Goal: Information Seeking & Learning: Learn about a topic

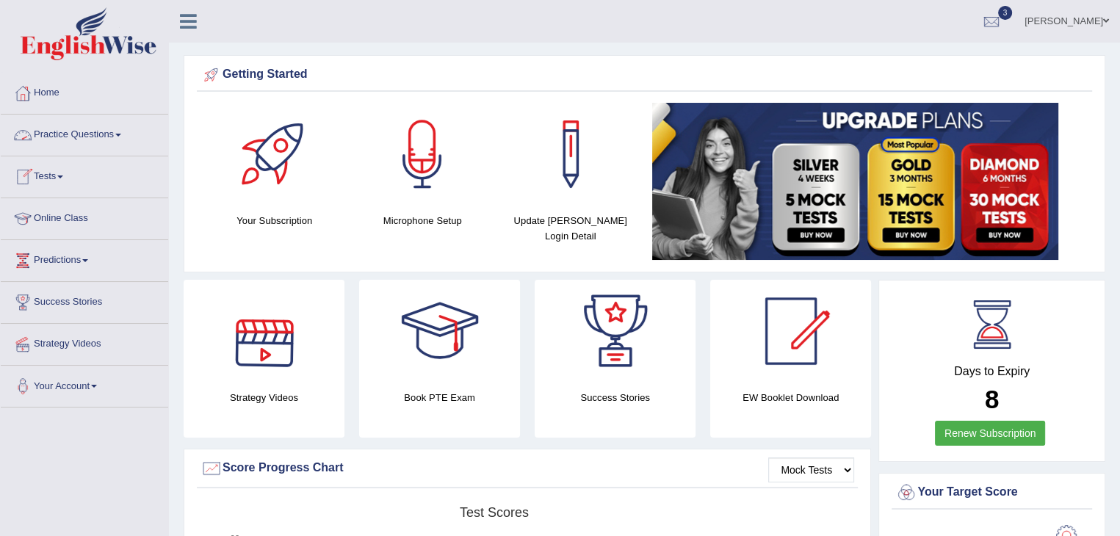
click at [121, 135] on span at bounding box center [118, 135] width 6 height 3
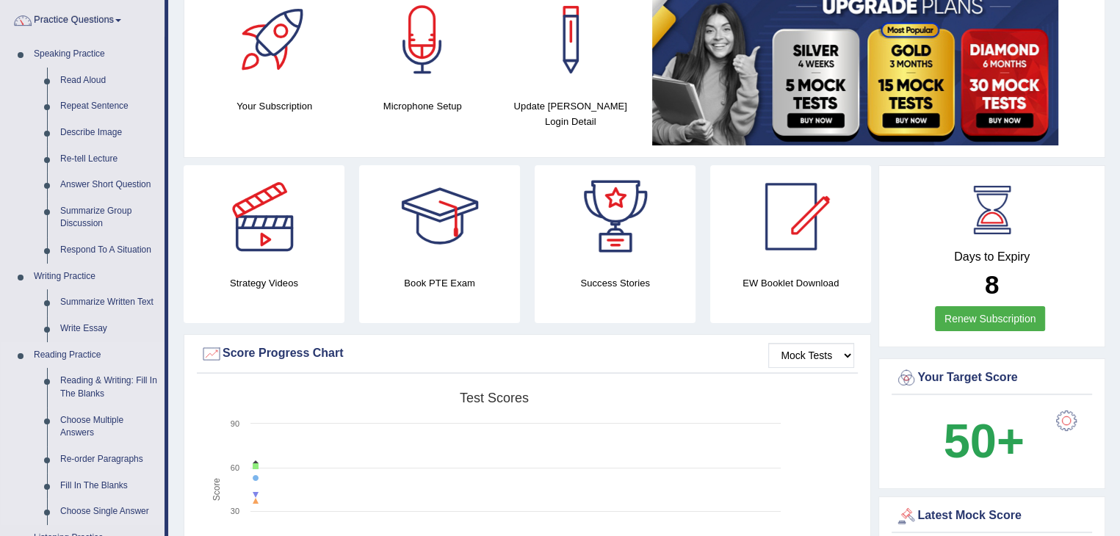
scroll to position [235, 0]
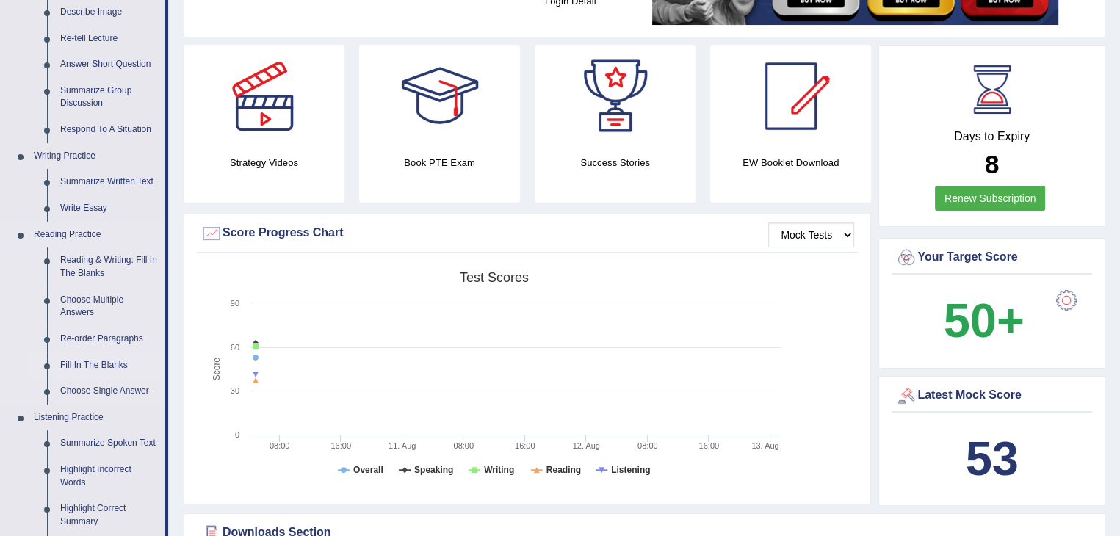
click at [95, 369] on link "Fill In The Blanks" at bounding box center [109, 366] width 111 height 26
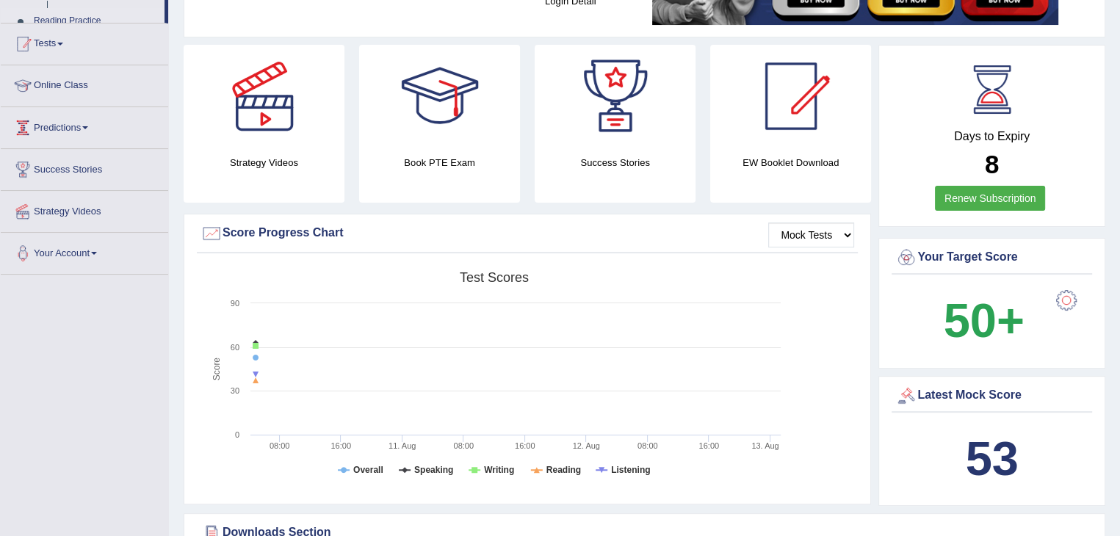
scroll to position [253, 0]
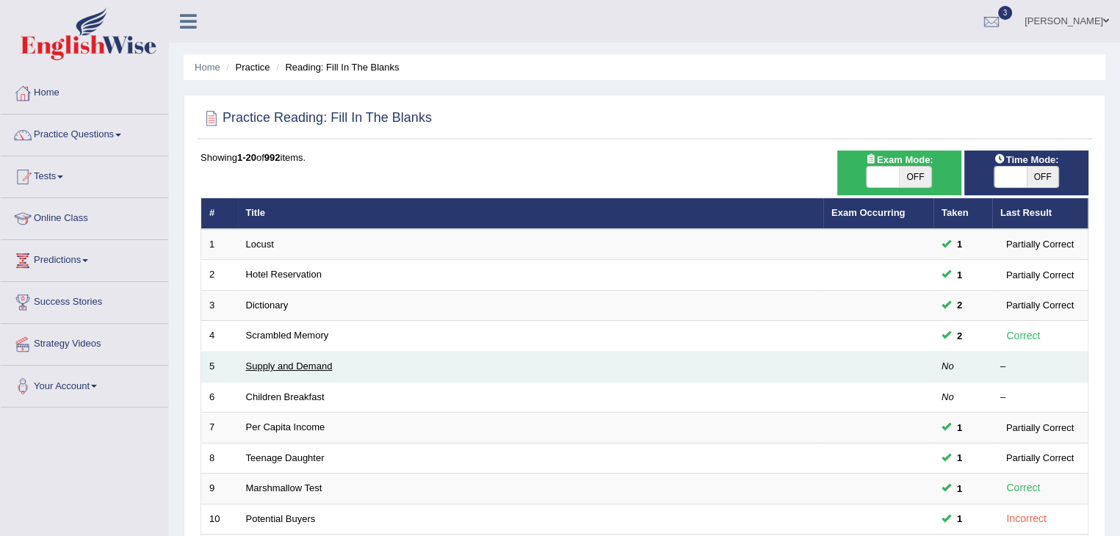
click at [315, 367] on link "Supply and Demand" at bounding box center [289, 366] width 87 height 11
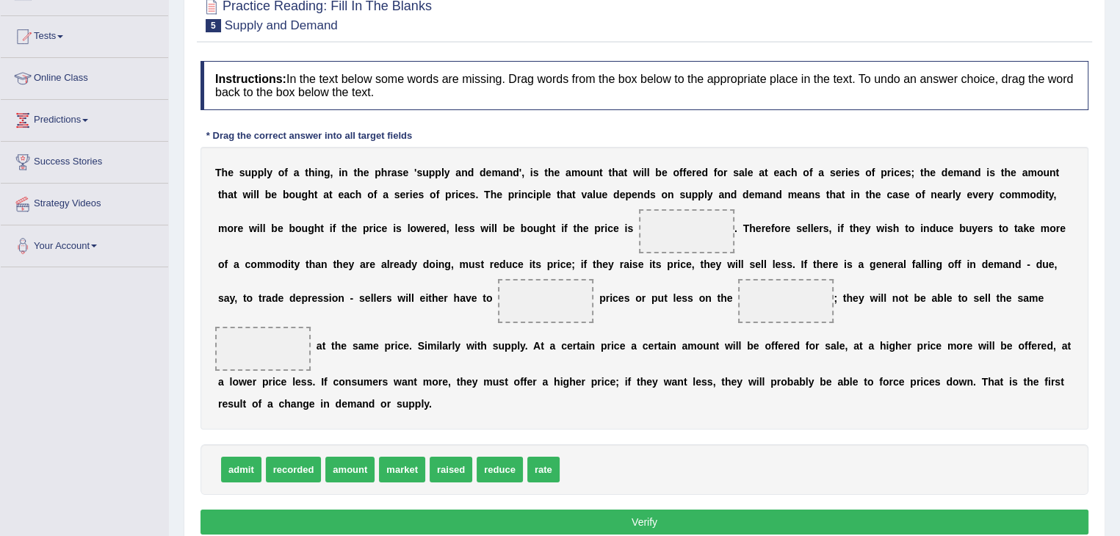
scroll to position [144, 0]
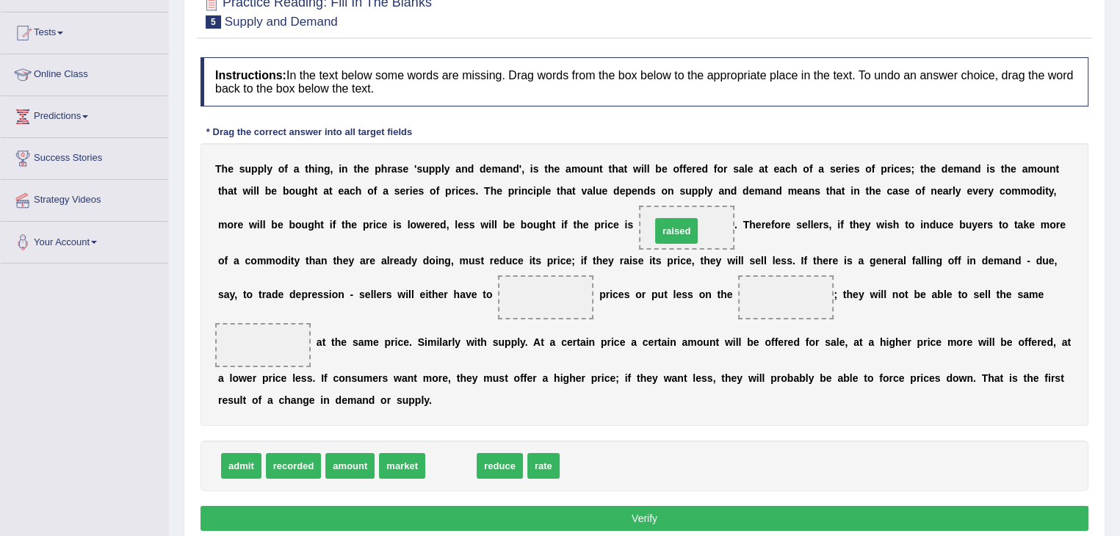
drag, startPoint x: 453, startPoint y: 465, endPoint x: 679, endPoint y: 230, distance: 325.8
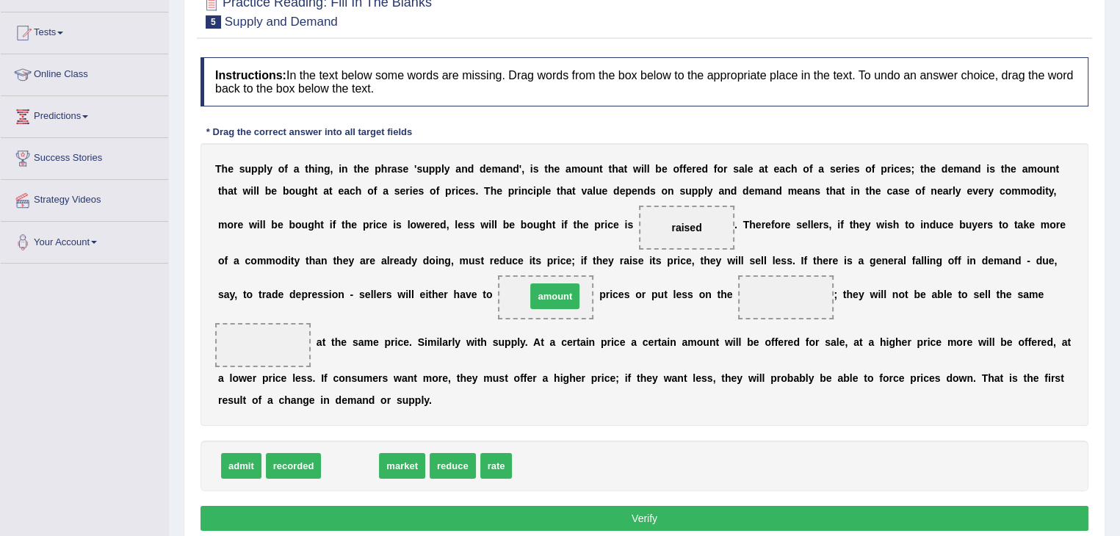
drag, startPoint x: 346, startPoint y: 467, endPoint x: 547, endPoint y: 301, distance: 260.4
drag, startPoint x: 352, startPoint y: 466, endPoint x: 538, endPoint y: 297, distance: 251.7
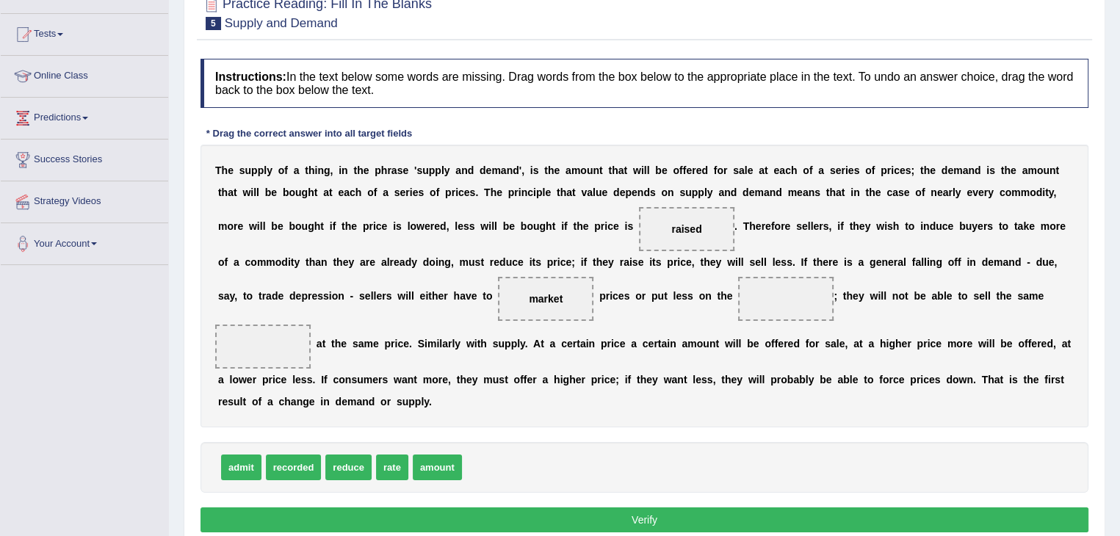
scroll to position [163, 0]
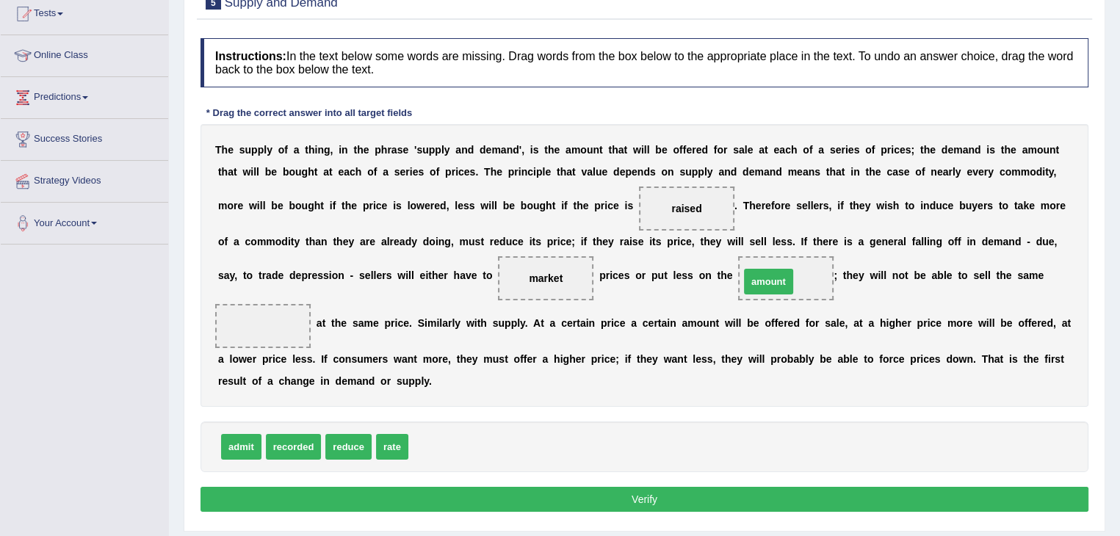
drag, startPoint x: 435, startPoint y: 444, endPoint x: 766, endPoint y: 278, distance: 370.3
drag, startPoint x: 397, startPoint y: 445, endPoint x: 257, endPoint y: 329, distance: 181.5
click at [364, 502] on button "Verify" at bounding box center [645, 499] width 888 height 25
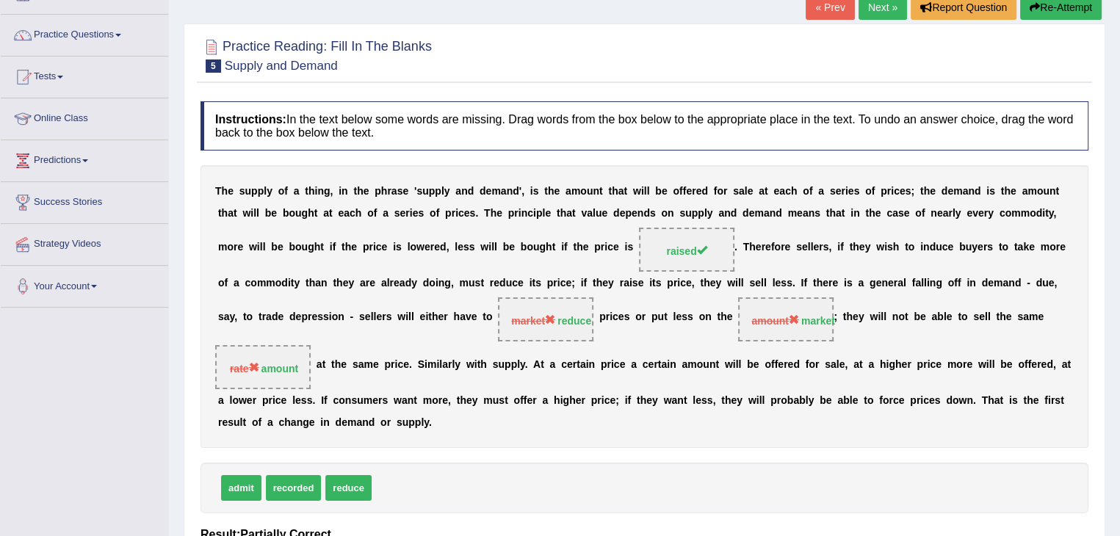
scroll to position [98, 0]
click at [1040, 8] on button "Re-Attempt" at bounding box center [1061, 8] width 82 height 25
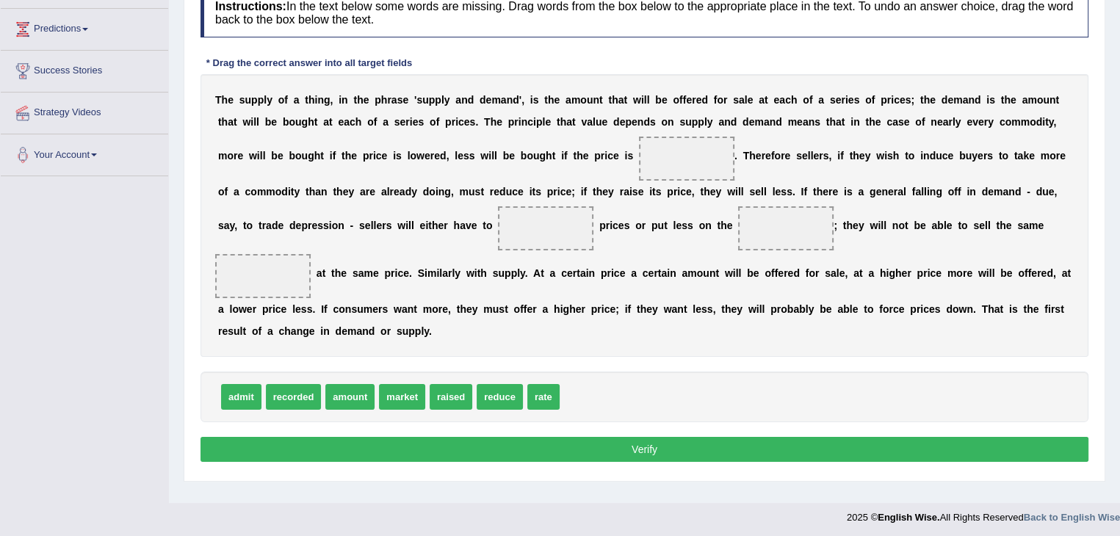
scroll to position [235, 0]
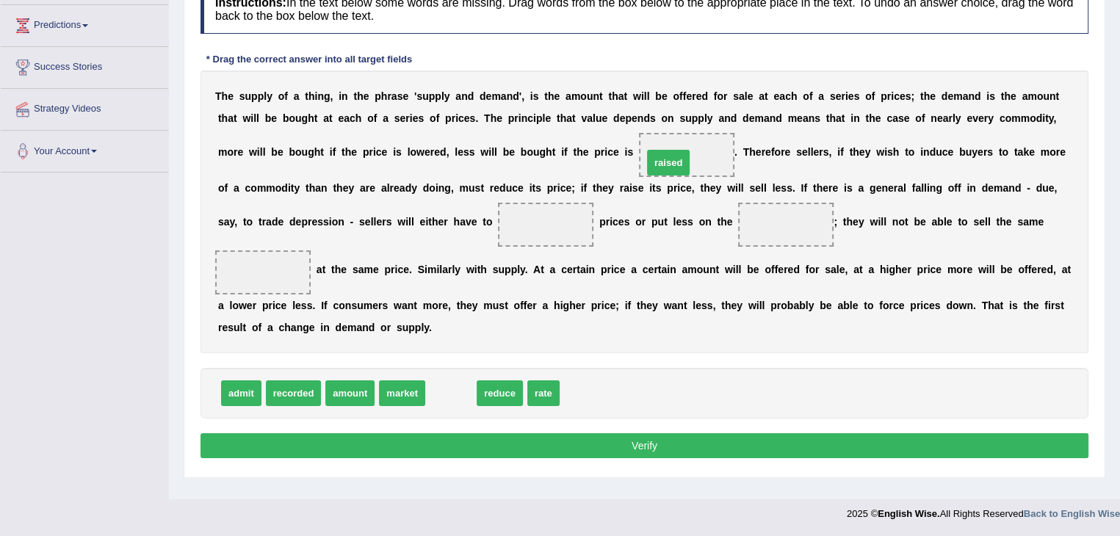
drag, startPoint x: 444, startPoint y: 394, endPoint x: 663, endPoint y: 162, distance: 319.1
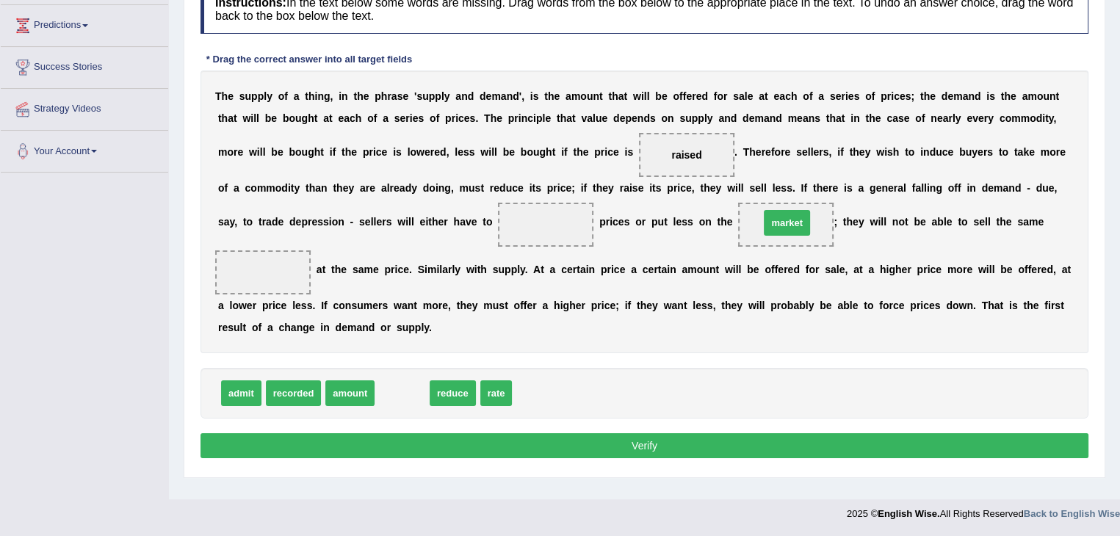
drag, startPoint x: 391, startPoint y: 392, endPoint x: 774, endPoint y: 221, distance: 419.3
drag, startPoint x: 395, startPoint y: 391, endPoint x: 531, endPoint y: 222, distance: 216.8
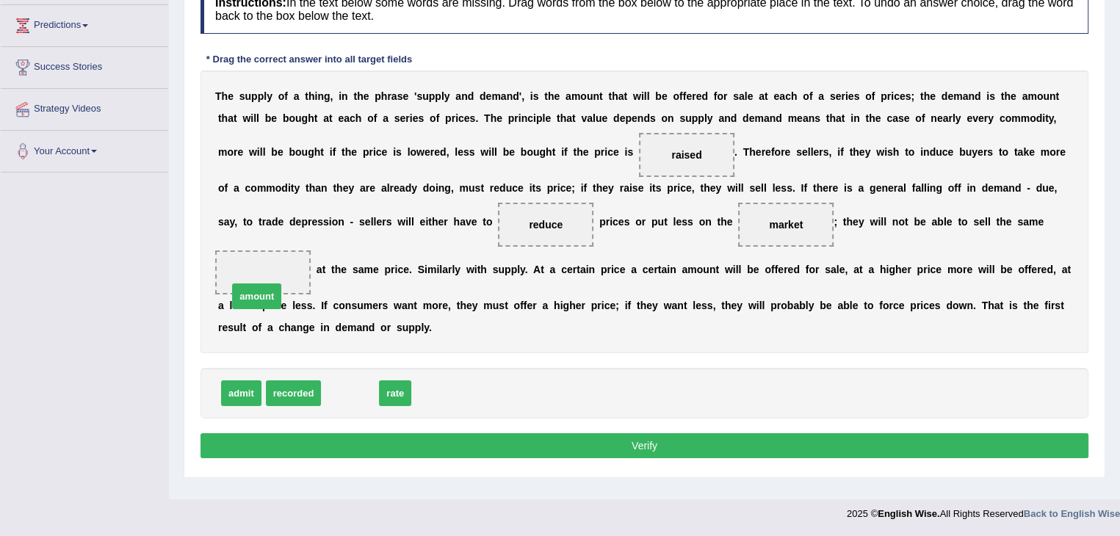
drag, startPoint x: 348, startPoint y: 398, endPoint x: 255, endPoint y: 294, distance: 140.0
click at [471, 450] on button "Verify" at bounding box center [645, 445] width 888 height 25
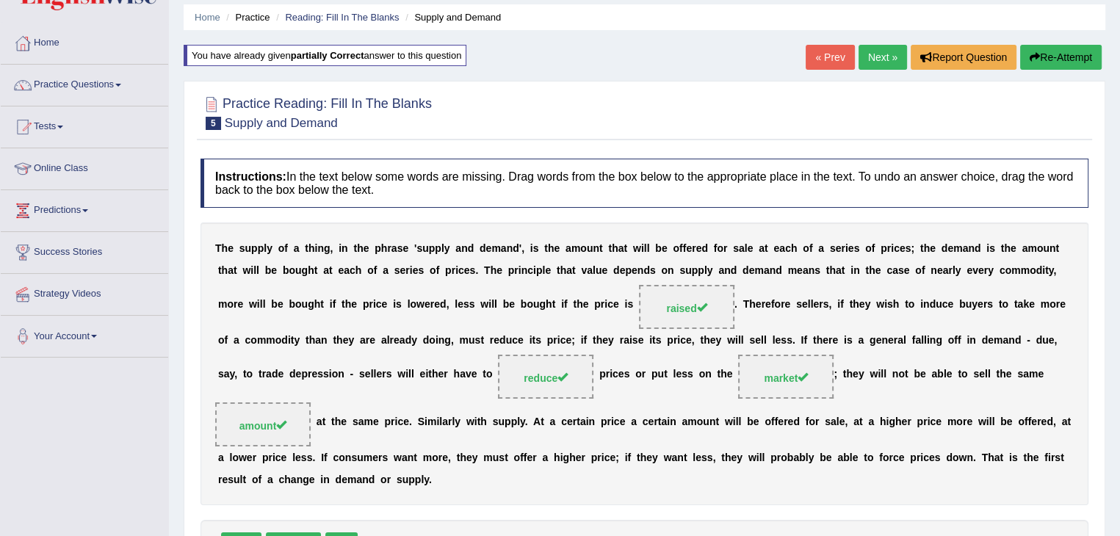
scroll to position [0, 0]
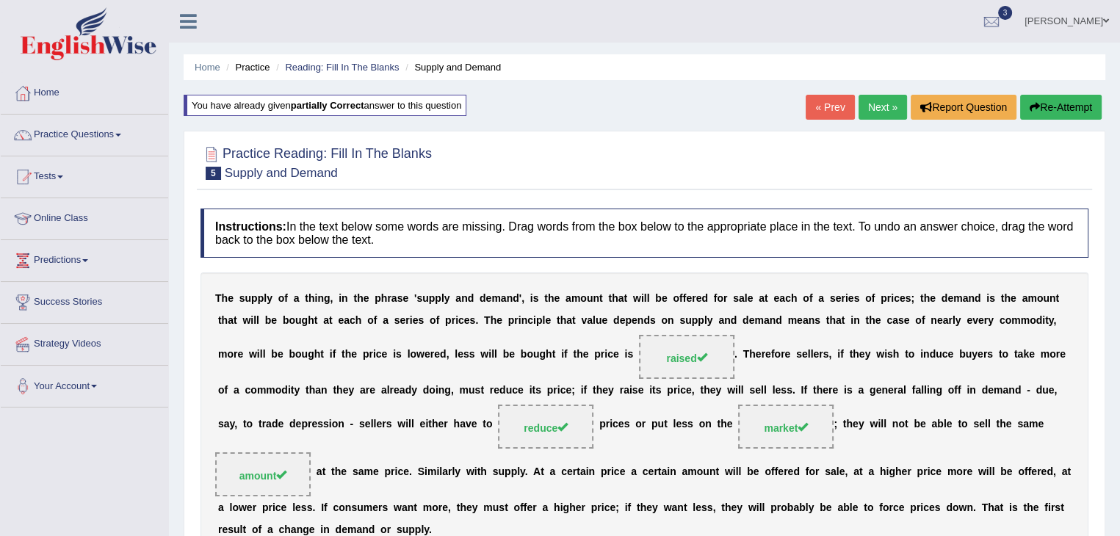
click at [866, 101] on link "Next »" at bounding box center [883, 107] width 48 height 25
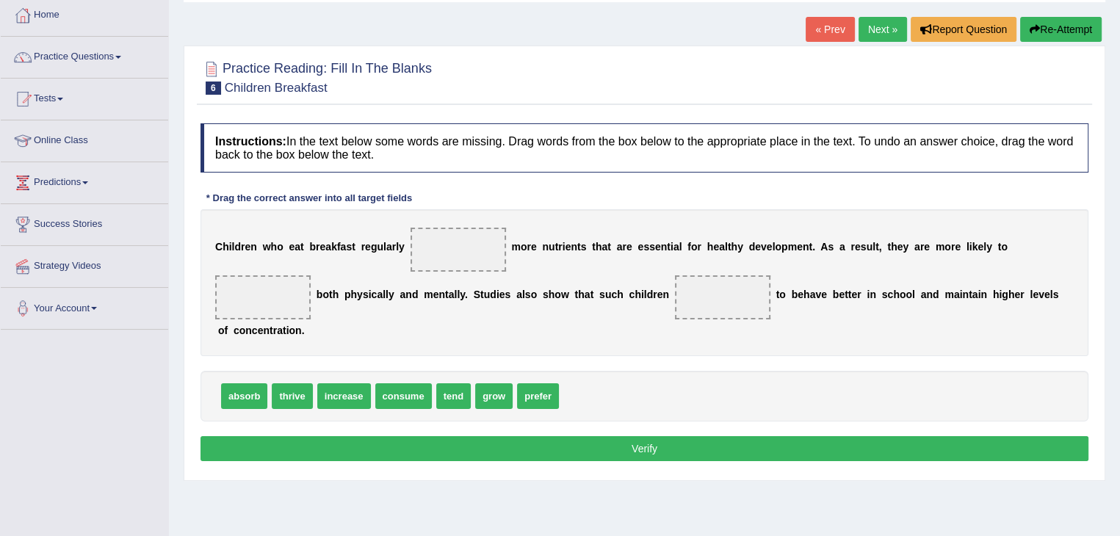
scroll to position [82, 0]
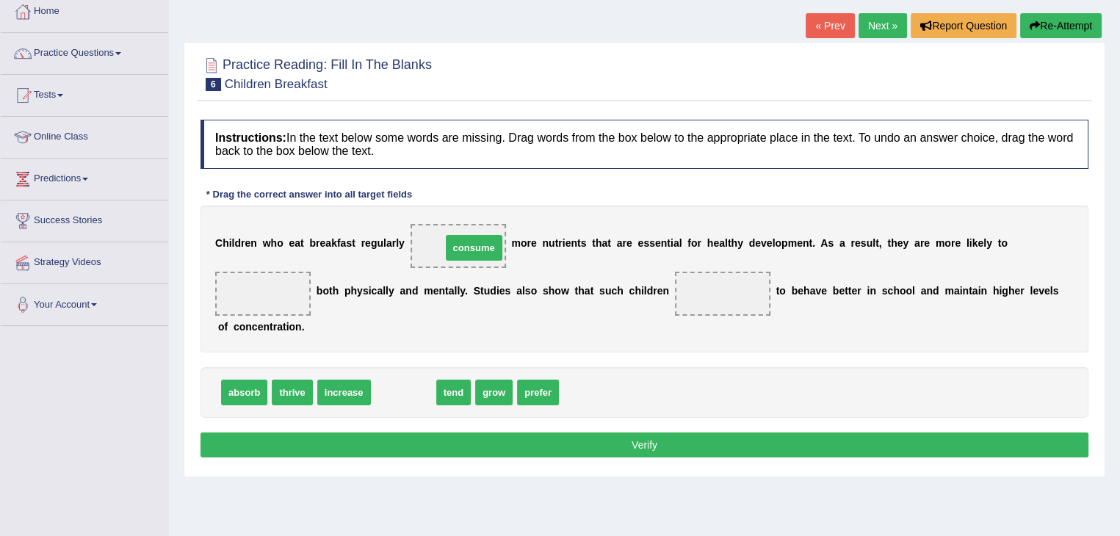
drag, startPoint x: 403, startPoint y: 392, endPoint x: 470, endPoint y: 247, distance: 160.4
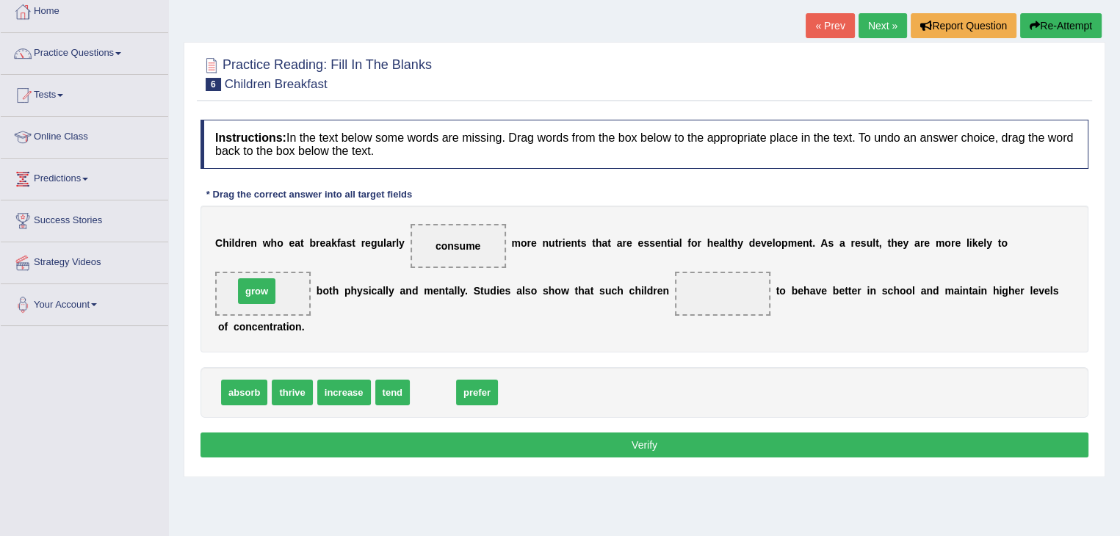
drag, startPoint x: 428, startPoint y: 392, endPoint x: 253, endPoint y: 292, distance: 202.0
drag, startPoint x: 431, startPoint y: 392, endPoint x: 716, endPoint y: 295, distance: 300.4
click at [595, 444] on button "Verify" at bounding box center [645, 445] width 888 height 25
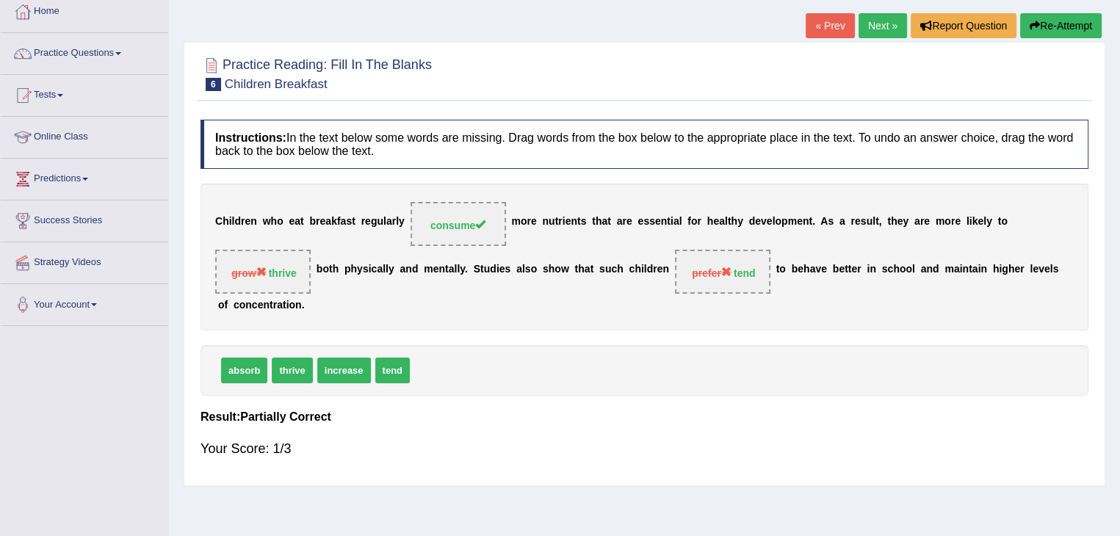
click at [1040, 24] on button "Re-Attempt" at bounding box center [1061, 25] width 82 height 25
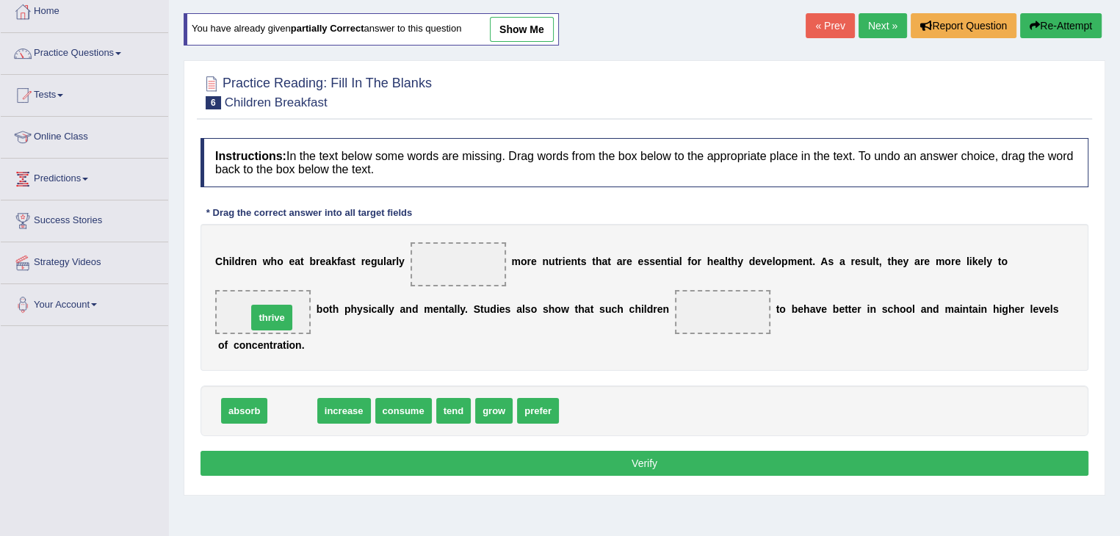
drag, startPoint x: 283, startPoint y: 407, endPoint x: 261, endPoint y: 309, distance: 100.2
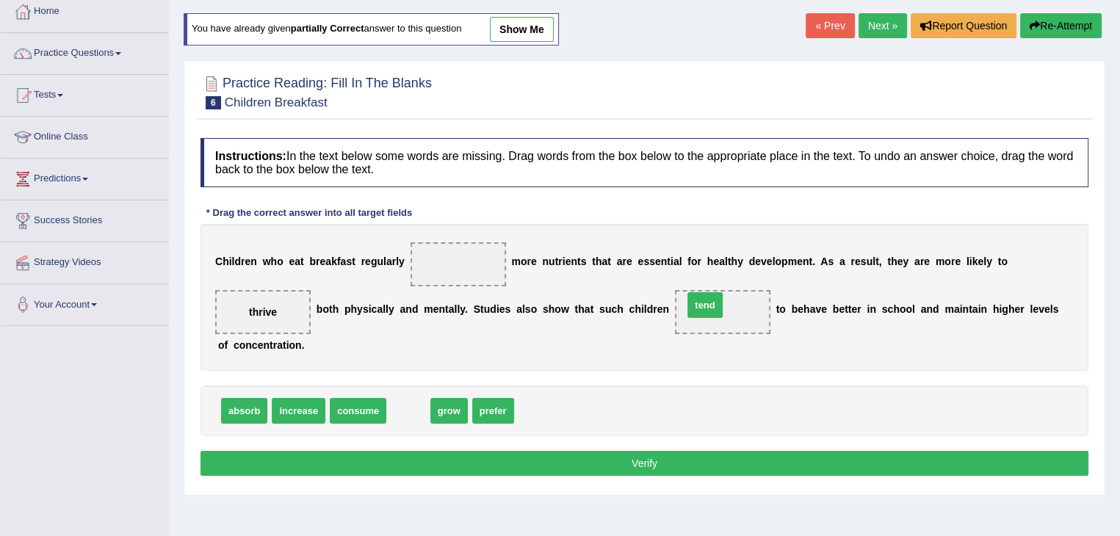
drag, startPoint x: 409, startPoint y: 411, endPoint x: 714, endPoint y: 308, distance: 321.8
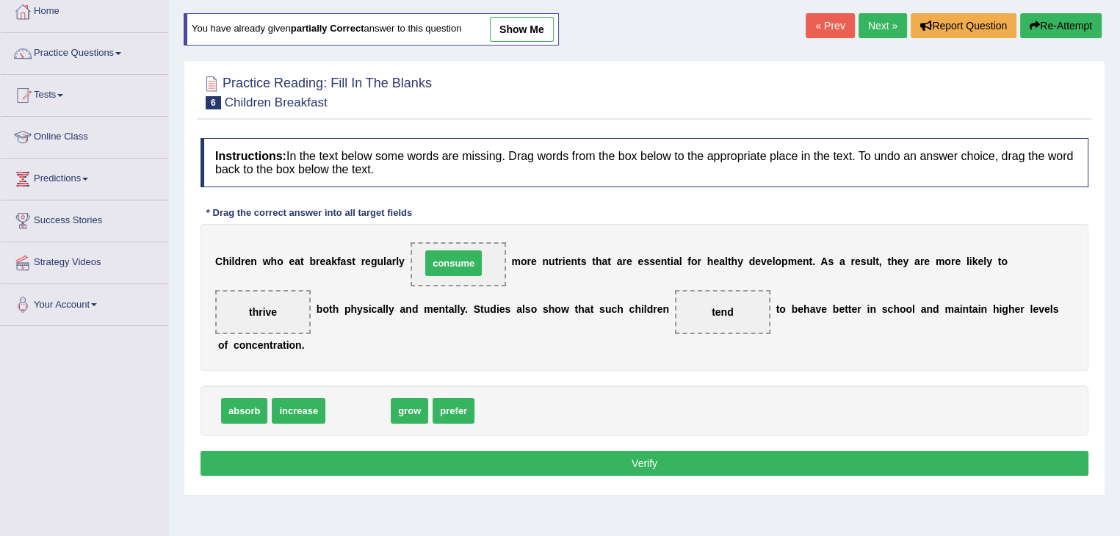
drag, startPoint x: 352, startPoint y: 408, endPoint x: 447, endPoint y: 261, distance: 175.9
click at [406, 465] on button "Verify" at bounding box center [645, 463] width 888 height 25
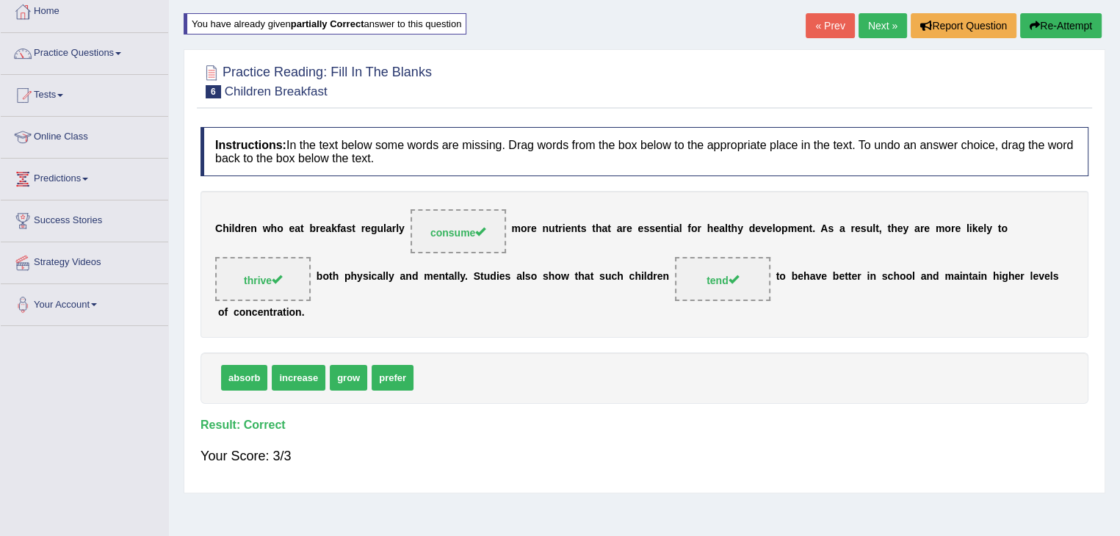
click at [879, 24] on link "Next »" at bounding box center [883, 25] width 48 height 25
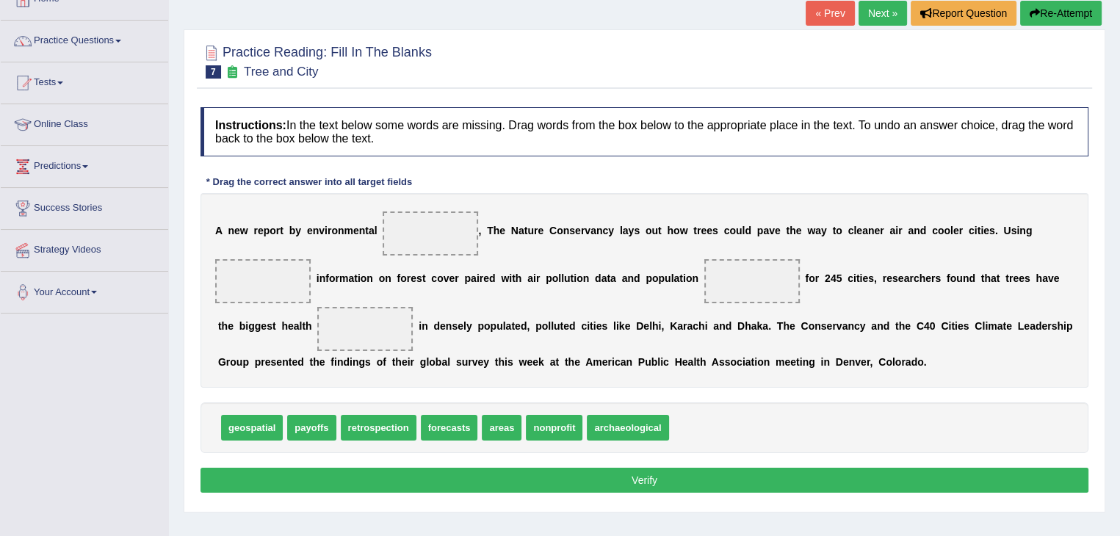
scroll to position [100, 0]
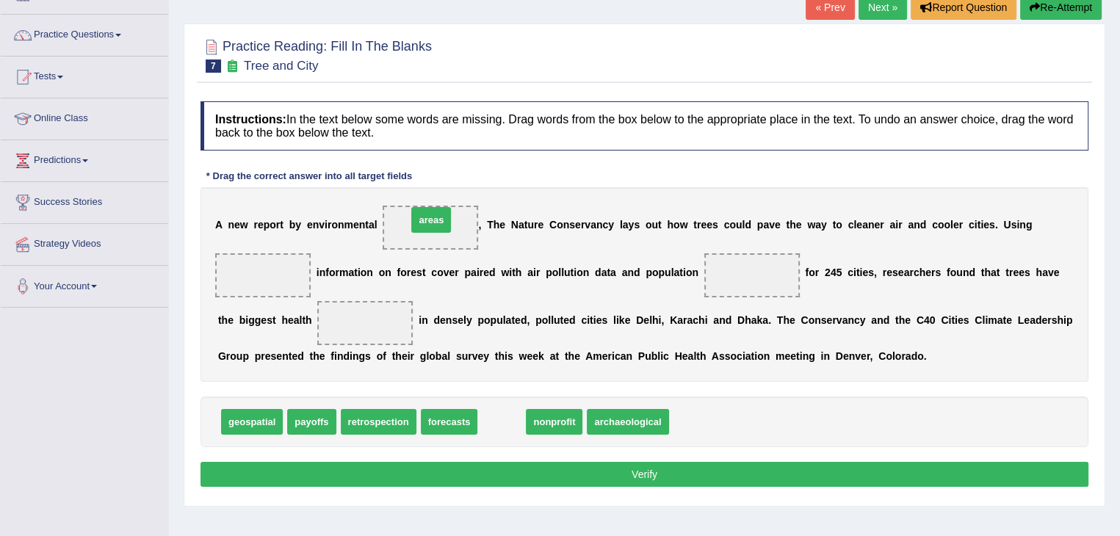
drag, startPoint x: 502, startPoint y: 423, endPoint x: 430, endPoint y: 227, distance: 208.9
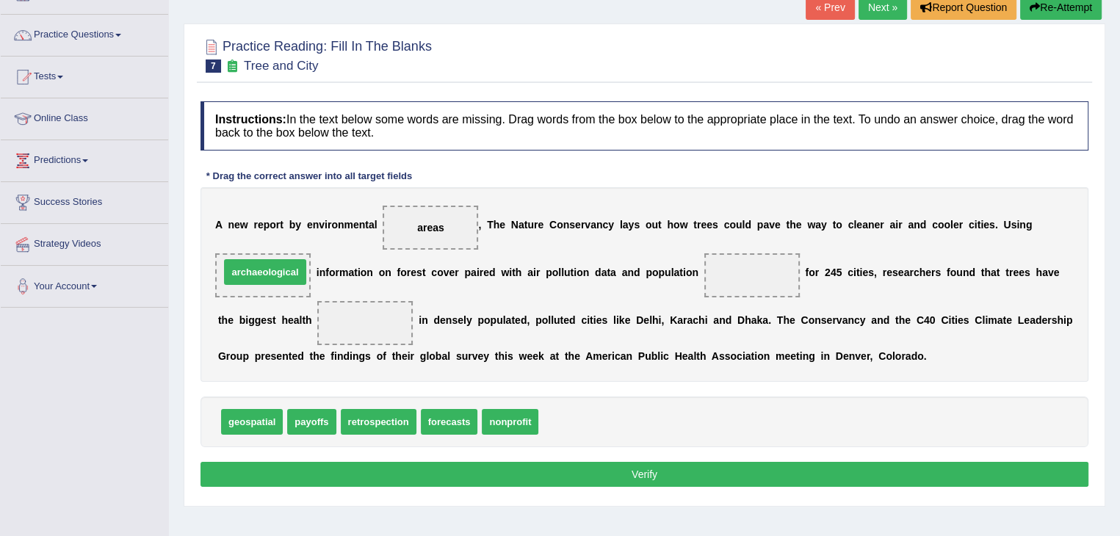
drag, startPoint x: 579, startPoint y: 427, endPoint x: 260, endPoint y: 277, distance: 352.3
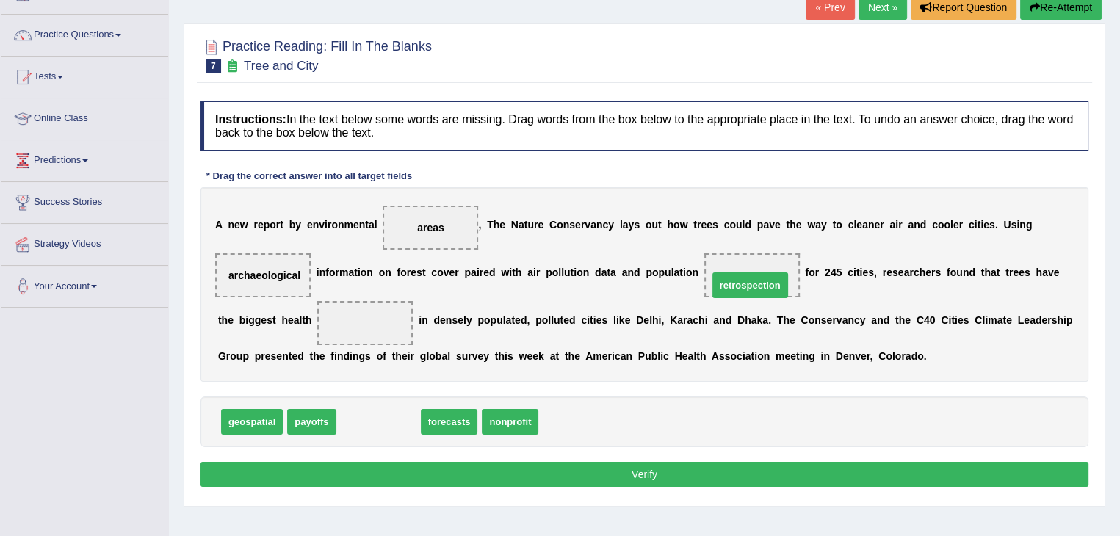
drag, startPoint x: 361, startPoint y: 425, endPoint x: 732, endPoint y: 288, distance: 394.9
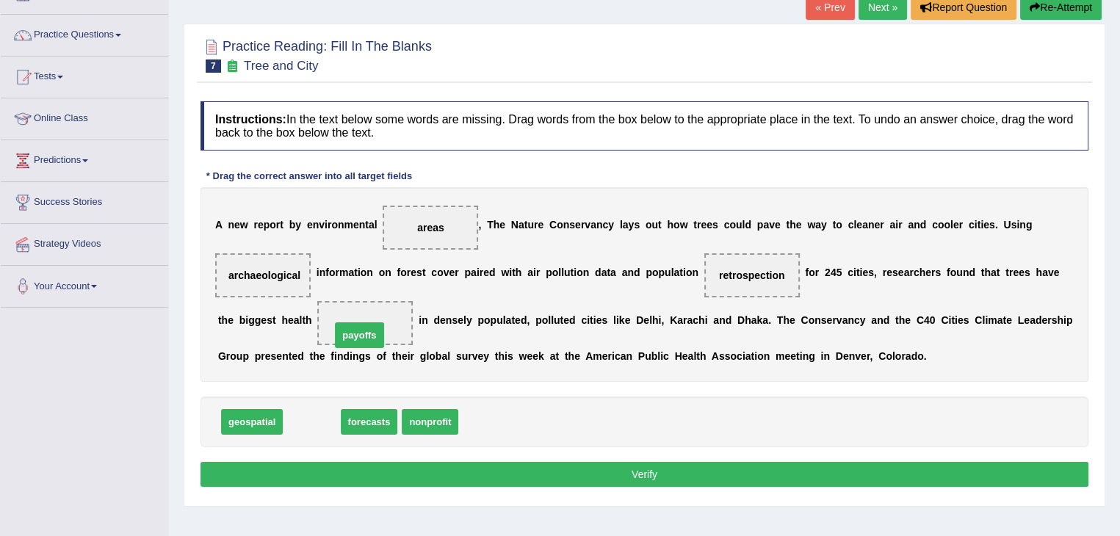
drag, startPoint x: 300, startPoint y: 422, endPoint x: 347, endPoint y: 336, distance: 99.0
click at [341, 471] on button "Verify" at bounding box center [645, 474] width 888 height 25
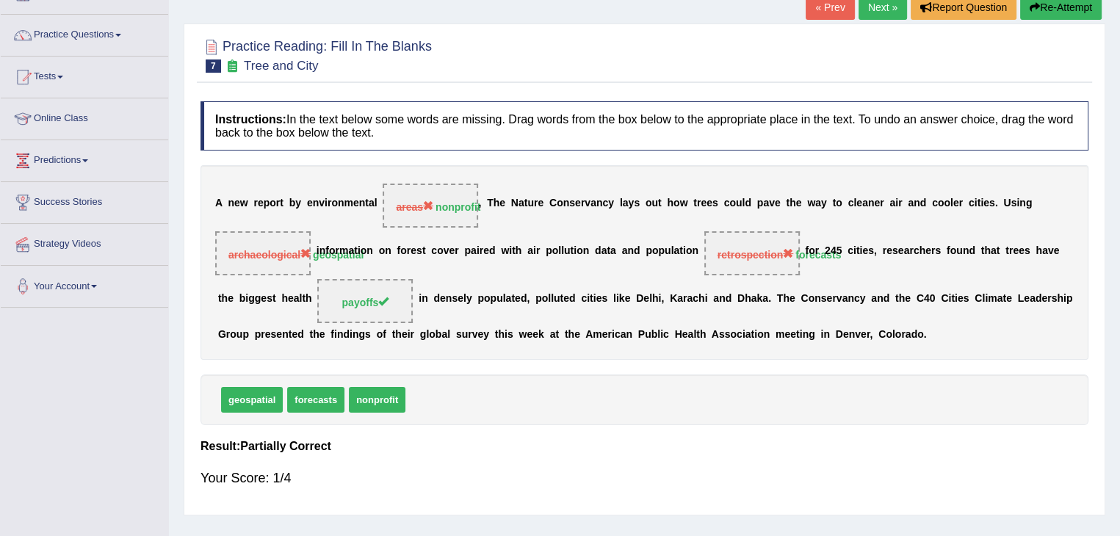
click at [1060, 4] on button "Re-Attempt" at bounding box center [1061, 7] width 82 height 25
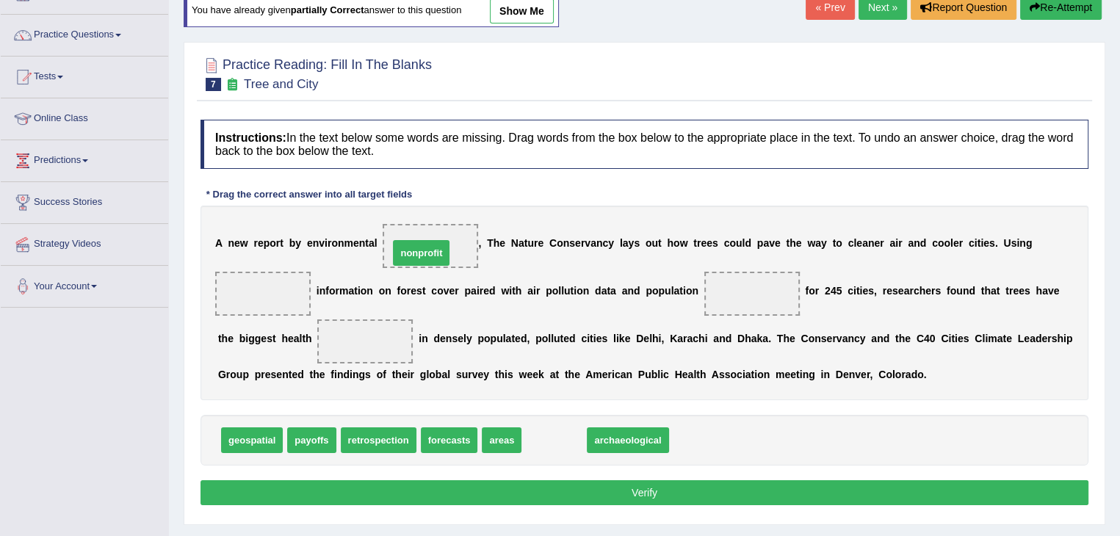
drag, startPoint x: 541, startPoint y: 436, endPoint x: 410, endPoint y: 248, distance: 229.5
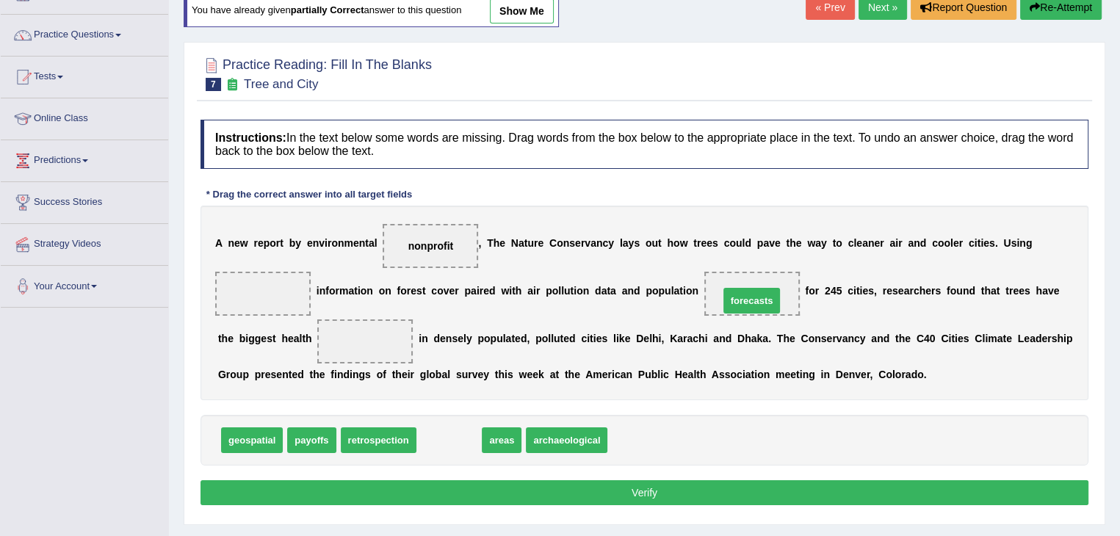
drag, startPoint x: 447, startPoint y: 436, endPoint x: 749, endPoint y: 292, distance: 335.2
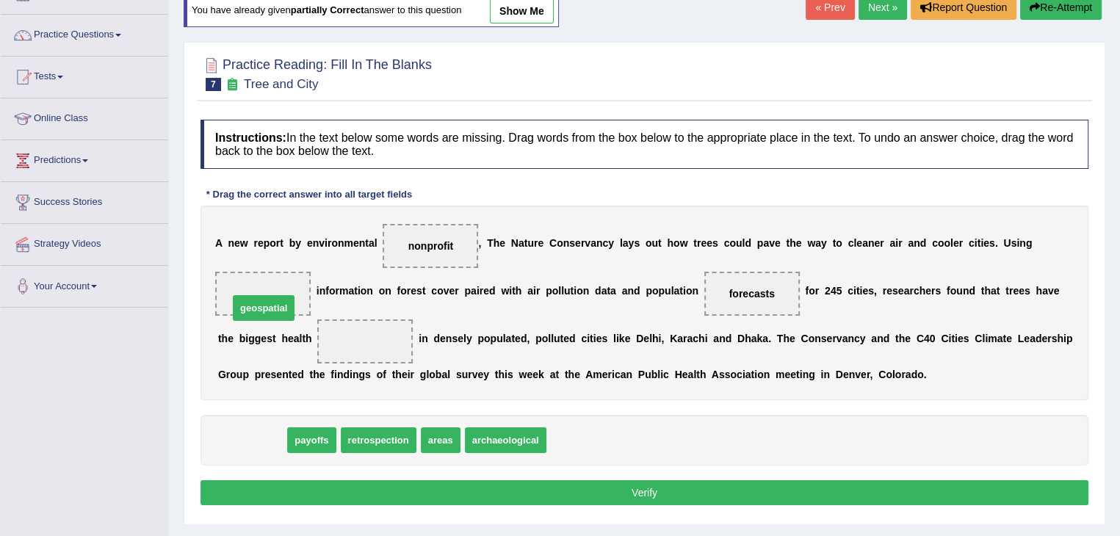
drag, startPoint x: 253, startPoint y: 436, endPoint x: 264, endPoint y: 303, distance: 132.8
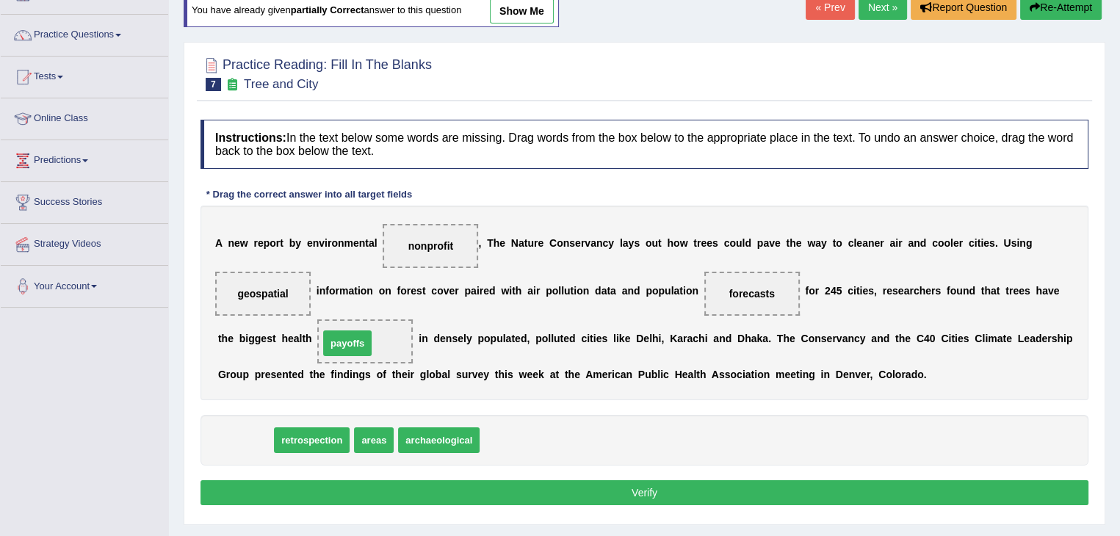
drag, startPoint x: 248, startPoint y: 427, endPoint x: 350, endPoint y: 330, distance: 140.8
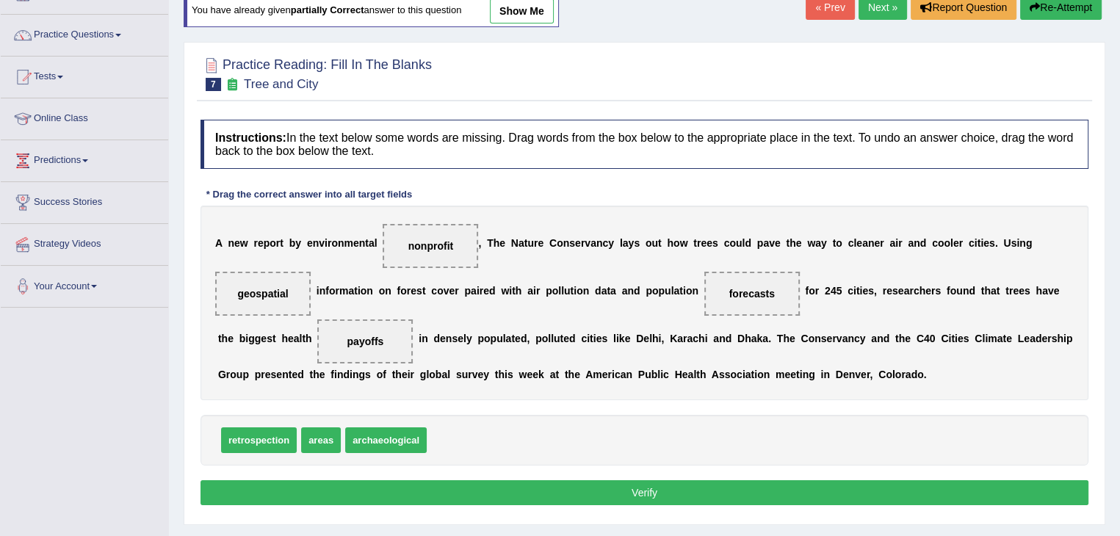
click at [370, 494] on button "Verify" at bounding box center [645, 492] width 888 height 25
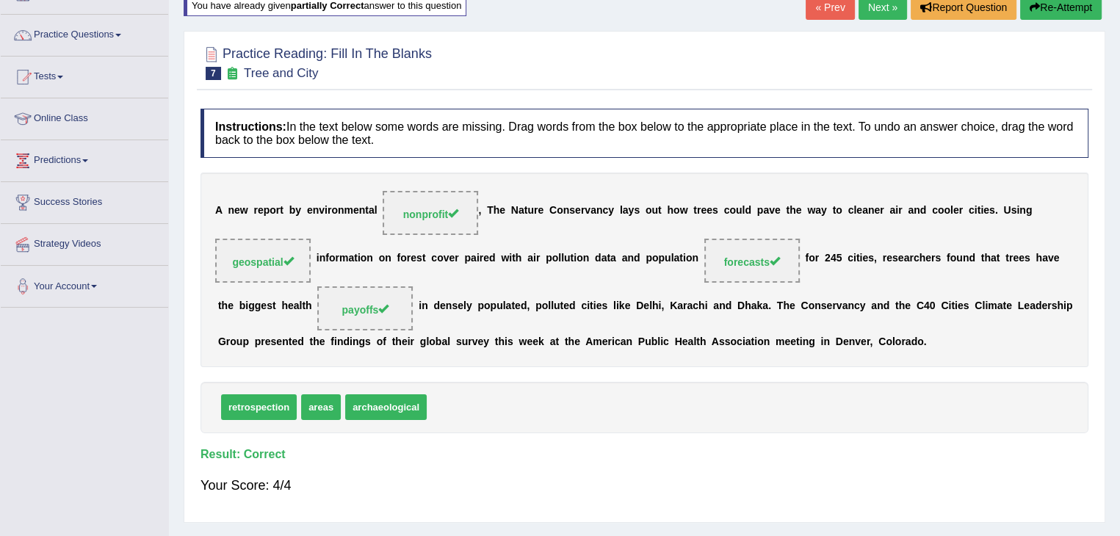
click at [873, 12] on link "Next »" at bounding box center [883, 7] width 48 height 25
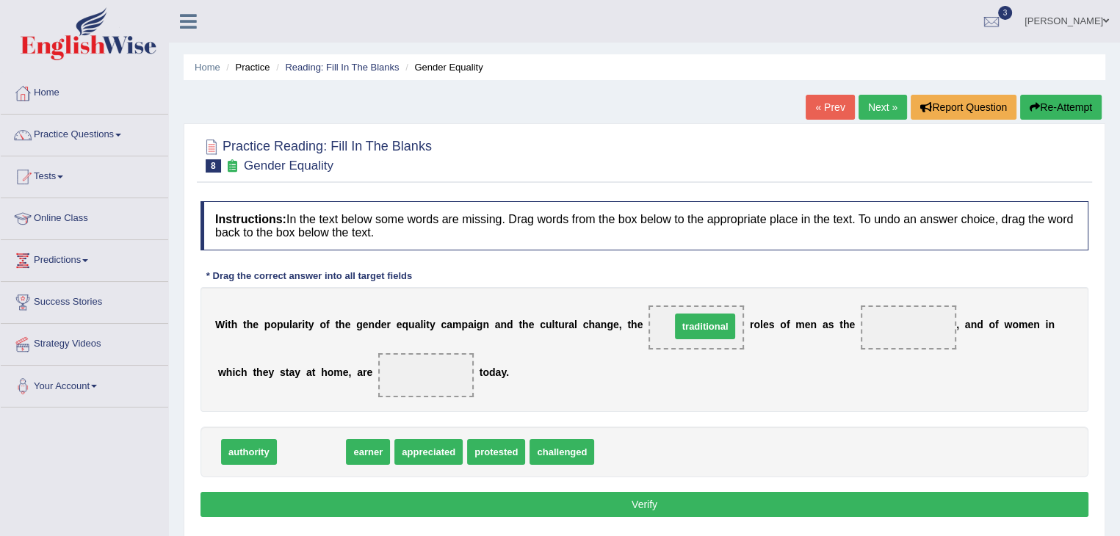
drag, startPoint x: 303, startPoint y: 453, endPoint x: 696, endPoint y: 328, distance: 413.3
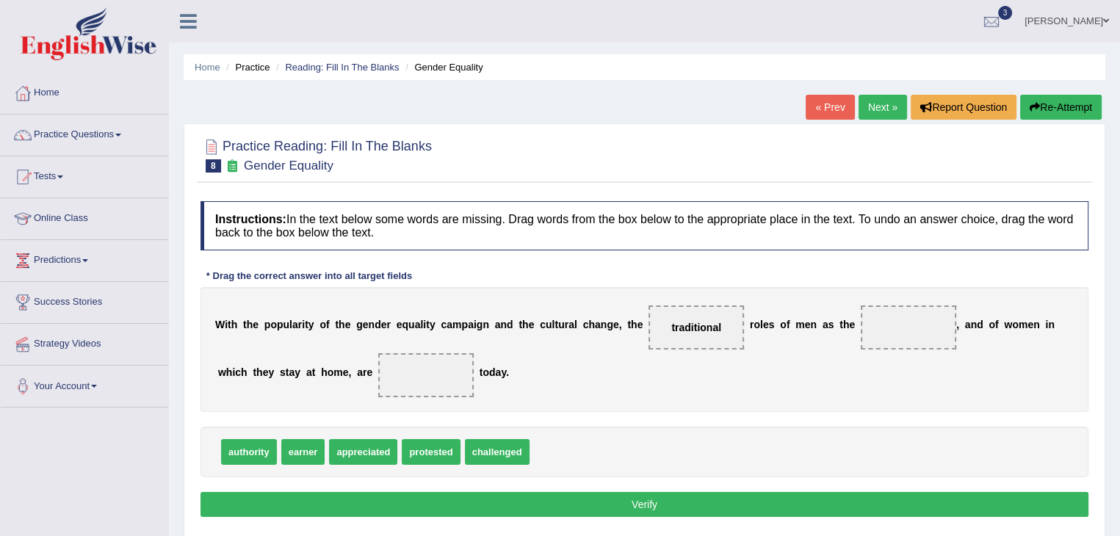
click at [489, 452] on span "challenged" at bounding box center [497, 452] width 65 height 26
drag, startPoint x: 476, startPoint y: 447, endPoint x: 406, endPoint y: 377, distance: 99.2
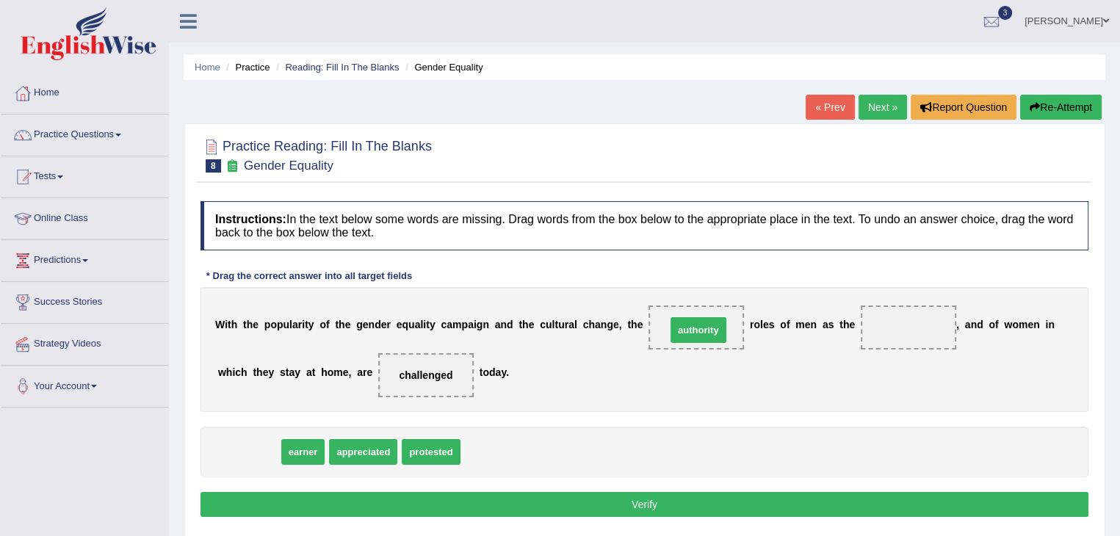
drag, startPoint x: 238, startPoint y: 452, endPoint x: 689, endPoint y: 329, distance: 467.5
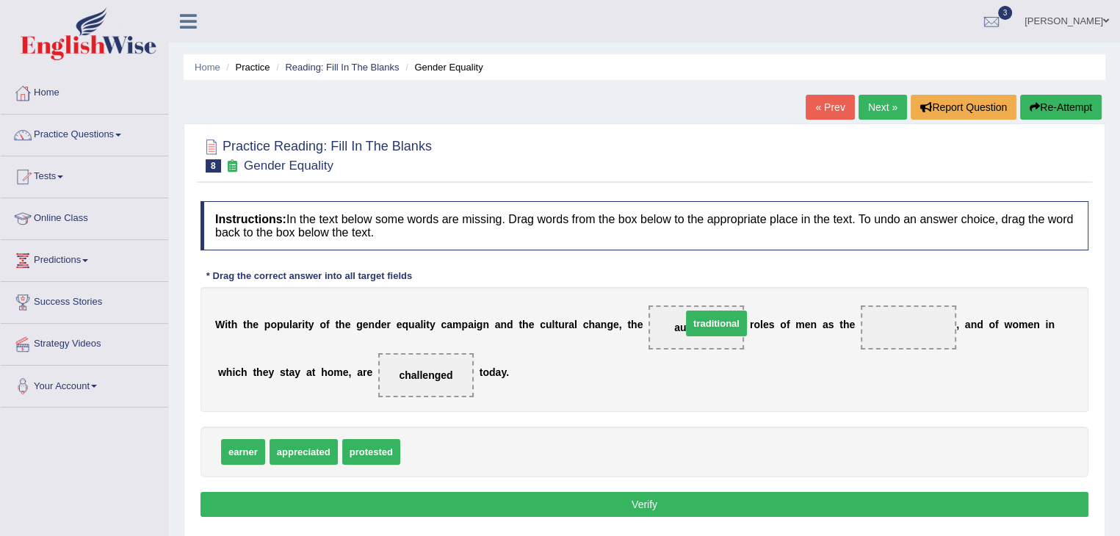
drag, startPoint x: 426, startPoint y: 454, endPoint x: 705, endPoint y: 325, distance: 307.3
drag, startPoint x: 429, startPoint y: 453, endPoint x: 908, endPoint y: 334, distance: 493.7
click at [591, 508] on button "Verify" at bounding box center [645, 504] width 888 height 25
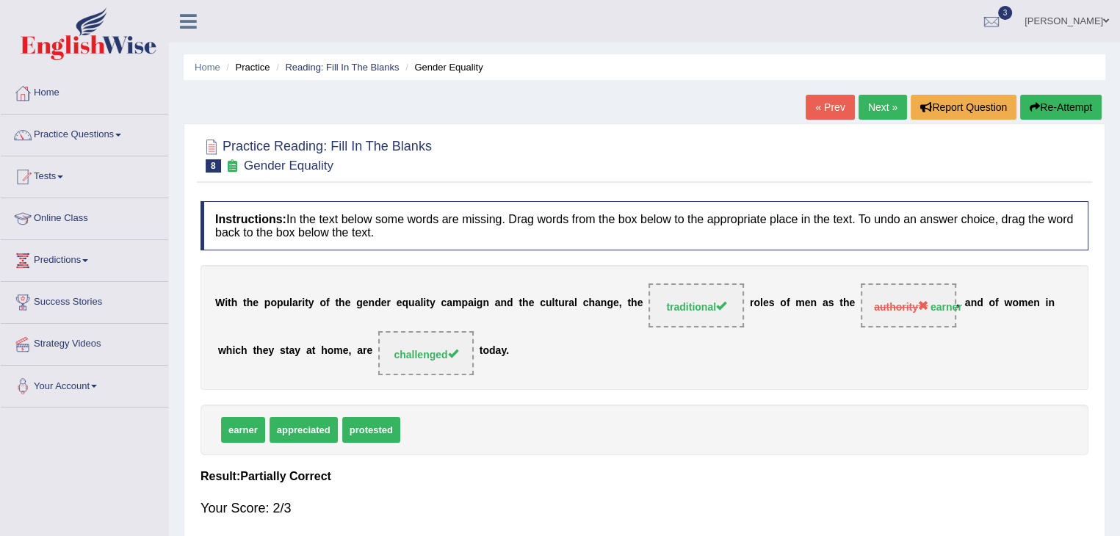
click at [873, 107] on link "Next »" at bounding box center [883, 107] width 48 height 25
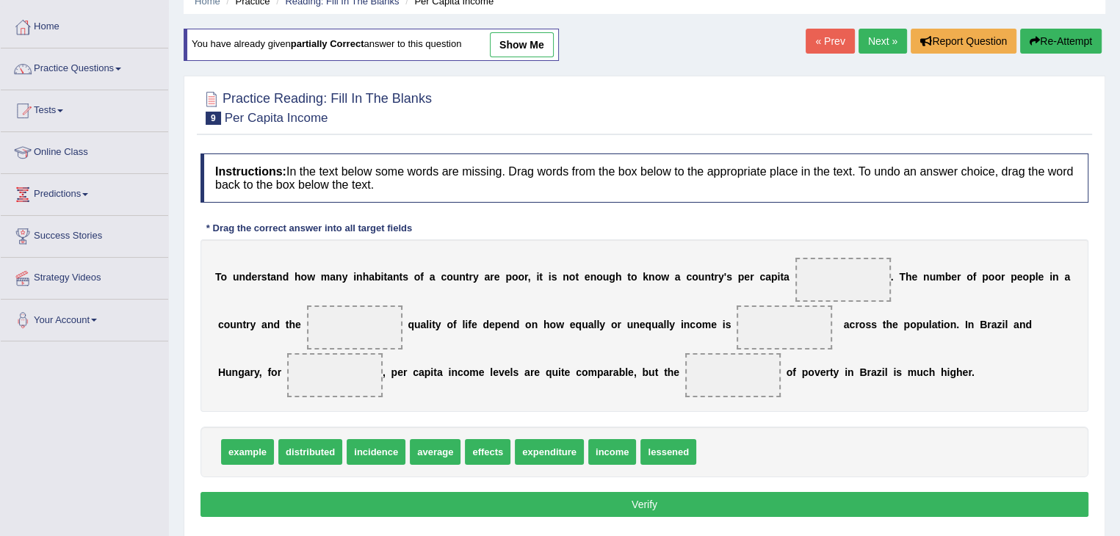
scroll to position [68, 0]
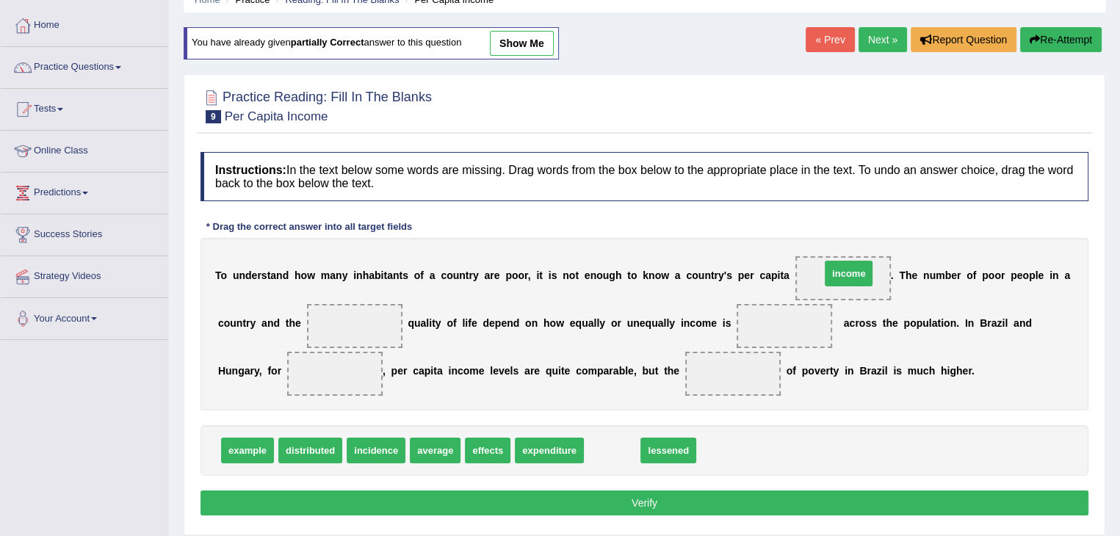
drag, startPoint x: 606, startPoint y: 449, endPoint x: 838, endPoint y: 278, distance: 288.0
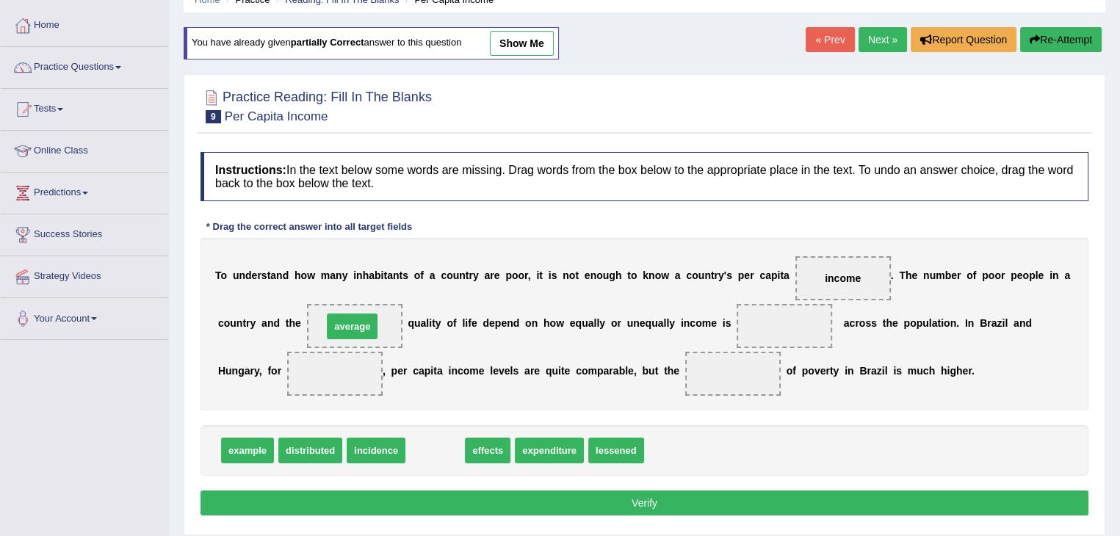
drag, startPoint x: 426, startPoint y: 442, endPoint x: 344, endPoint y: 318, distance: 148.9
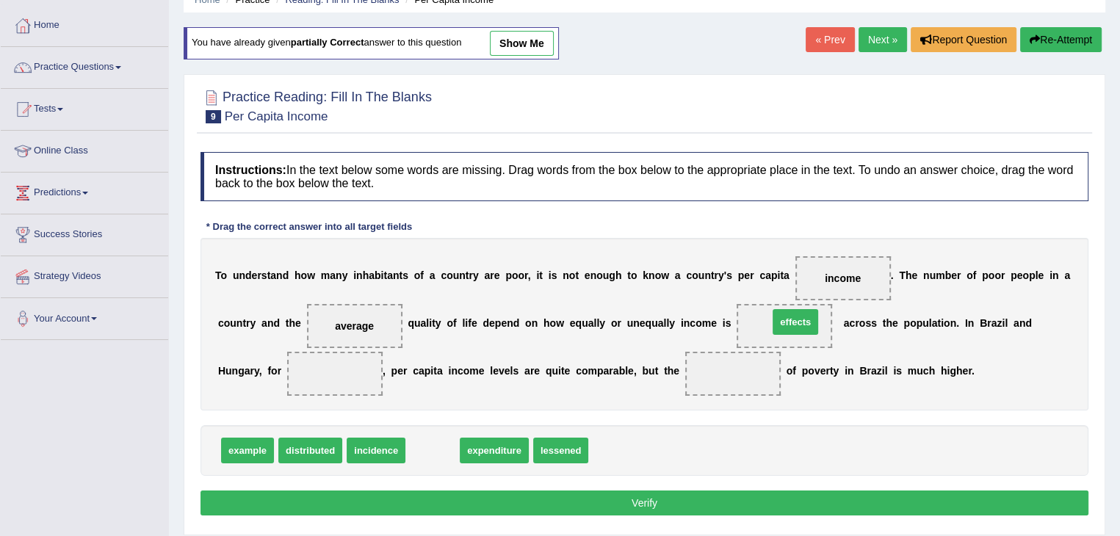
drag, startPoint x: 437, startPoint y: 450, endPoint x: 800, endPoint y: 323, distance: 384.3
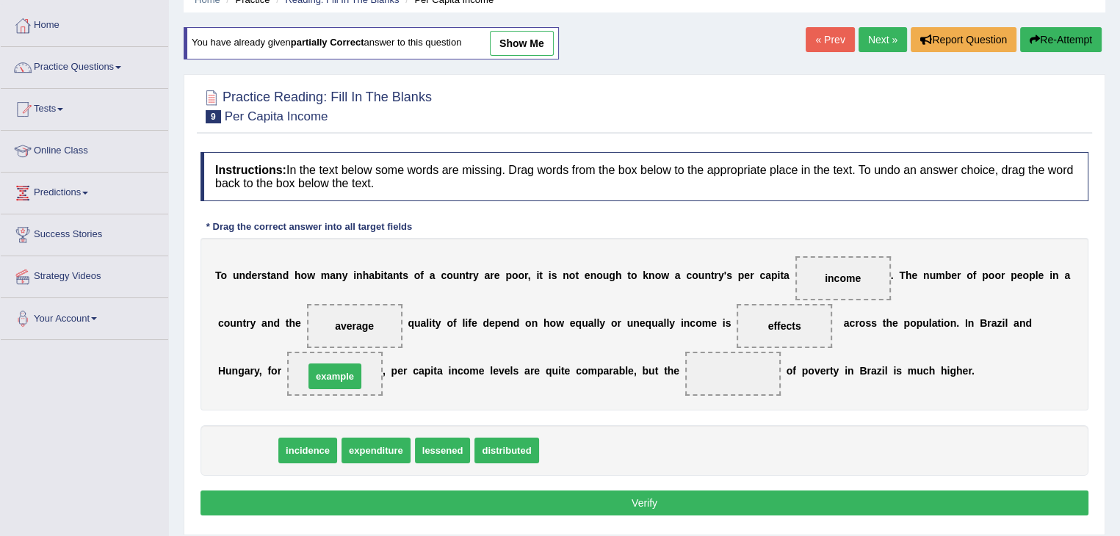
drag, startPoint x: 250, startPoint y: 449, endPoint x: 337, endPoint y: 375, distance: 114.7
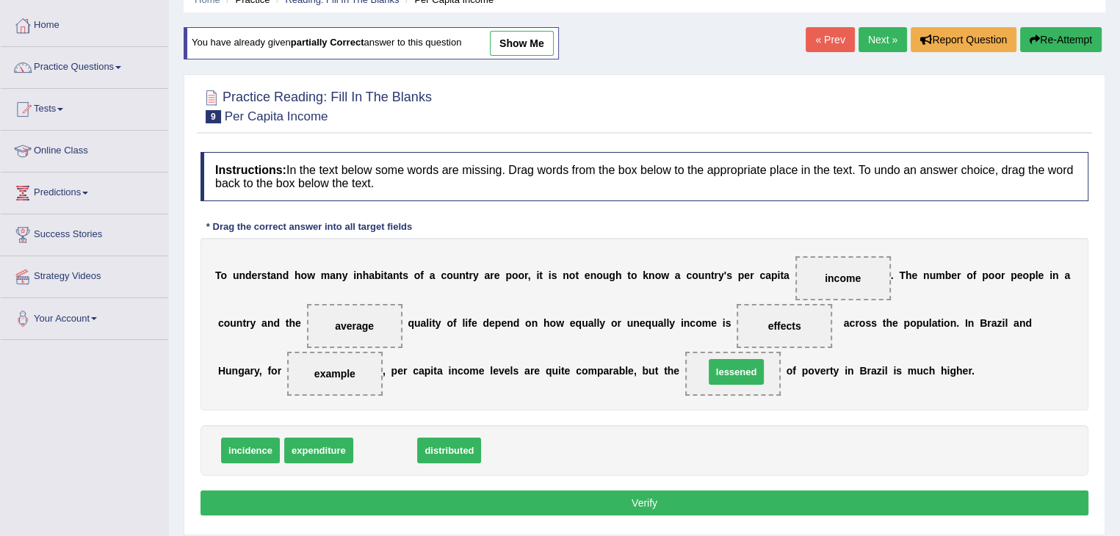
drag, startPoint x: 394, startPoint y: 453, endPoint x: 752, endPoint y: 374, distance: 367.0
click at [646, 496] on button "Verify" at bounding box center [645, 503] width 888 height 25
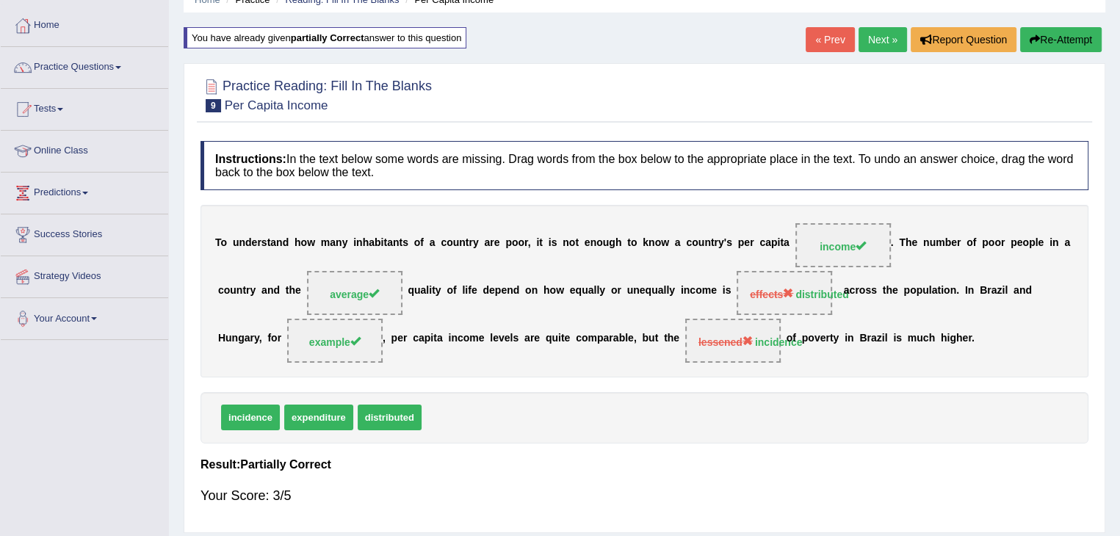
click at [882, 37] on link "Next »" at bounding box center [883, 39] width 48 height 25
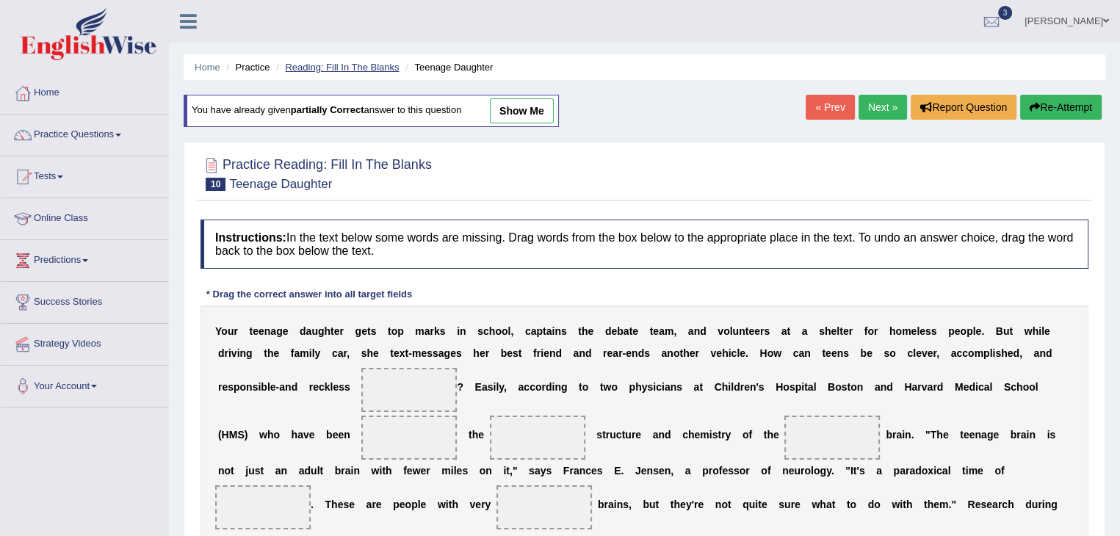
click at [309, 67] on link "Reading: Fill In The Blanks" at bounding box center [342, 67] width 114 height 11
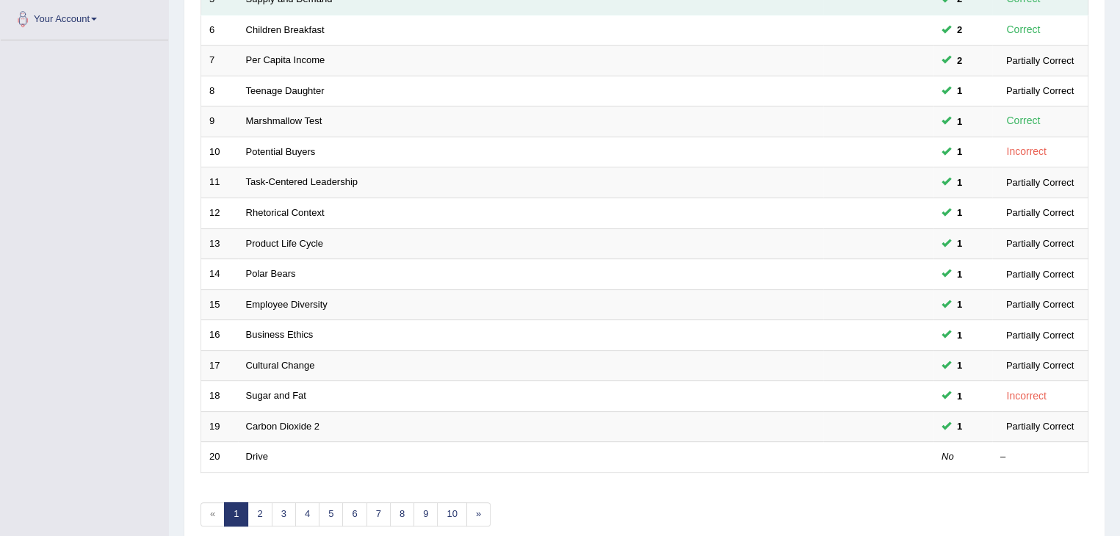
scroll to position [432, 0]
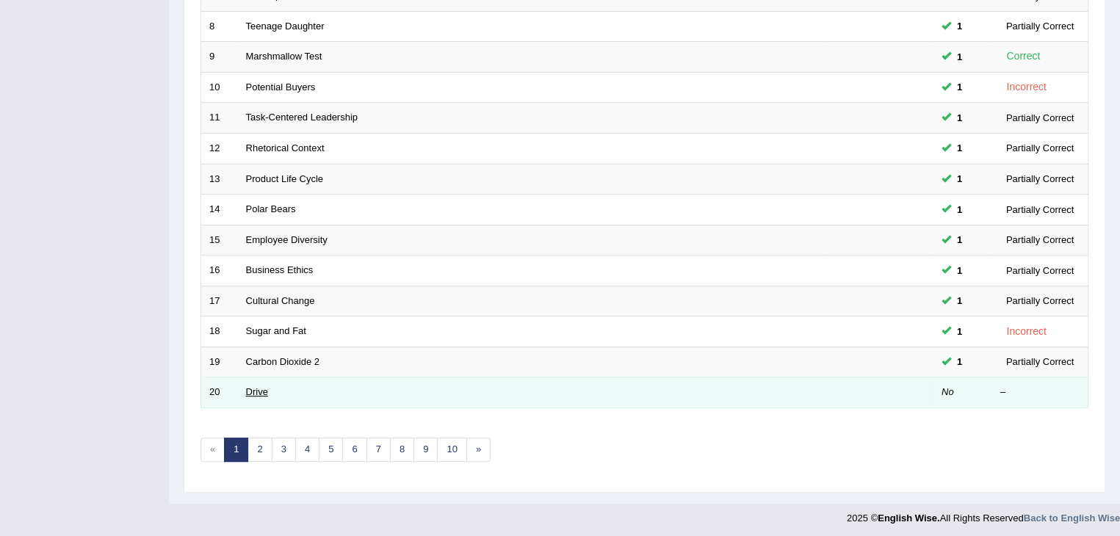
click at [261, 390] on link "Drive" at bounding box center [257, 391] width 22 height 11
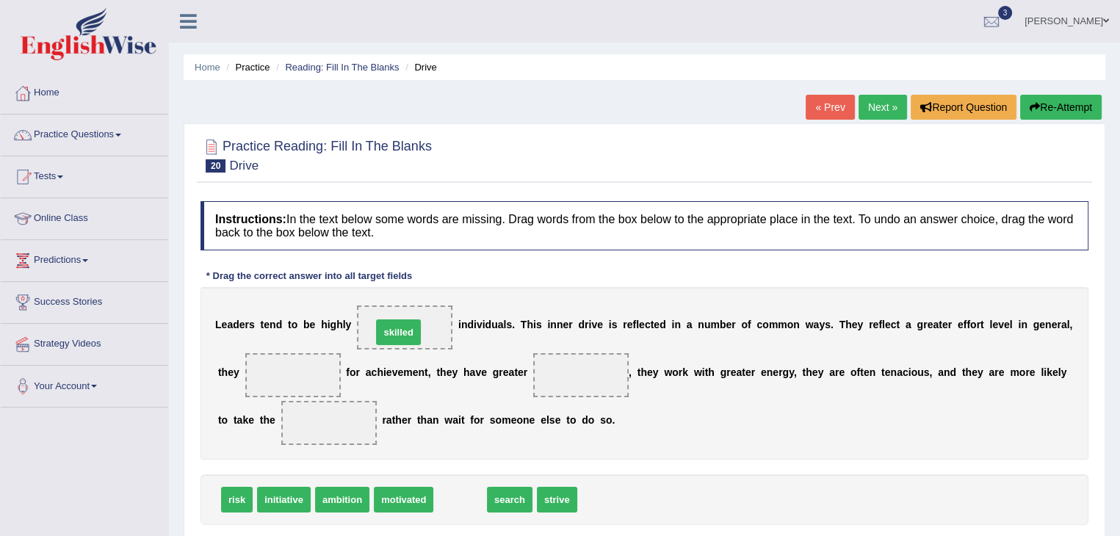
drag, startPoint x: 447, startPoint y: 497, endPoint x: 385, endPoint y: 332, distance: 176.4
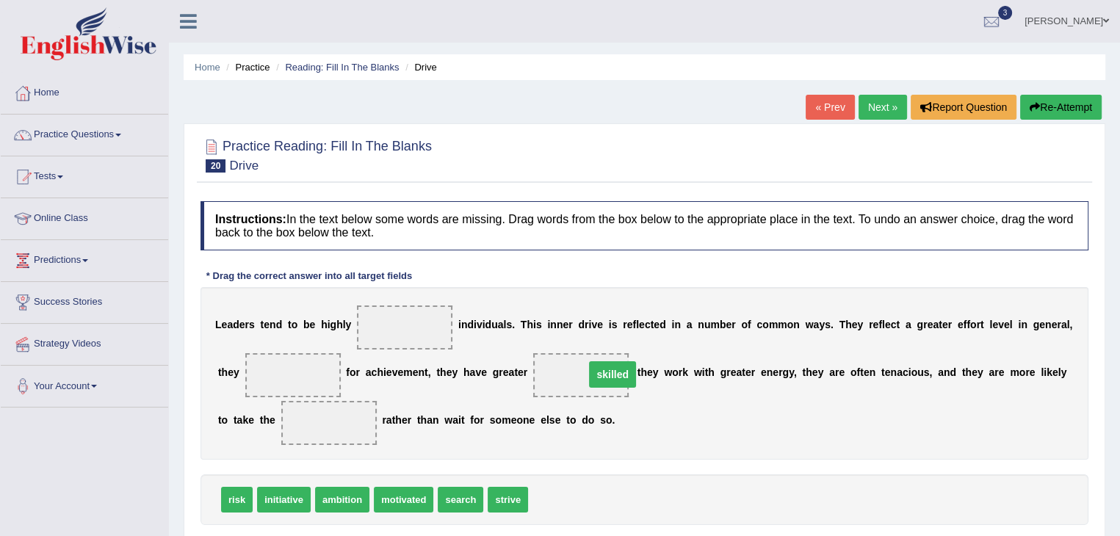
drag, startPoint x: 403, startPoint y: 321, endPoint x: 609, endPoint y: 368, distance: 211.0
drag, startPoint x: 507, startPoint y: 494, endPoint x: 318, endPoint y: 376, distance: 222.8
drag, startPoint x: 568, startPoint y: 376, endPoint x: 391, endPoint y: 323, distance: 185.0
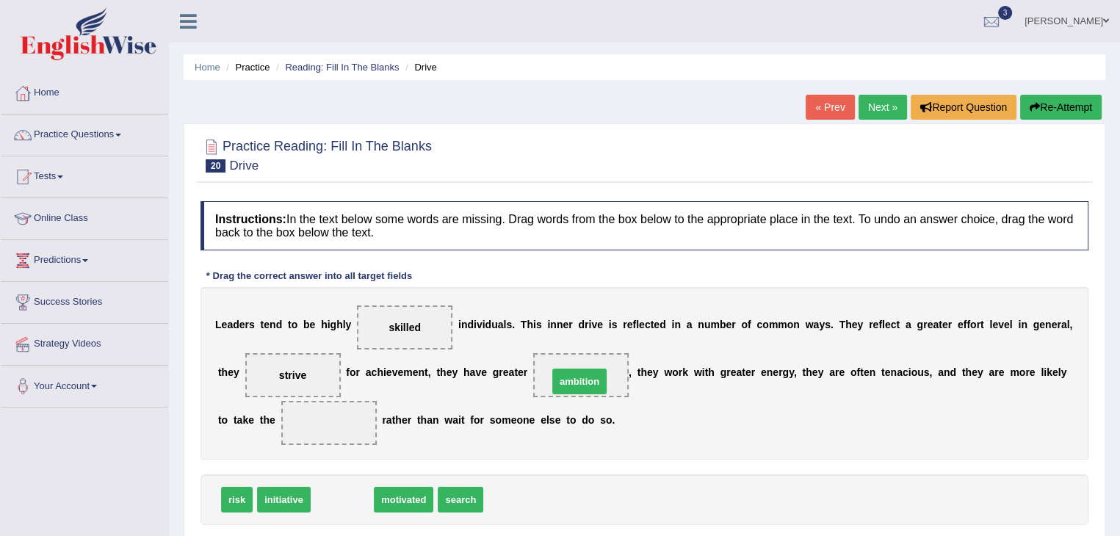
drag, startPoint x: 339, startPoint y: 502, endPoint x: 577, endPoint y: 383, distance: 265.1
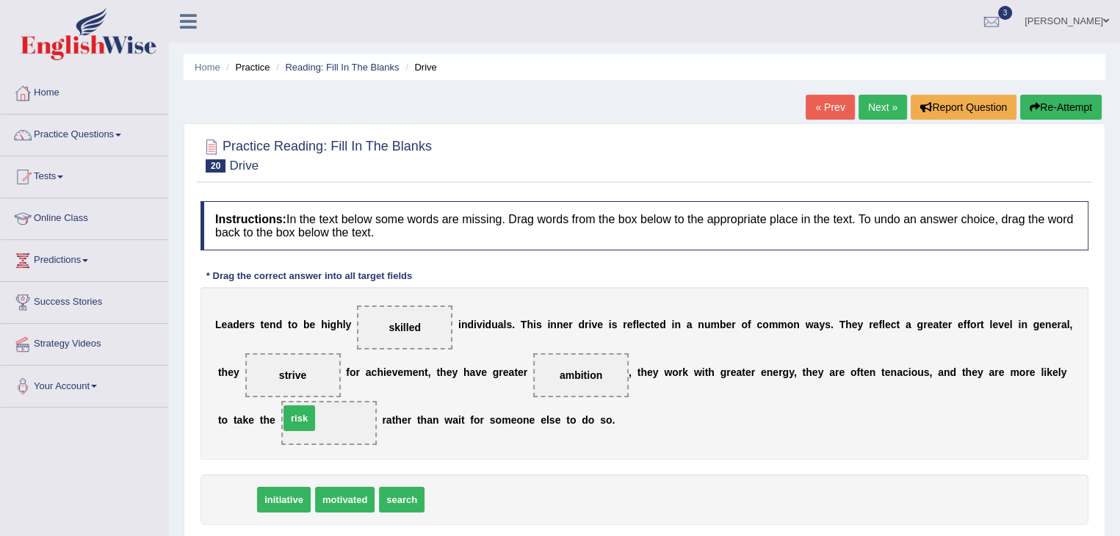
drag, startPoint x: 231, startPoint y: 497, endPoint x: 303, endPoint y: 418, distance: 106.1
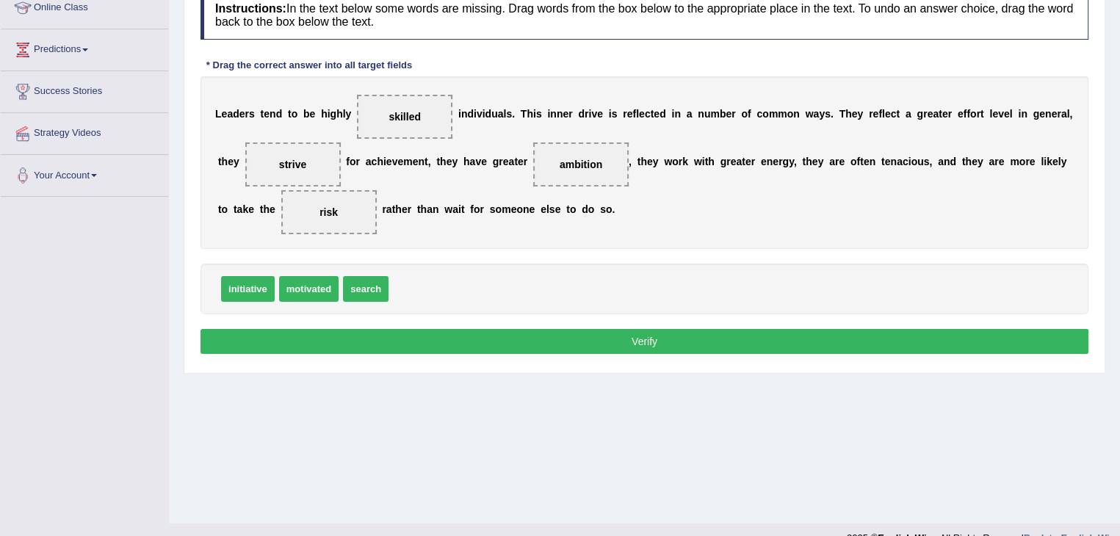
scroll to position [212, 0]
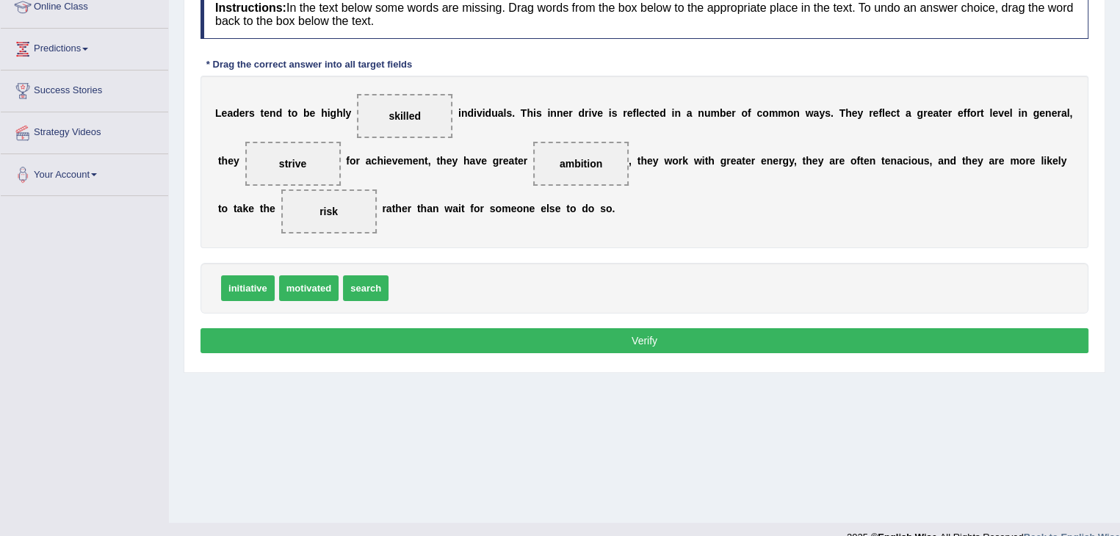
click at [523, 336] on button "Verify" at bounding box center [645, 340] width 888 height 25
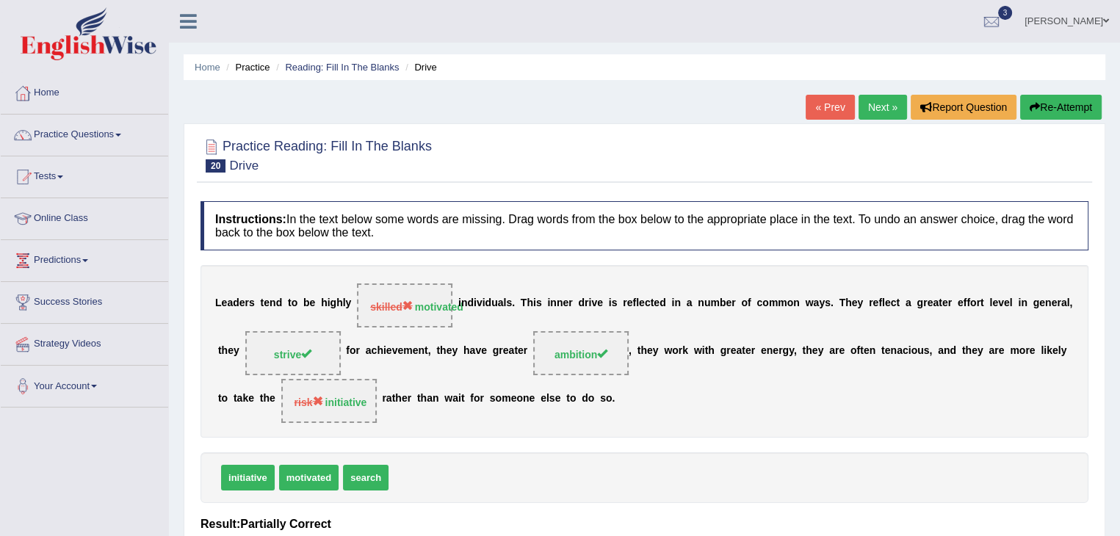
scroll to position [0, 0]
click at [1042, 109] on button "Re-Attempt" at bounding box center [1061, 107] width 82 height 25
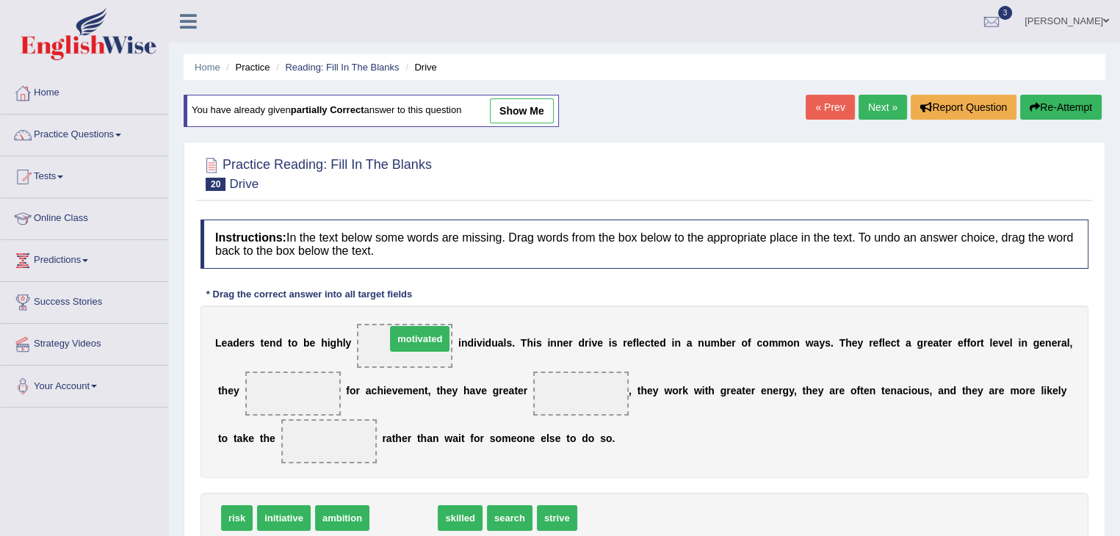
drag, startPoint x: 391, startPoint y: 515, endPoint x: 407, endPoint y: 334, distance: 181.4
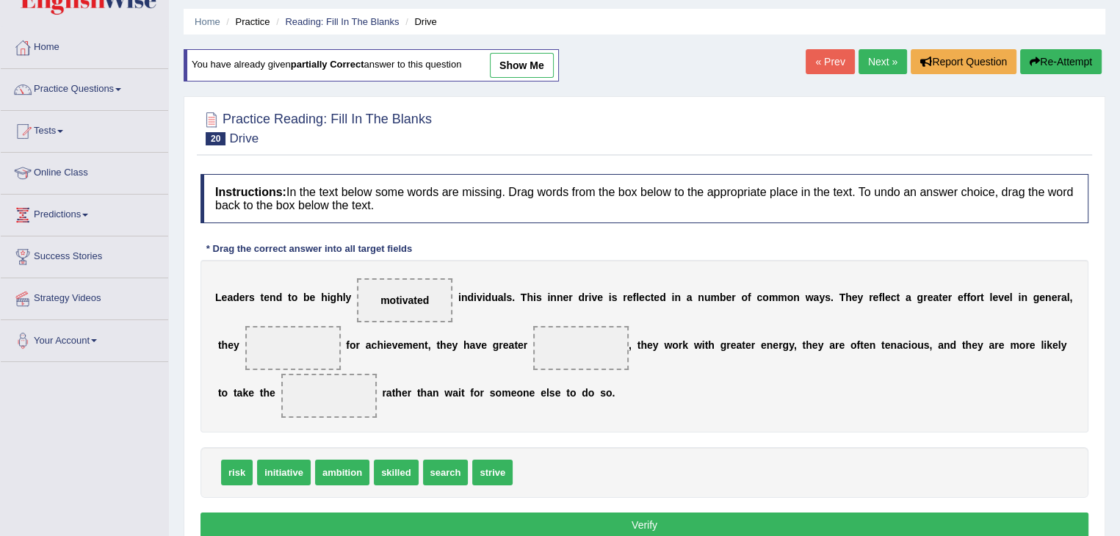
scroll to position [54, 0]
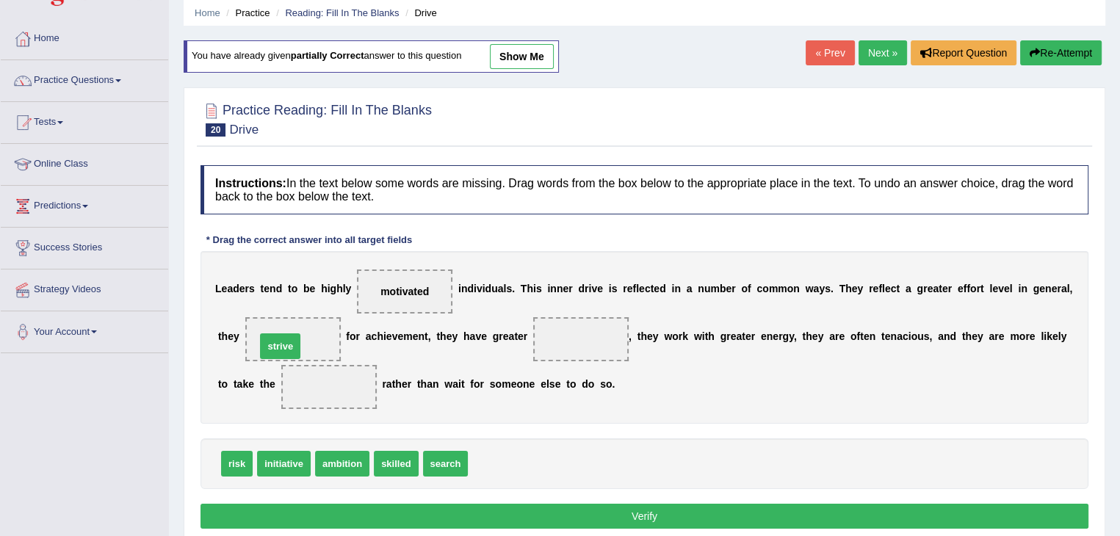
drag, startPoint x: 489, startPoint y: 462, endPoint x: 274, endPoint y: 342, distance: 245.7
drag, startPoint x: 343, startPoint y: 466, endPoint x: 596, endPoint y: 339, distance: 282.9
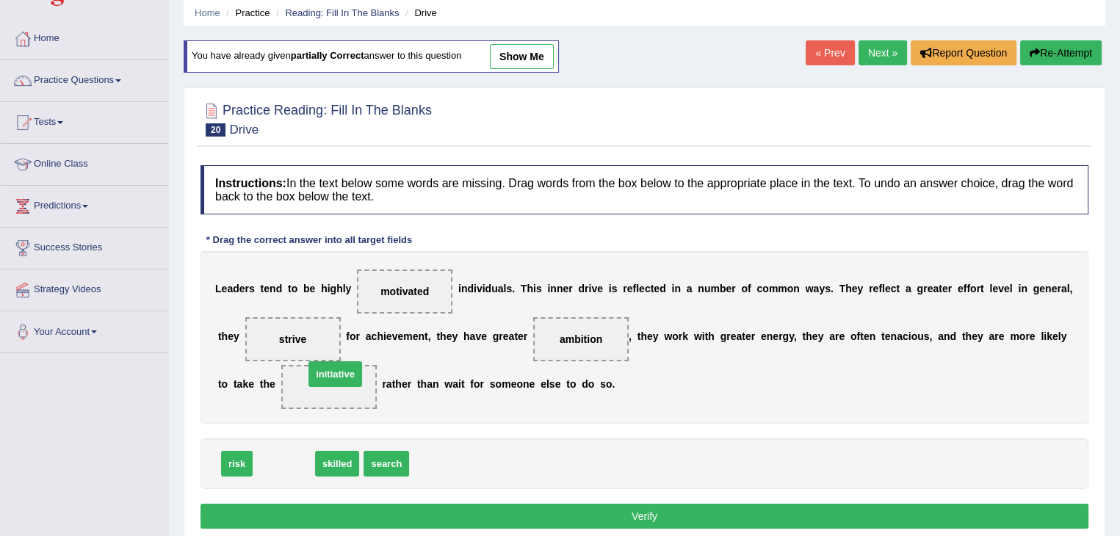
drag, startPoint x: 292, startPoint y: 461, endPoint x: 341, endPoint y: 374, distance: 99.3
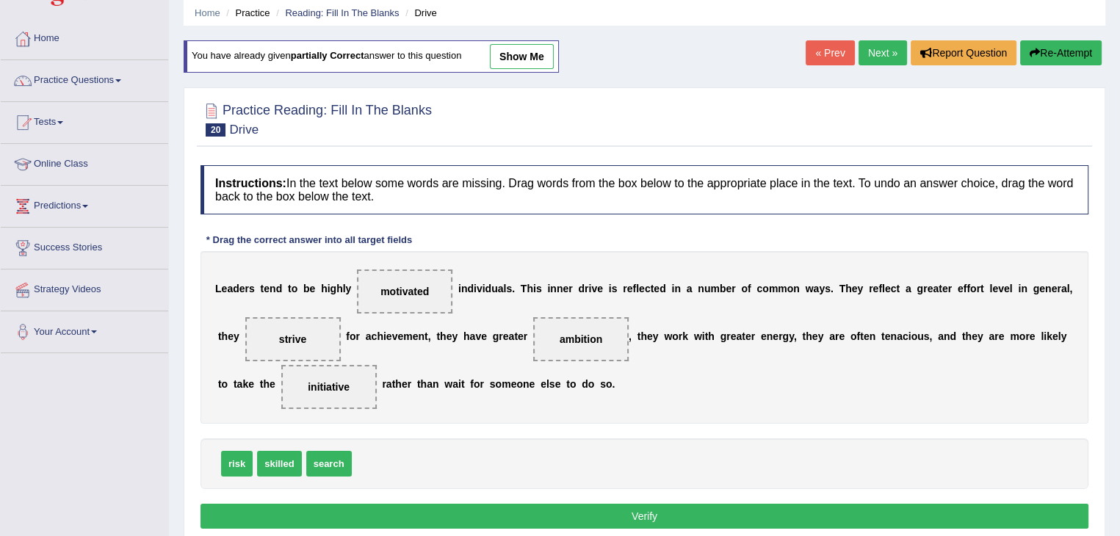
click at [312, 518] on button "Verify" at bounding box center [645, 516] width 888 height 25
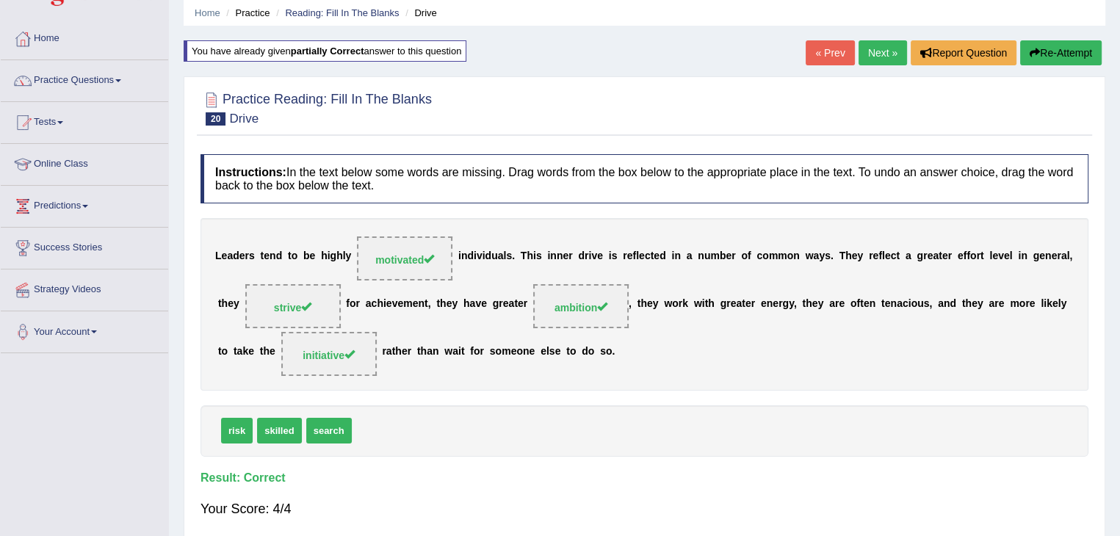
click at [881, 49] on link "Next »" at bounding box center [883, 52] width 48 height 25
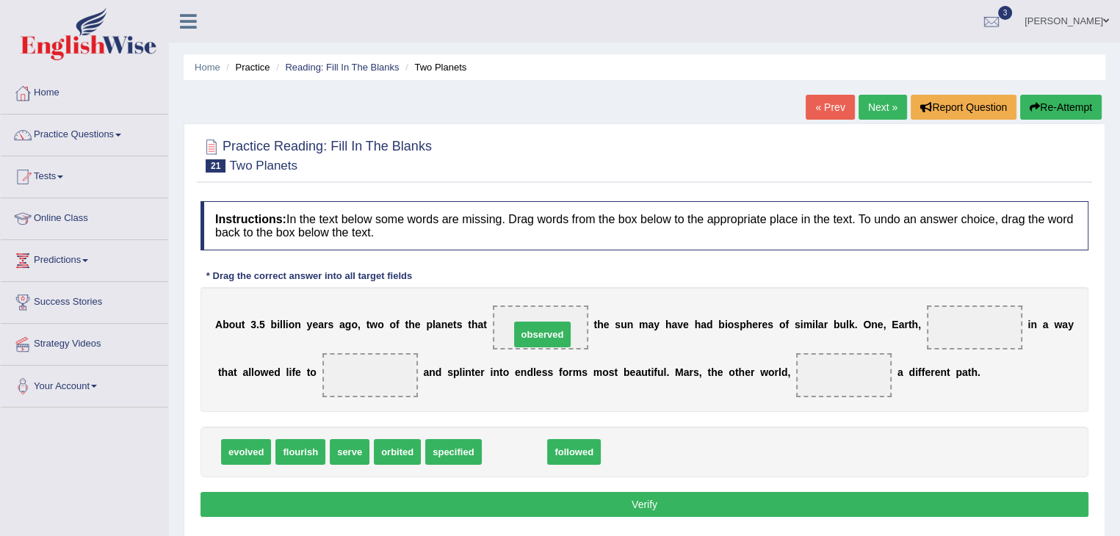
drag, startPoint x: 511, startPoint y: 453, endPoint x: 536, endPoint y: 334, distance: 122.3
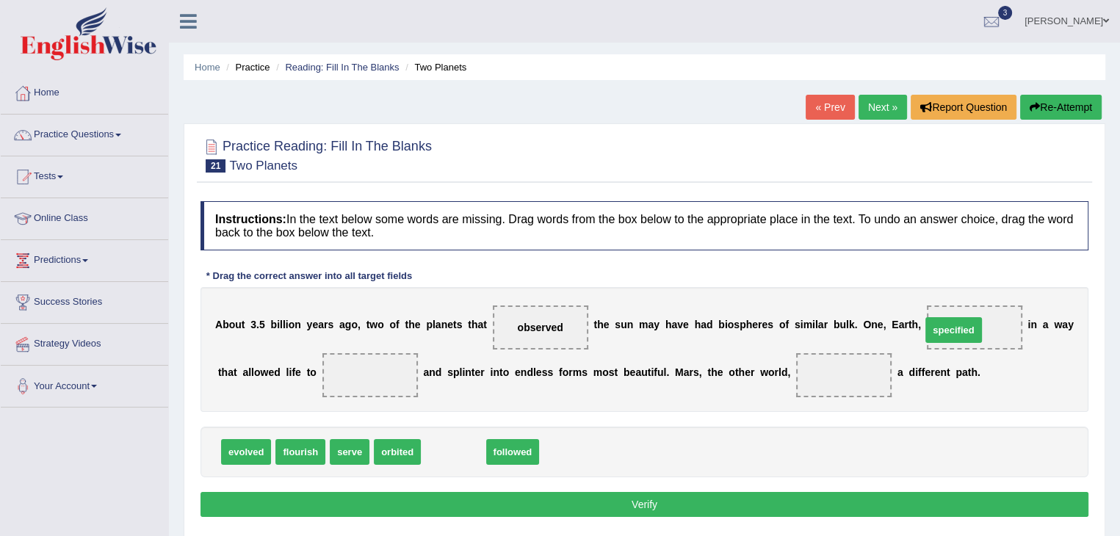
drag, startPoint x: 467, startPoint y: 449, endPoint x: 970, endPoint y: 327, distance: 517.8
click at [455, 447] on span "followed" at bounding box center [452, 452] width 54 height 26
drag, startPoint x: 459, startPoint y: 447, endPoint x: 987, endPoint y: 316, distance: 544.3
drag, startPoint x: 460, startPoint y: 451, endPoint x: 375, endPoint y: 378, distance: 112.0
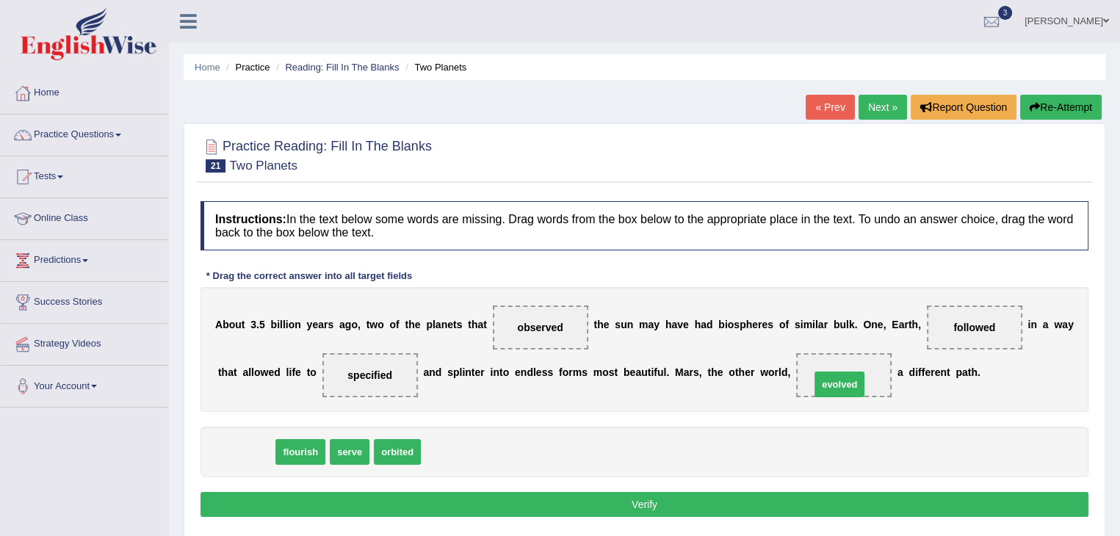
drag, startPoint x: 254, startPoint y: 454, endPoint x: 847, endPoint y: 382, distance: 597.2
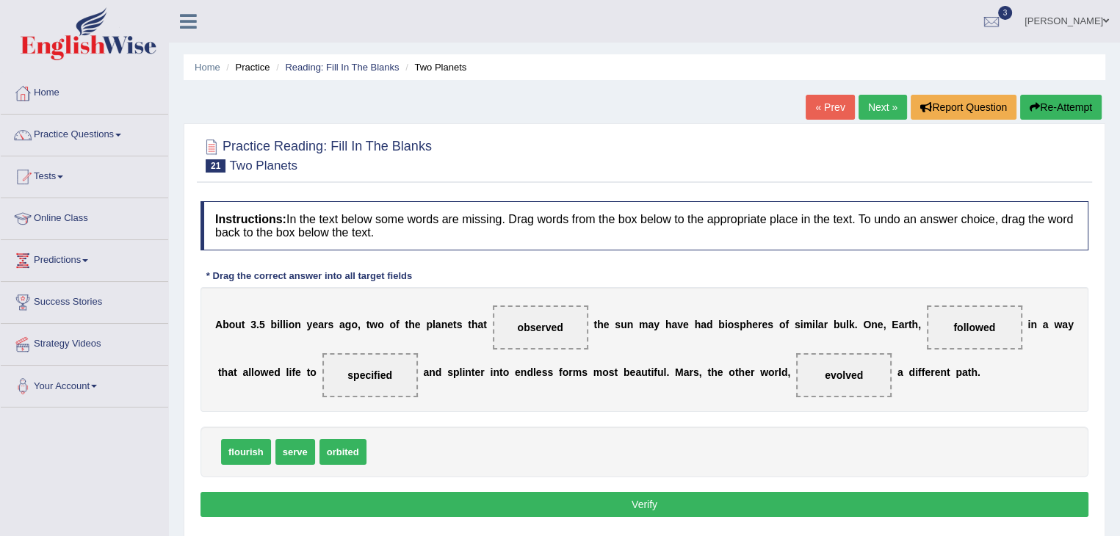
click at [615, 497] on button "Verify" at bounding box center [645, 504] width 888 height 25
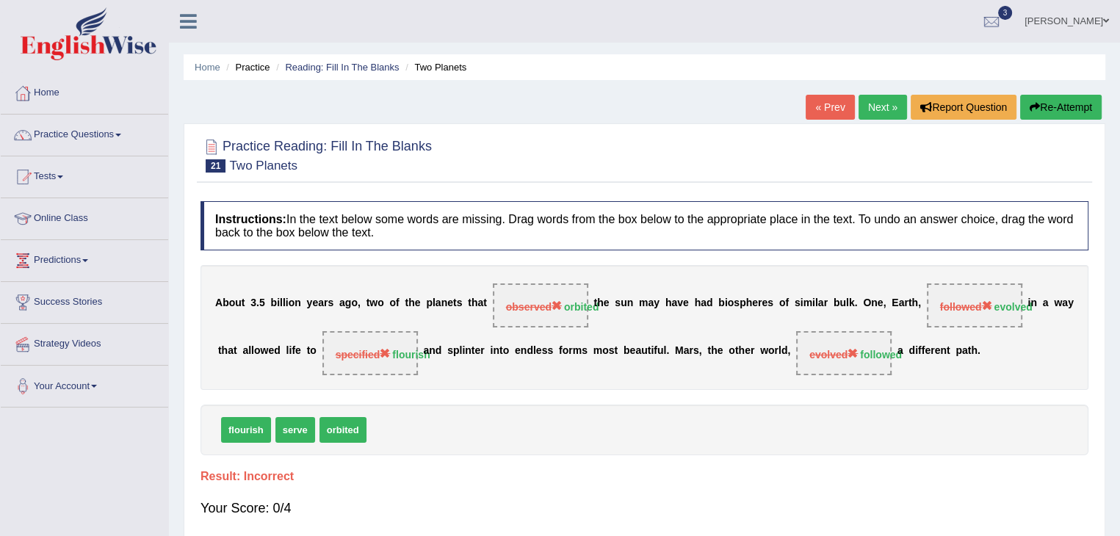
click at [1068, 103] on button "Re-Attempt" at bounding box center [1061, 107] width 82 height 25
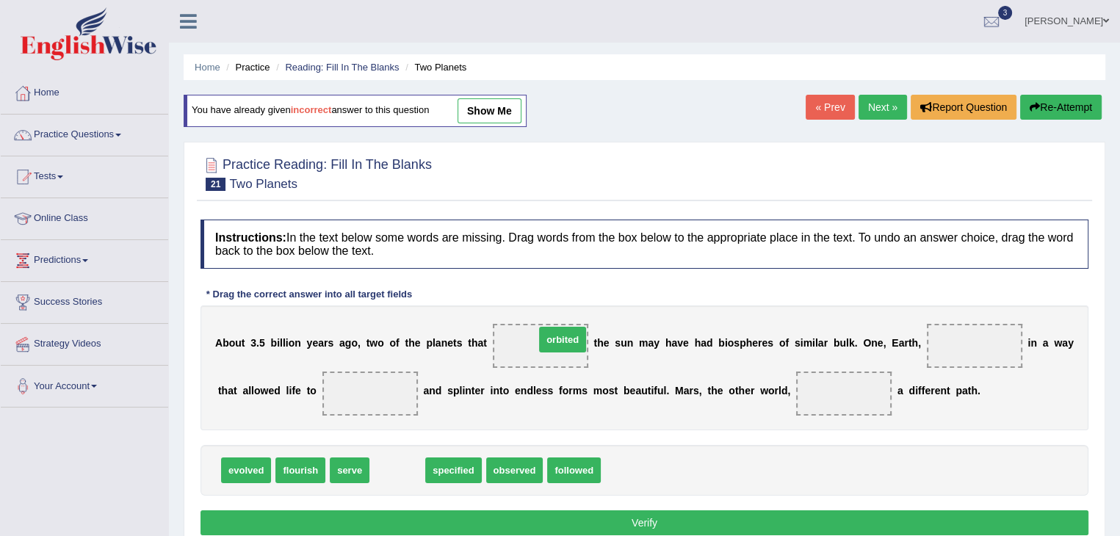
drag, startPoint x: 391, startPoint y: 473, endPoint x: 552, endPoint y: 347, distance: 204.7
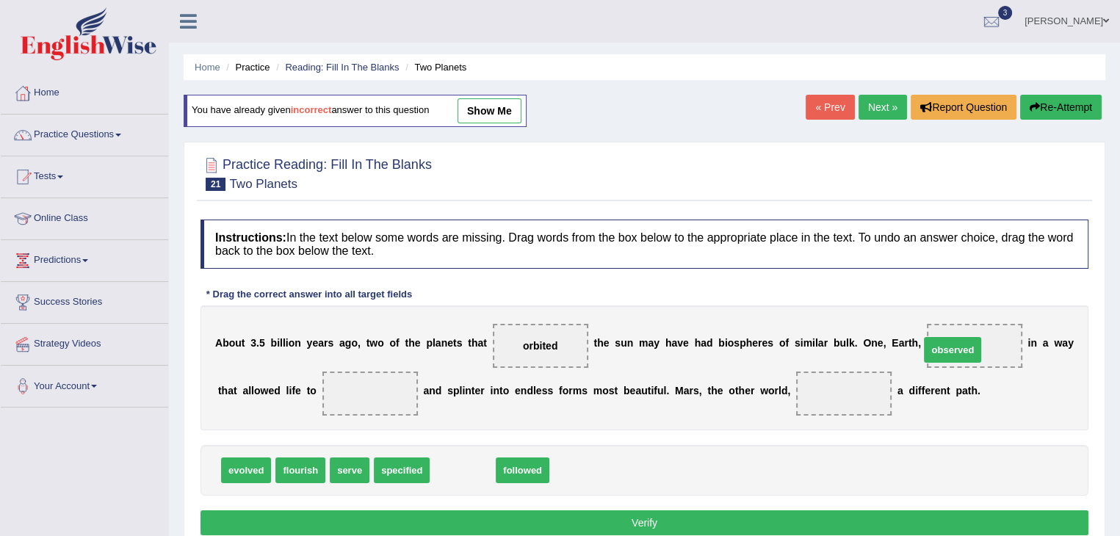
drag, startPoint x: 455, startPoint y: 465, endPoint x: 952, endPoint y: 344, distance: 511.2
drag, startPoint x: 454, startPoint y: 471, endPoint x: 854, endPoint y: 394, distance: 406.9
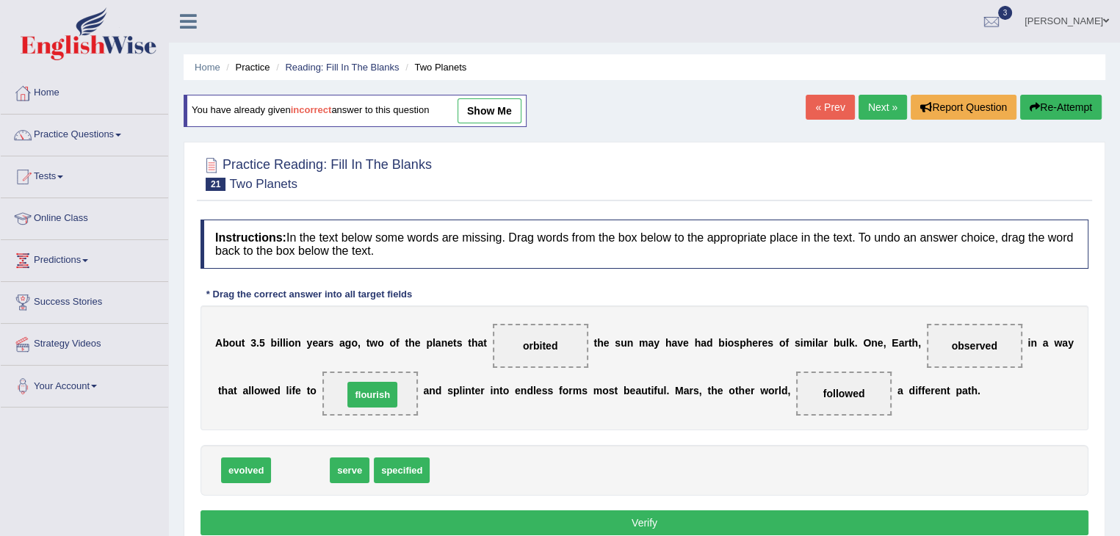
drag, startPoint x: 291, startPoint y: 472, endPoint x: 370, endPoint y: 390, distance: 113.3
click at [326, 512] on button "Verify" at bounding box center [645, 523] width 888 height 25
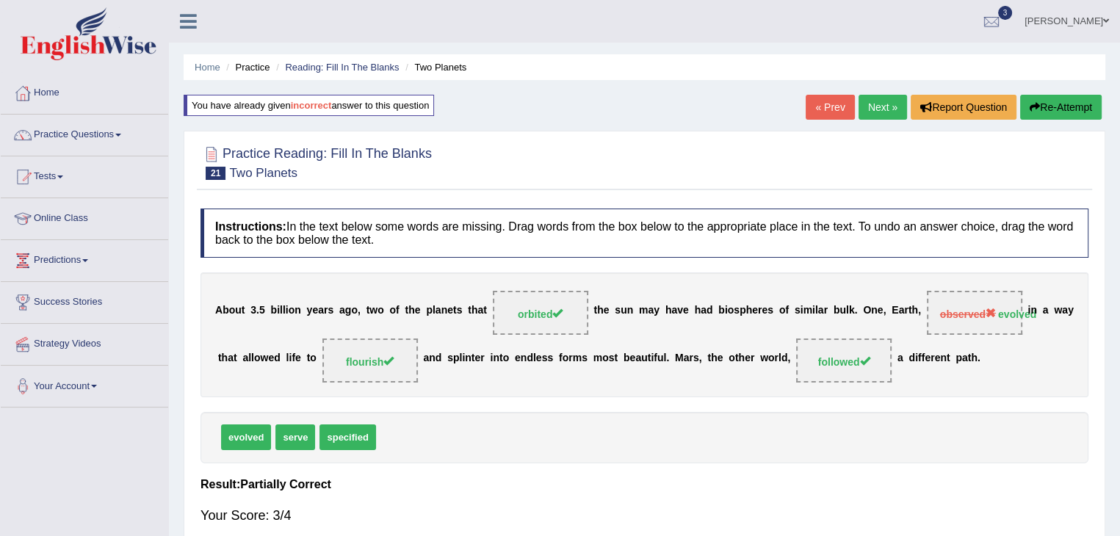
click at [878, 113] on link "Next »" at bounding box center [883, 107] width 48 height 25
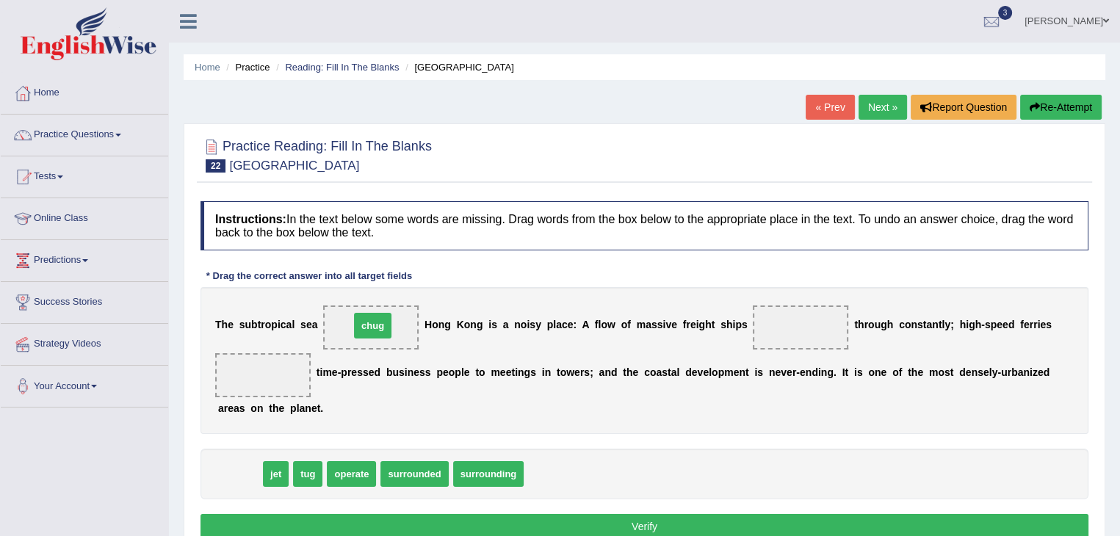
drag, startPoint x: 235, startPoint y: 472, endPoint x: 368, endPoint y: 324, distance: 199.3
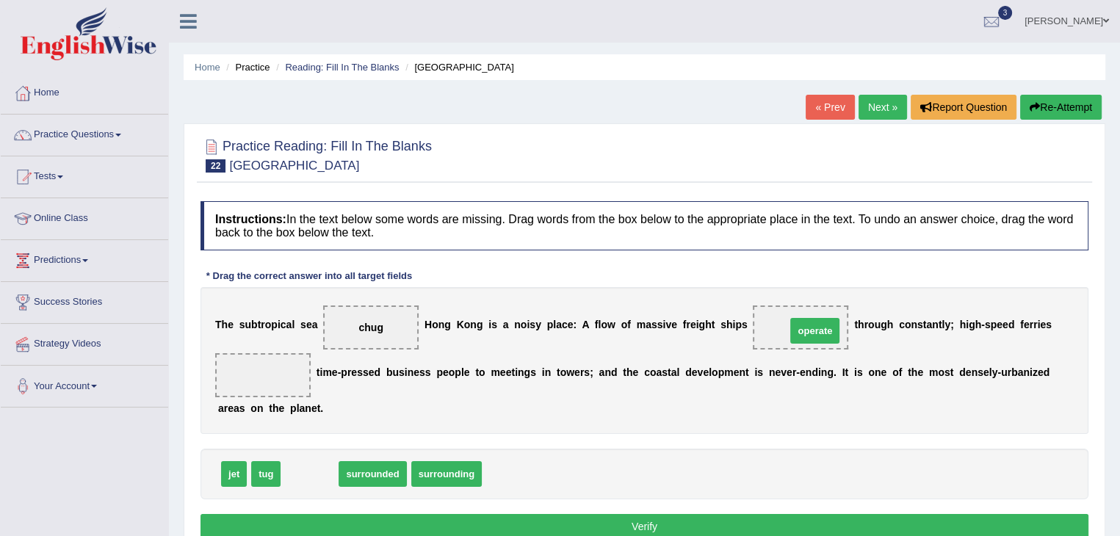
drag, startPoint x: 308, startPoint y: 475, endPoint x: 813, endPoint y: 331, distance: 524.6
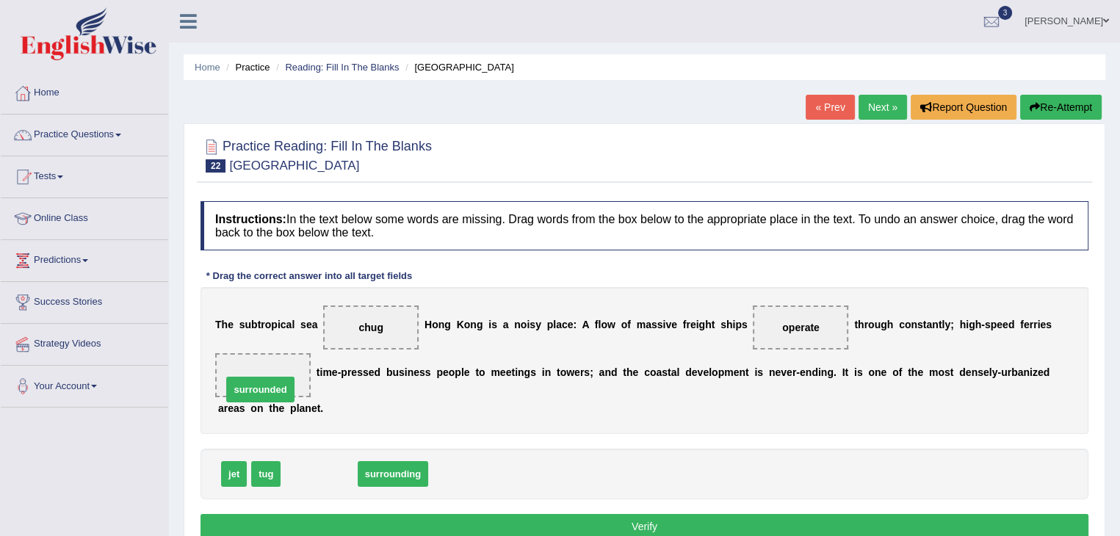
drag, startPoint x: 325, startPoint y: 468, endPoint x: 265, endPoint y: 382, distance: 104.5
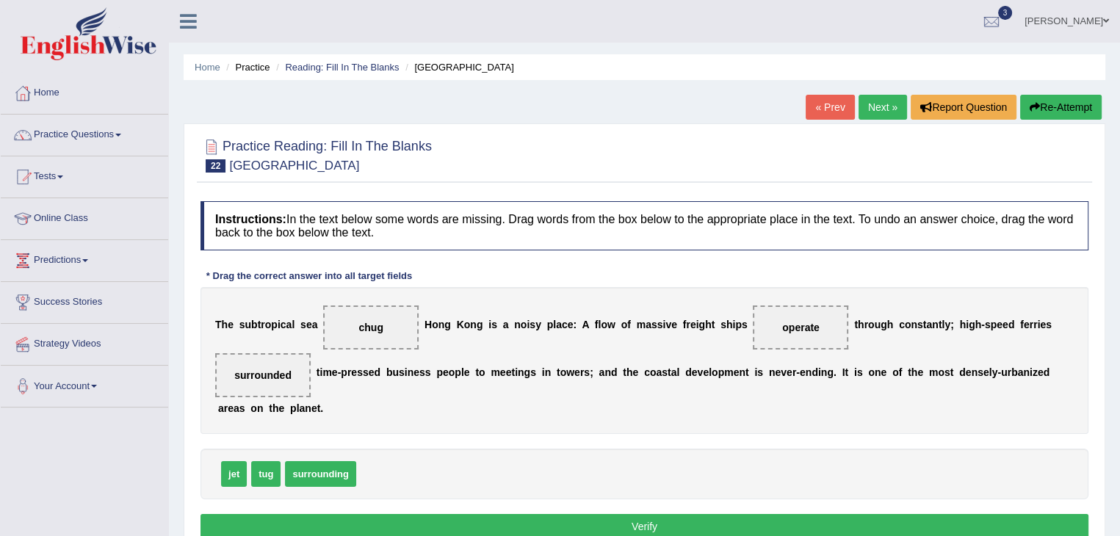
click at [289, 521] on button "Verify" at bounding box center [645, 526] width 888 height 25
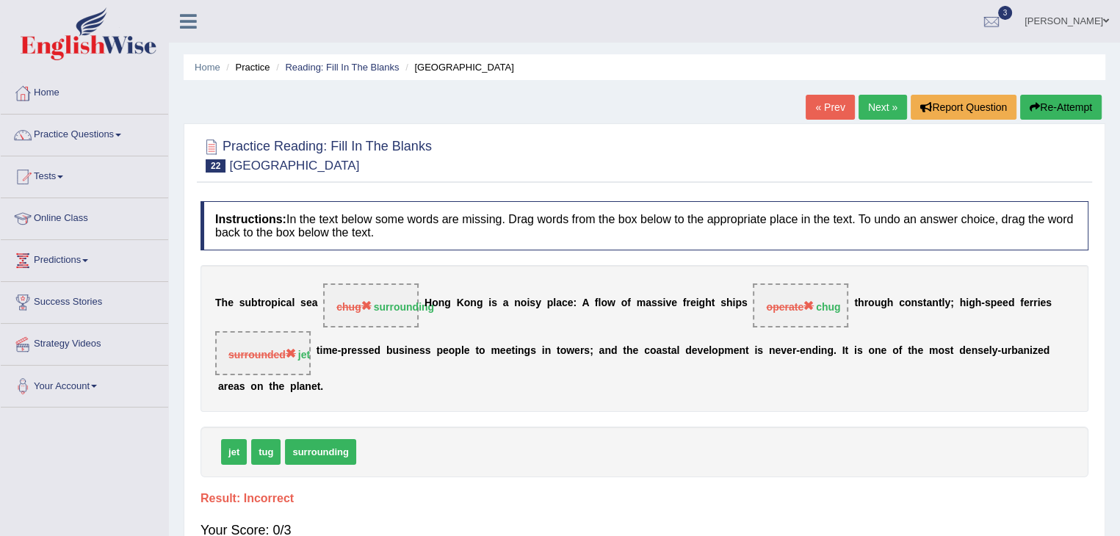
click at [1056, 98] on button "Re-Attempt" at bounding box center [1061, 107] width 82 height 25
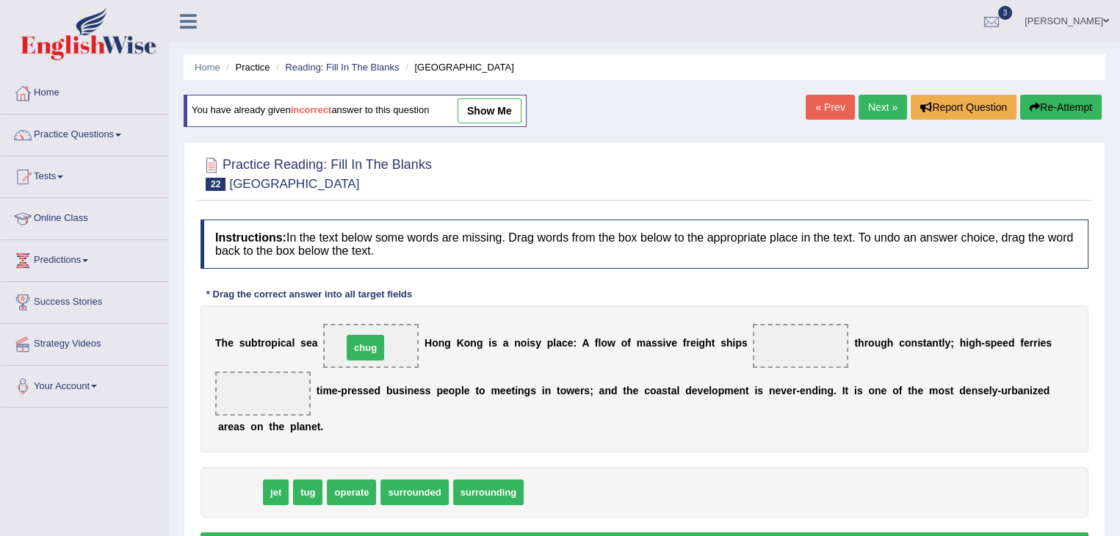
drag, startPoint x: 241, startPoint y: 494, endPoint x: 367, endPoint y: 350, distance: 191.6
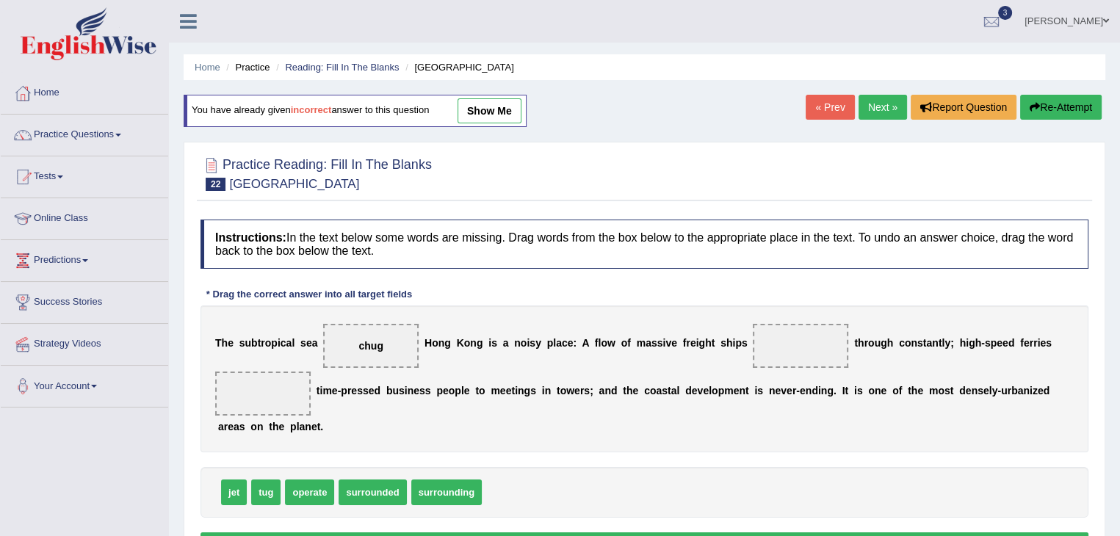
click at [449, 489] on span "surrounding" at bounding box center [446, 493] width 71 height 26
drag, startPoint x: 444, startPoint y: 494, endPoint x: 367, endPoint y: 345, distance: 167.6
drag, startPoint x: 229, startPoint y: 489, endPoint x: 246, endPoint y: 397, distance: 93.4
click at [401, 495] on span "chug" at bounding box center [399, 493] width 37 height 26
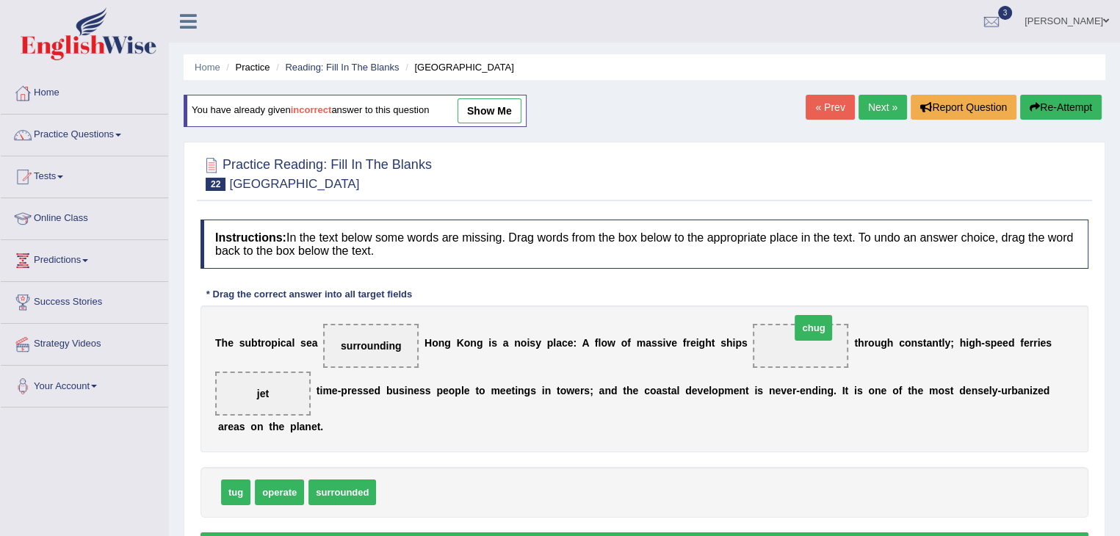
drag, startPoint x: 391, startPoint y: 491, endPoint x: 798, endPoint y: 340, distance: 434.2
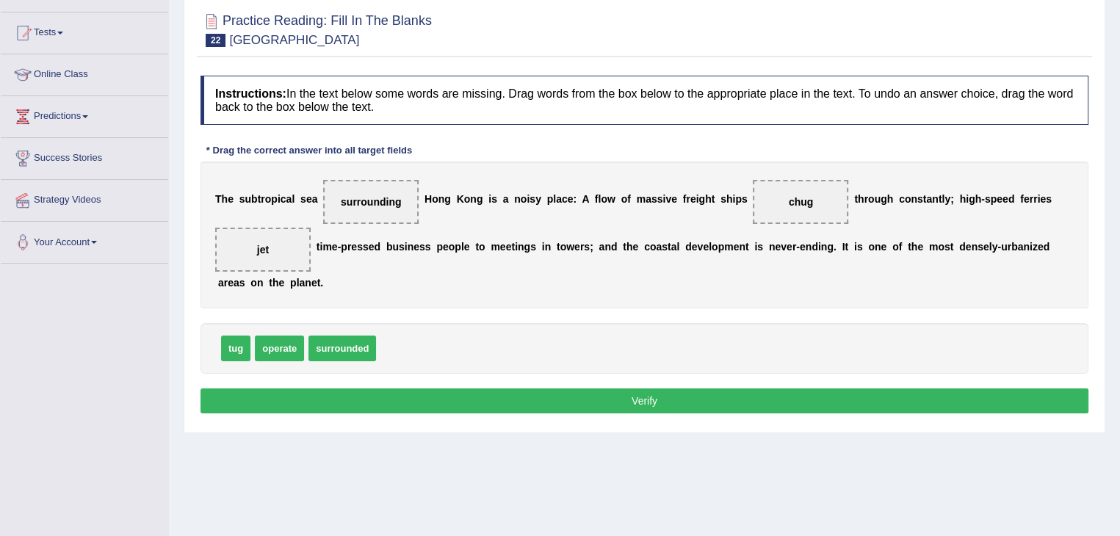
scroll to position [167, 0]
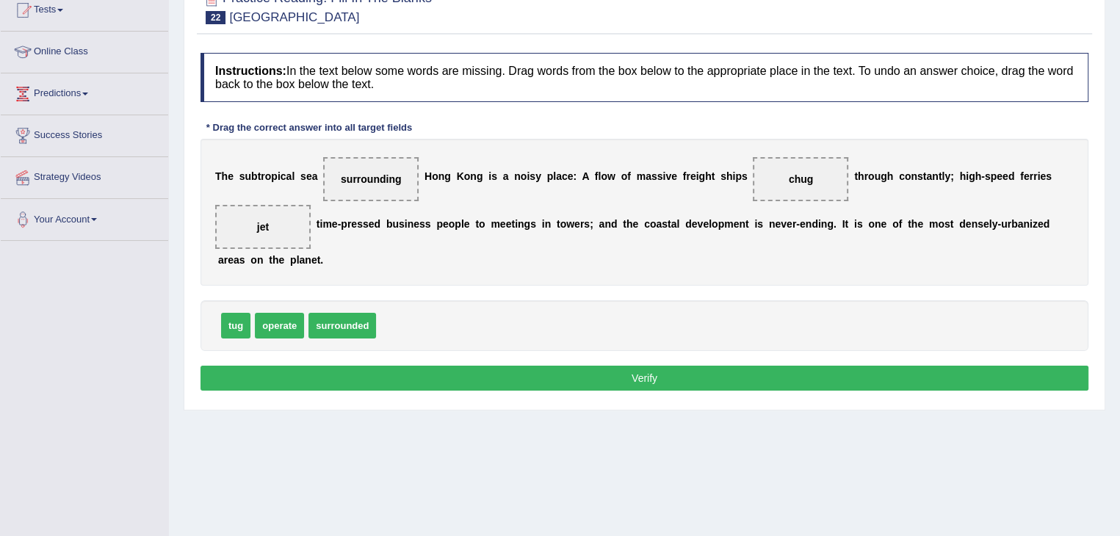
click at [561, 387] on button "Verify" at bounding box center [645, 378] width 888 height 25
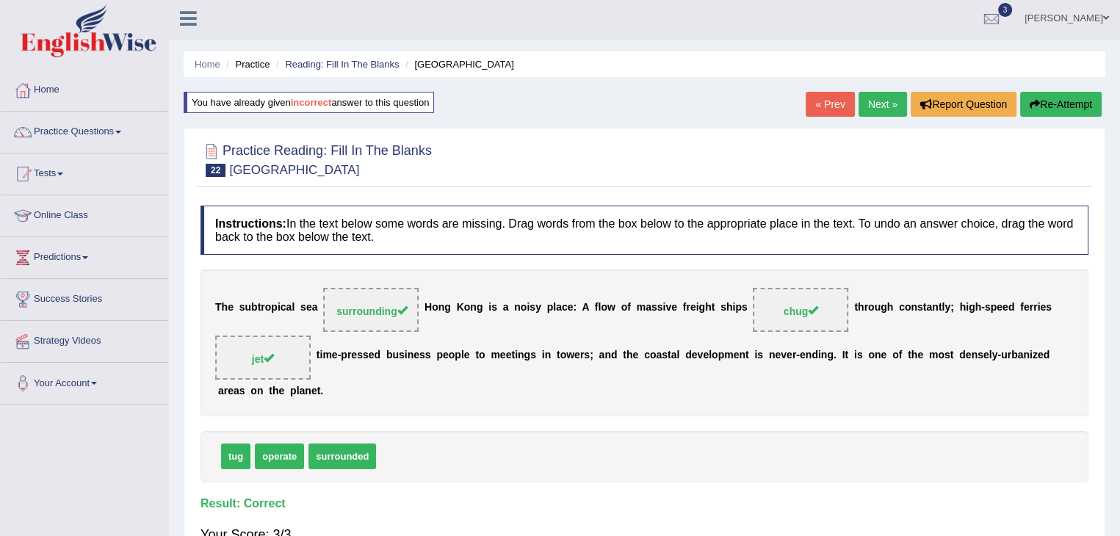
scroll to position [0, 0]
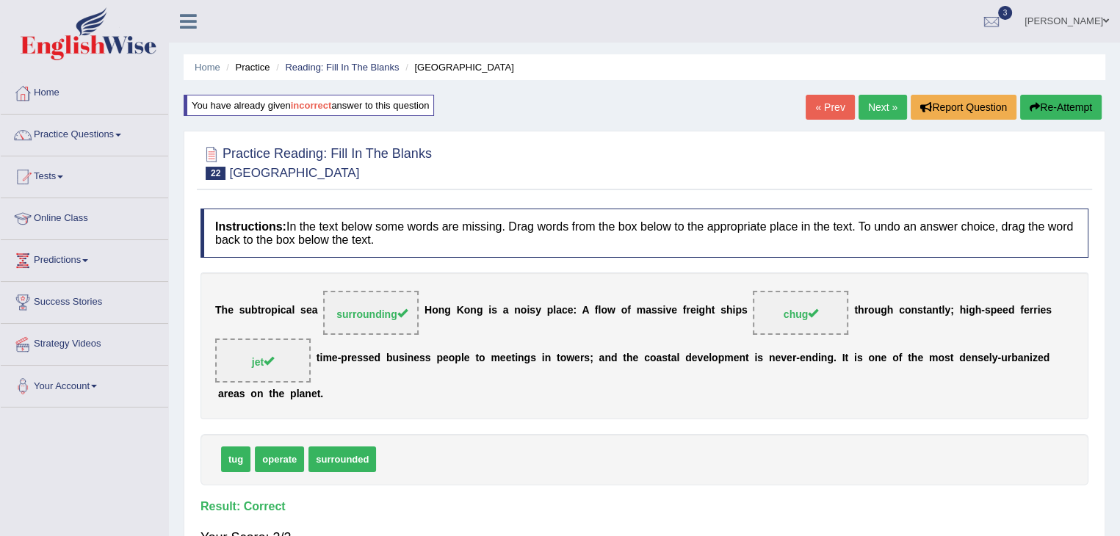
click at [884, 98] on link "Next »" at bounding box center [883, 107] width 48 height 25
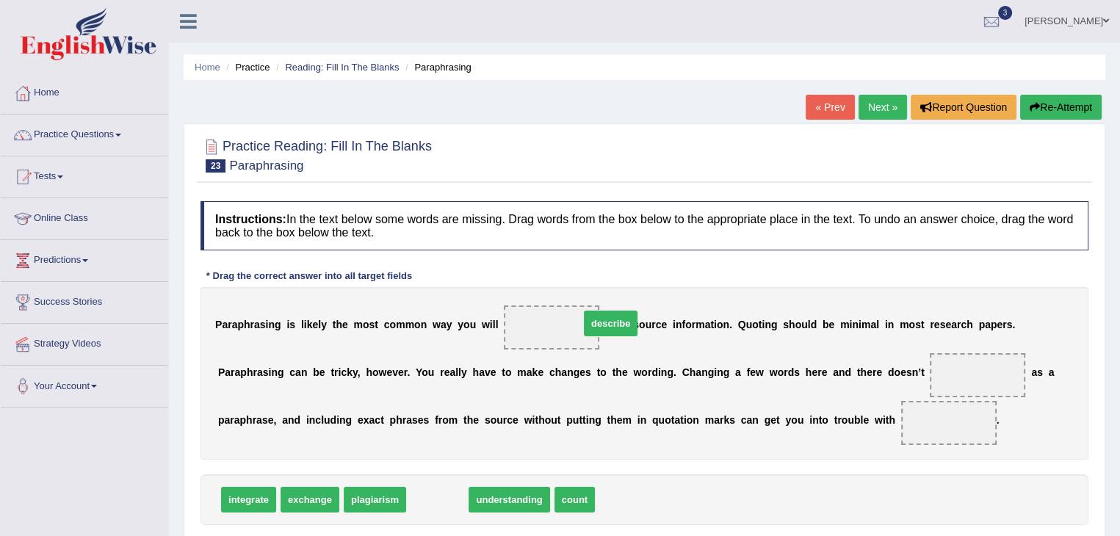
drag, startPoint x: 444, startPoint y: 494, endPoint x: 586, endPoint y: 326, distance: 220.0
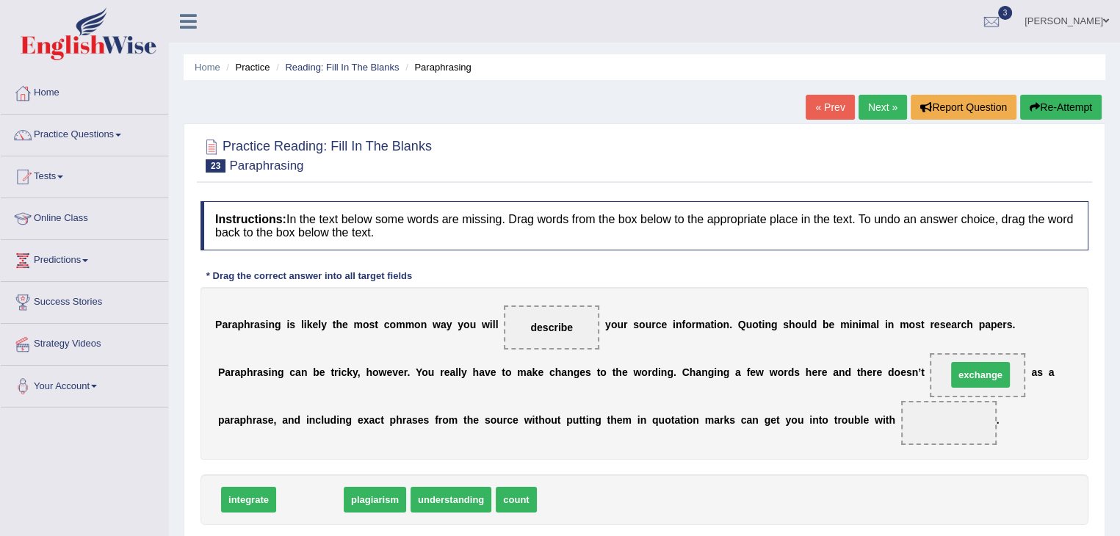
drag, startPoint x: 320, startPoint y: 499, endPoint x: 987, endPoint y: 375, distance: 679.2
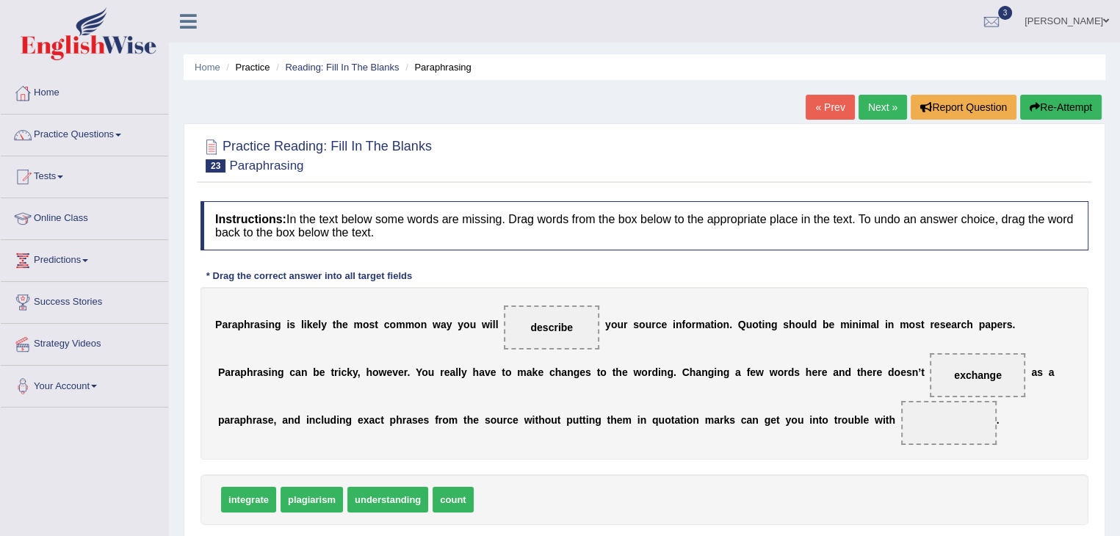
click at [386, 497] on span "understanding" at bounding box center [387, 500] width 81 height 26
click at [312, 496] on span "plagiarism" at bounding box center [312, 500] width 62 height 26
drag, startPoint x: 320, startPoint y: 502, endPoint x: 943, endPoint y: 429, distance: 627.3
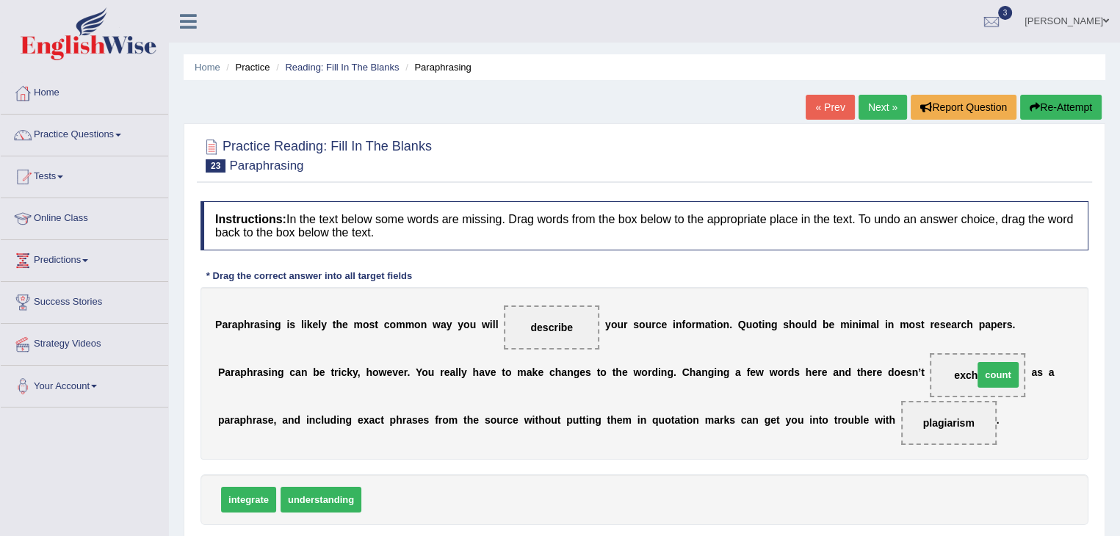
drag, startPoint x: 383, startPoint y: 502, endPoint x: 1002, endPoint y: 376, distance: 631.3
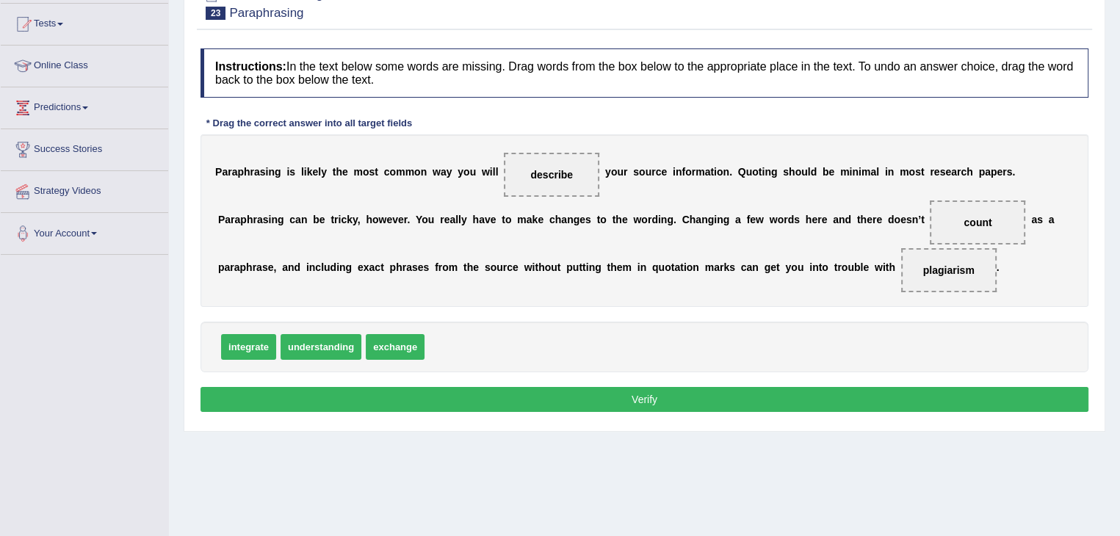
scroll to position [156, 0]
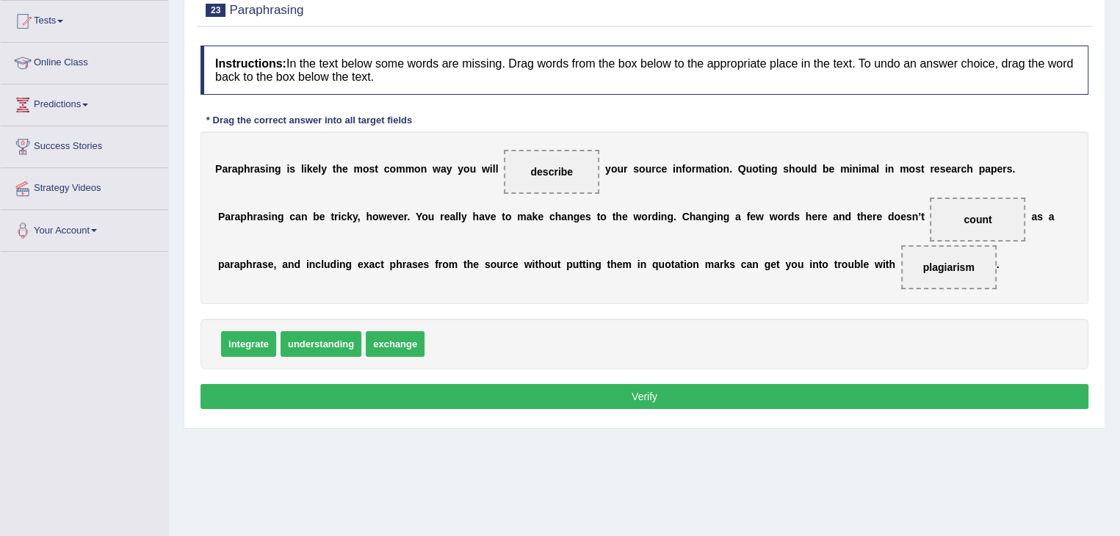
click at [682, 399] on button "Verify" at bounding box center [645, 396] width 888 height 25
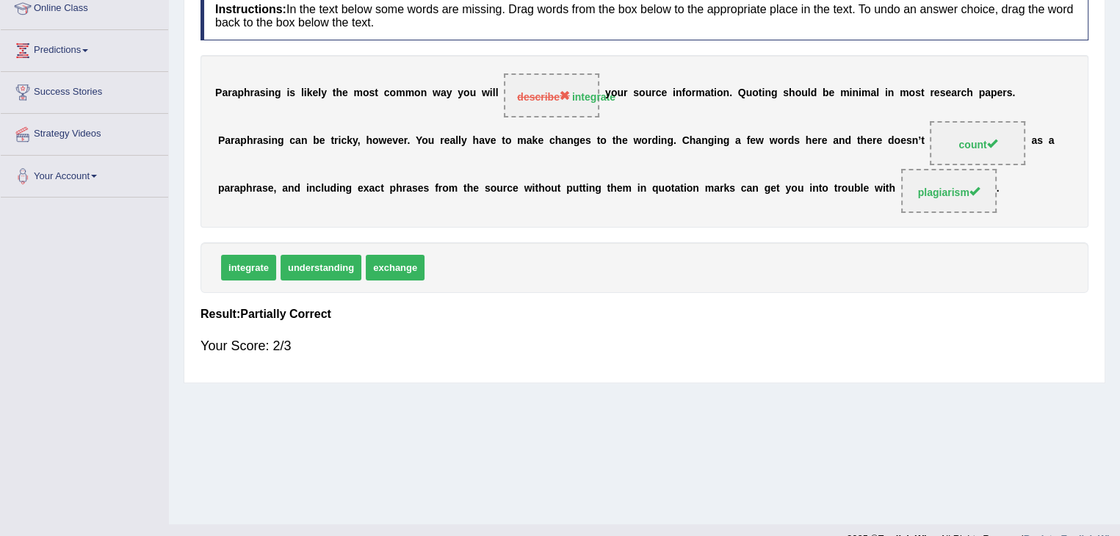
scroll to position [0, 0]
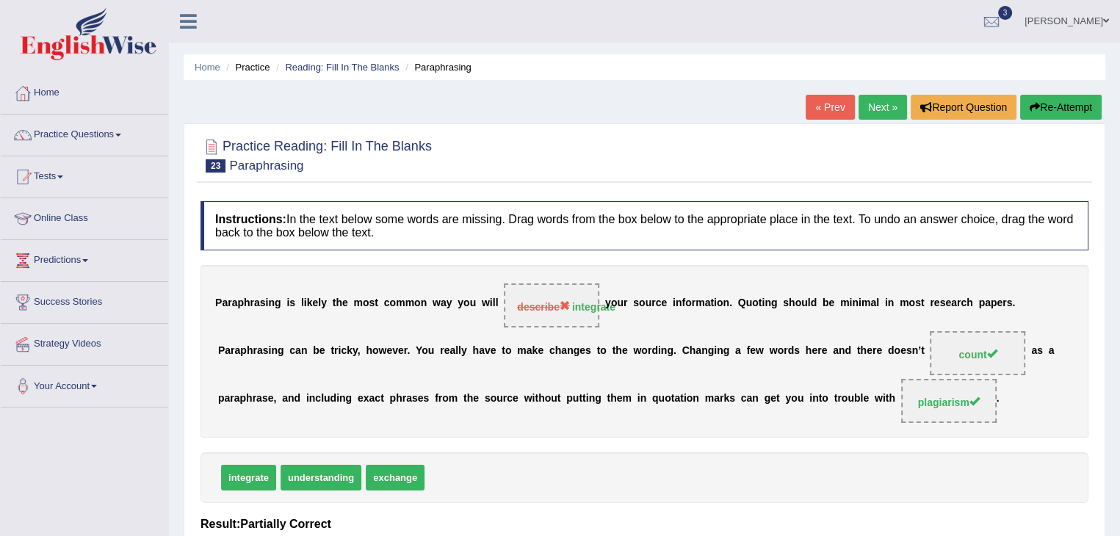
click at [882, 106] on link "Next »" at bounding box center [883, 107] width 48 height 25
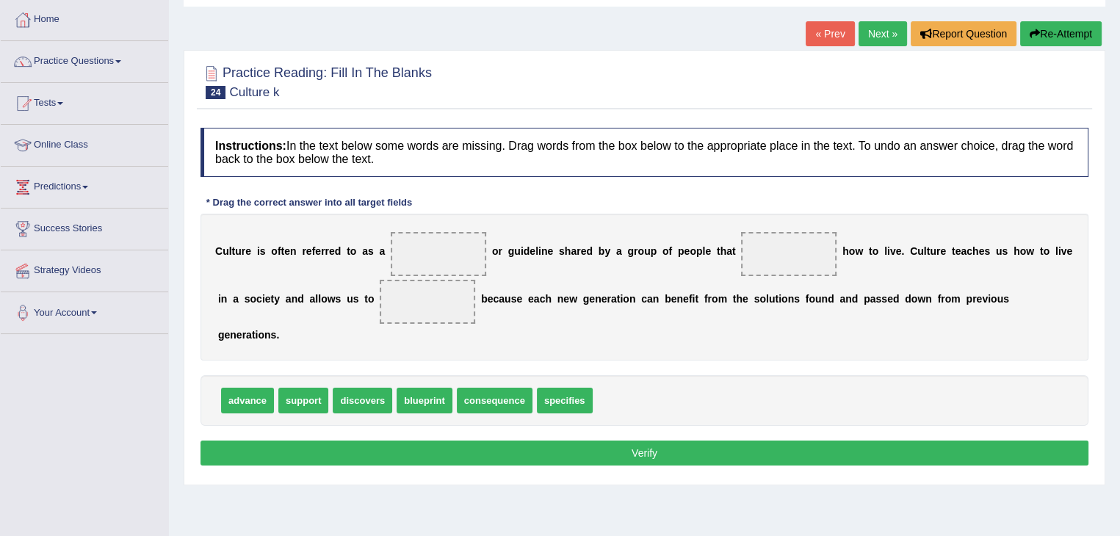
scroll to position [76, 0]
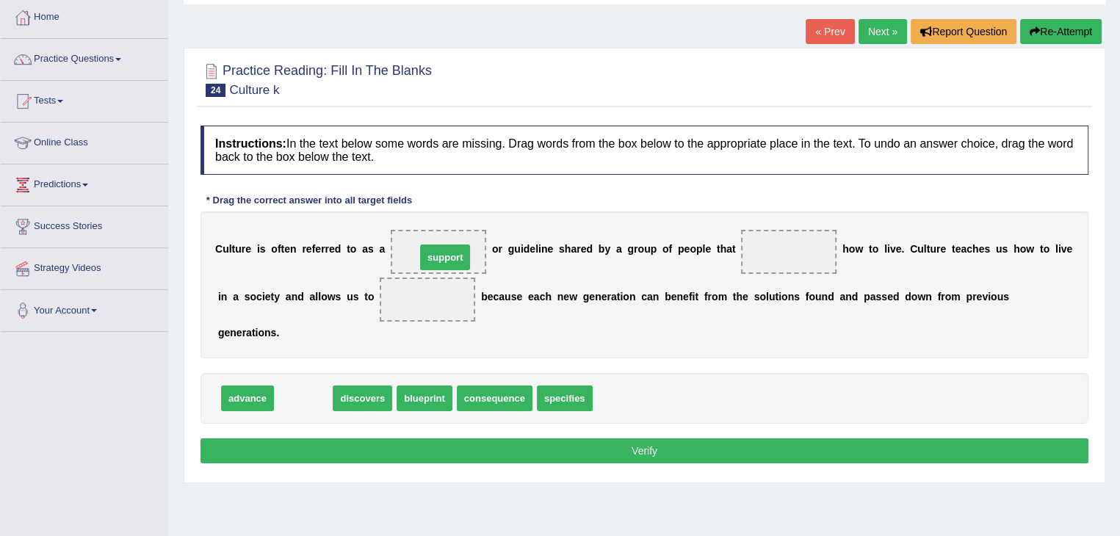
drag, startPoint x: 300, startPoint y: 397, endPoint x: 439, endPoint y: 251, distance: 201.6
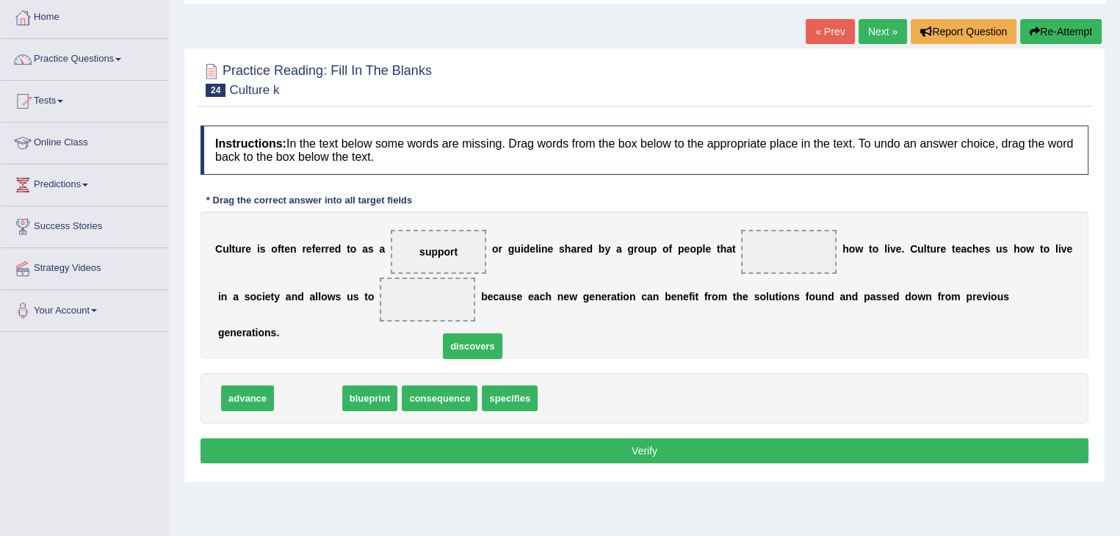
drag, startPoint x: 319, startPoint y: 397, endPoint x: 599, endPoint y: 314, distance: 292.9
click at [502, 334] on span "discovers" at bounding box center [473, 347] width 60 height 26
click at [524, 359] on div "Instructions: In the text below some words are missing. Drag words from the box…" at bounding box center [645, 296] width 896 height 357
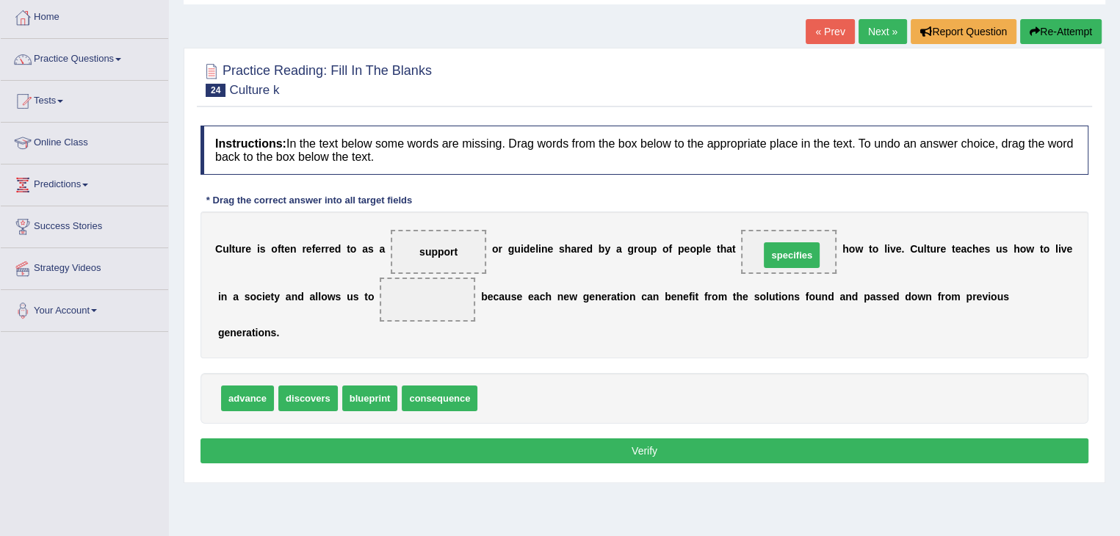
drag, startPoint x: 512, startPoint y: 394, endPoint x: 794, endPoint y: 251, distance: 316.7
drag, startPoint x: 253, startPoint y: 397, endPoint x: 458, endPoint y: 295, distance: 230.0
click at [415, 439] on button "Verify" at bounding box center [645, 451] width 888 height 25
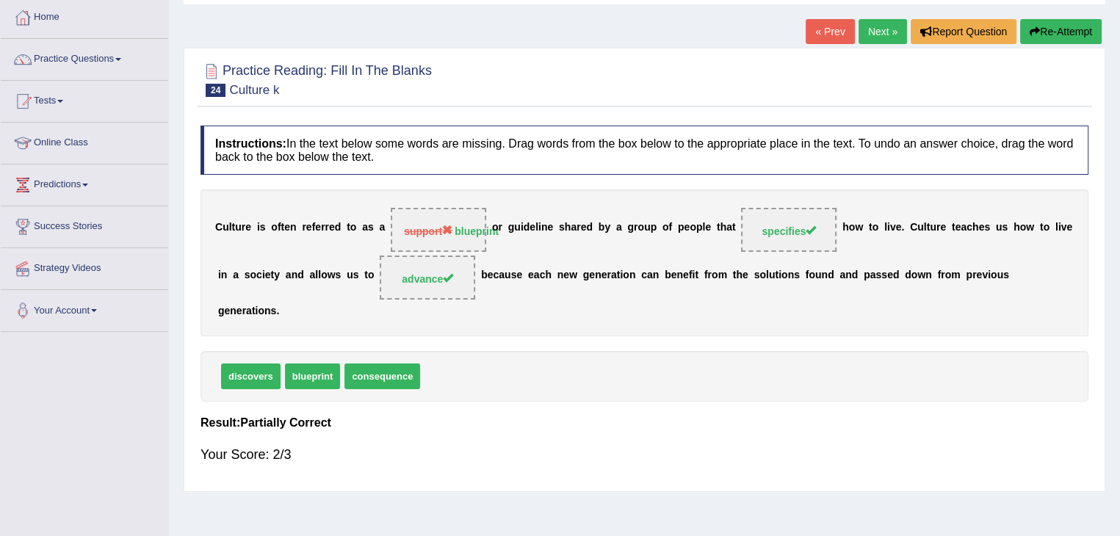
click at [879, 34] on link "Next »" at bounding box center [883, 31] width 48 height 25
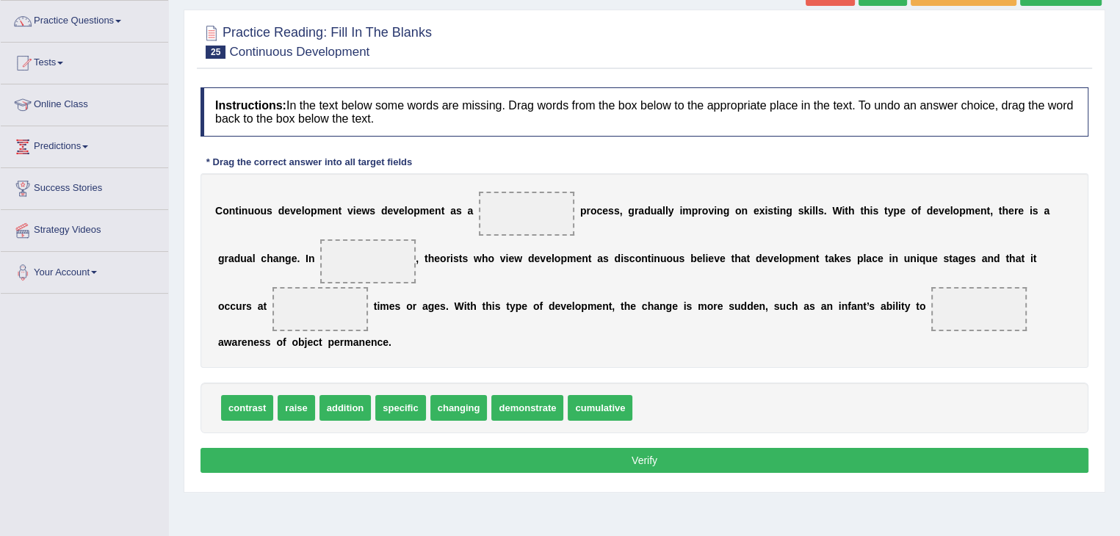
scroll to position [115, 0]
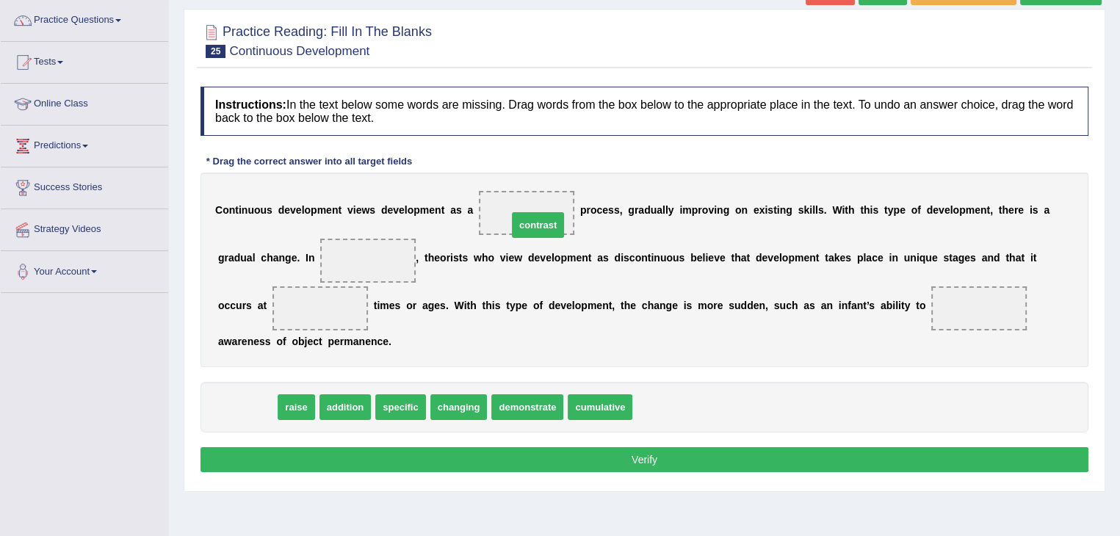
drag, startPoint x: 251, startPoint y: 406, endPoint x: 541, endPoint y: 223, distance: 343.4
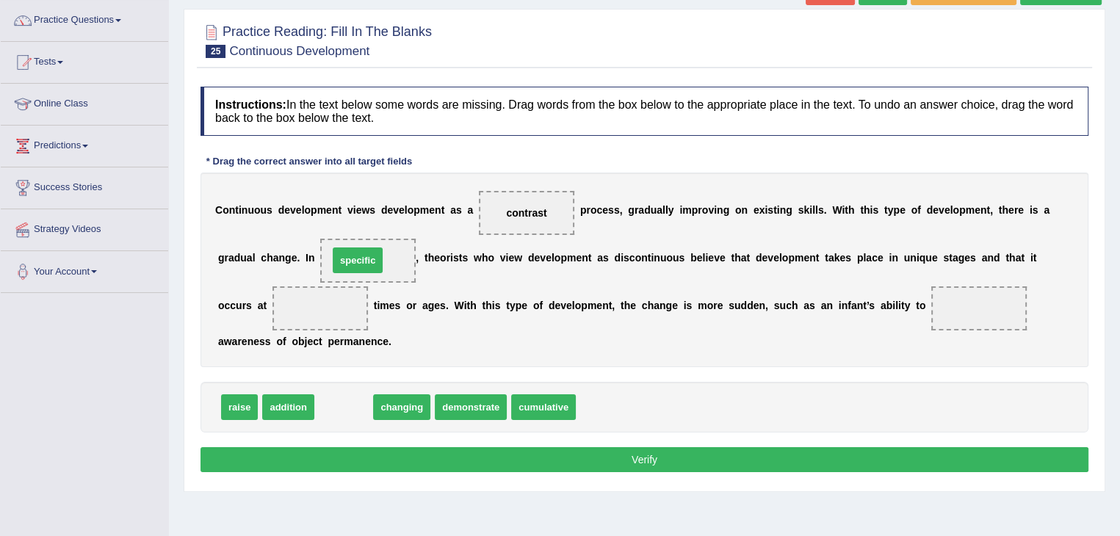
drag, startPoint x: 344, startPoint y: 409, endPoint x: 357, endPoint y: 262, distance: 147.5
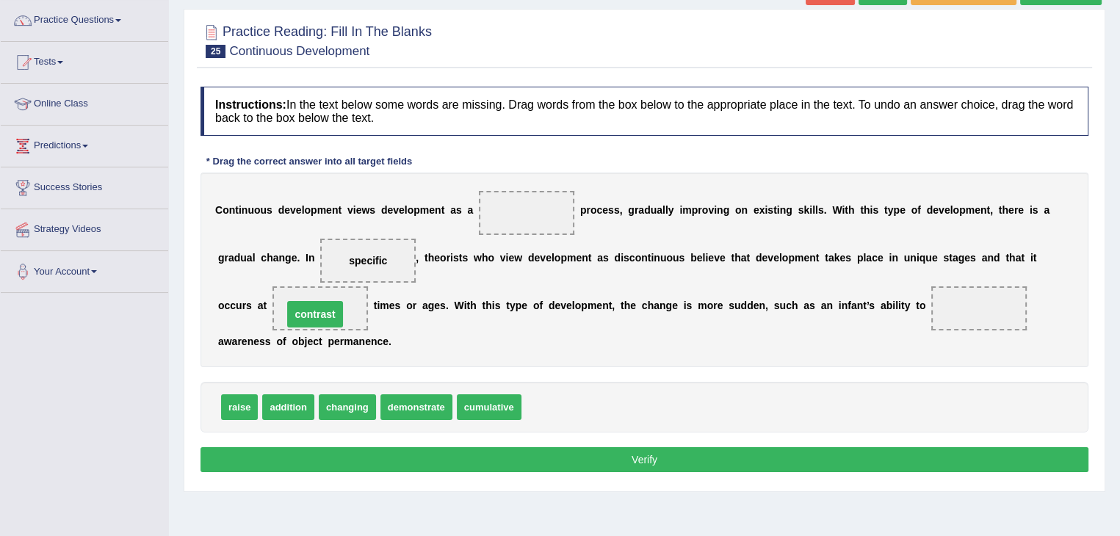
drag, startPoint x: 535, startPoint y: 215, endPoint x: 323, endPoint y: 317, distance: 234.6
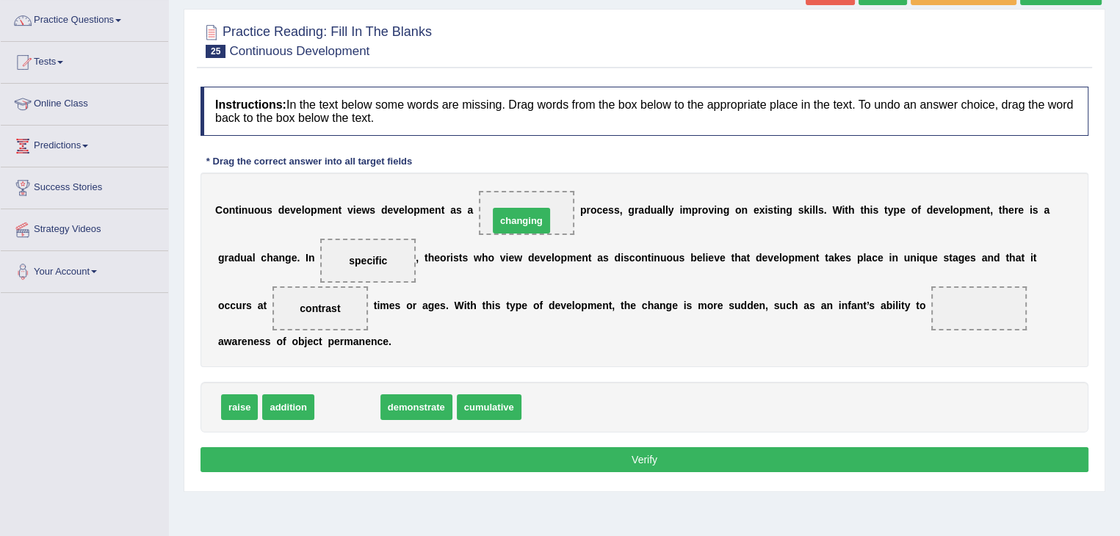
drag, startPoint x: 347, startPoint y: 406, endPoint x: 522, endPoint y: 218, distance: 255.7
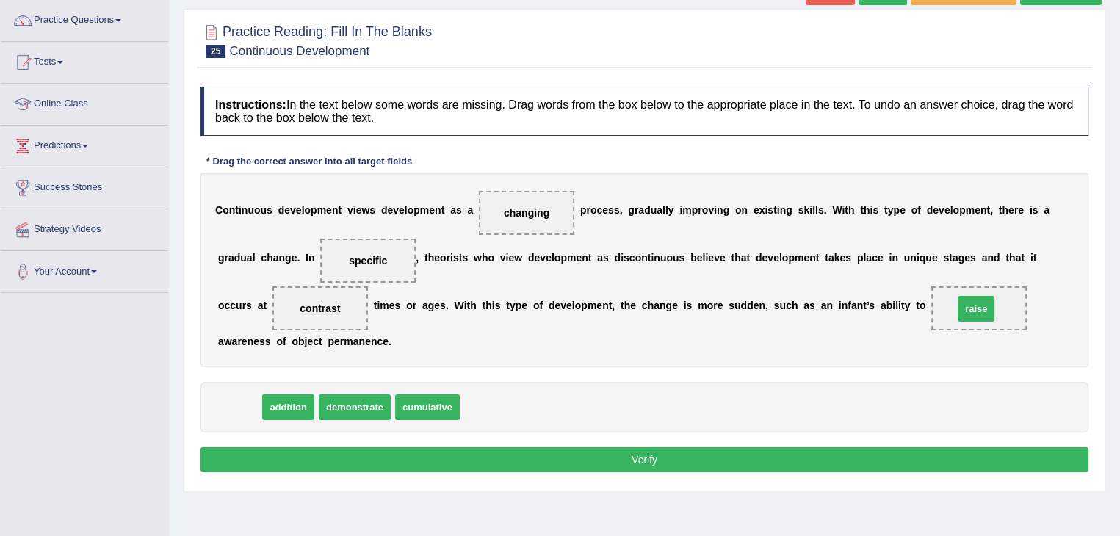
drag, startPoint x: 239, startPoint y: 403, endPoint x: 979, endPoint y: 303, distance: 745.7
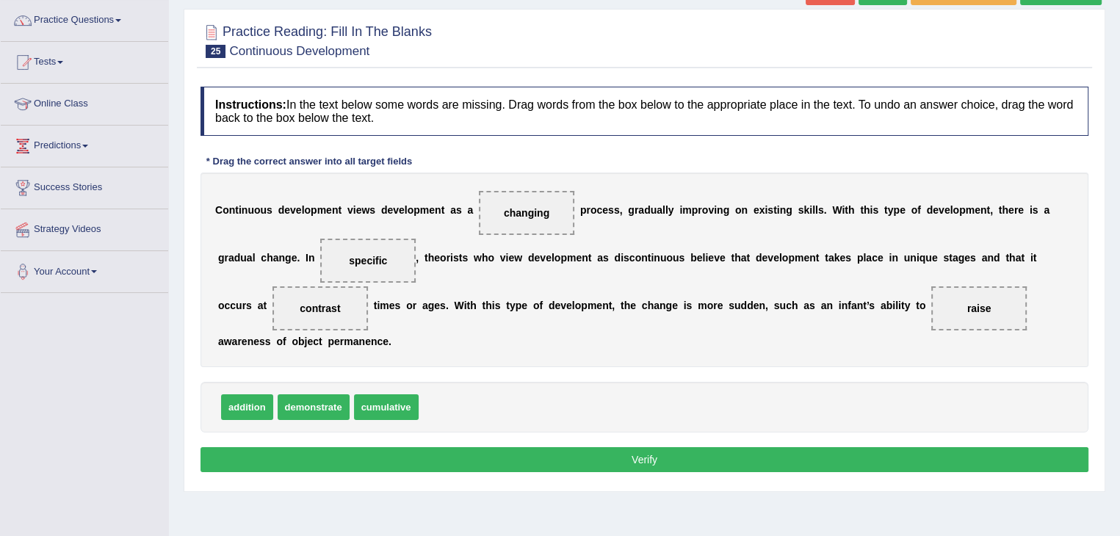
click at [707, 458] on button "Verify" at bounding box center [645, 459] width 888 height 25
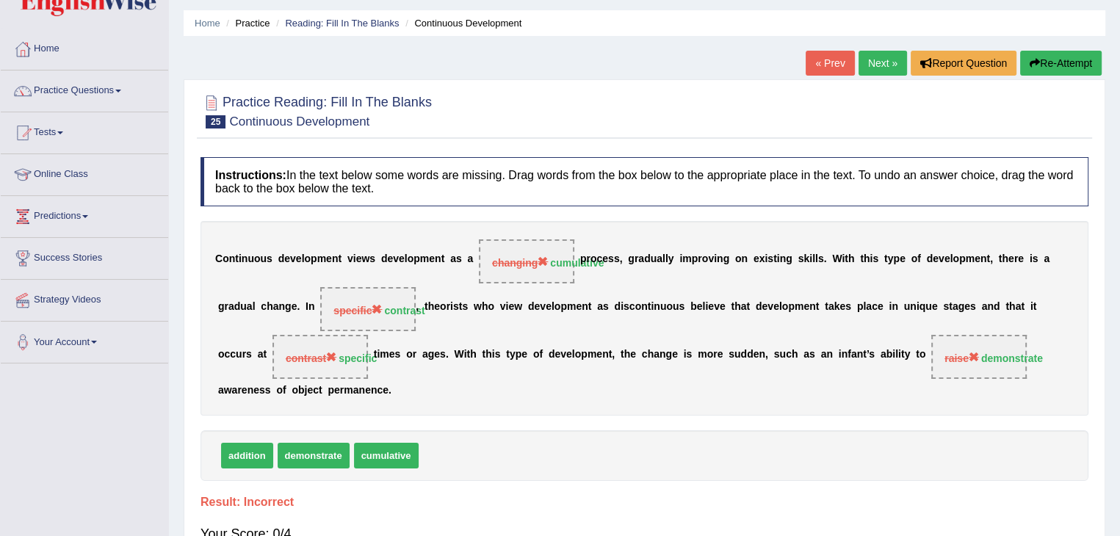
scroll to position [0, 0]
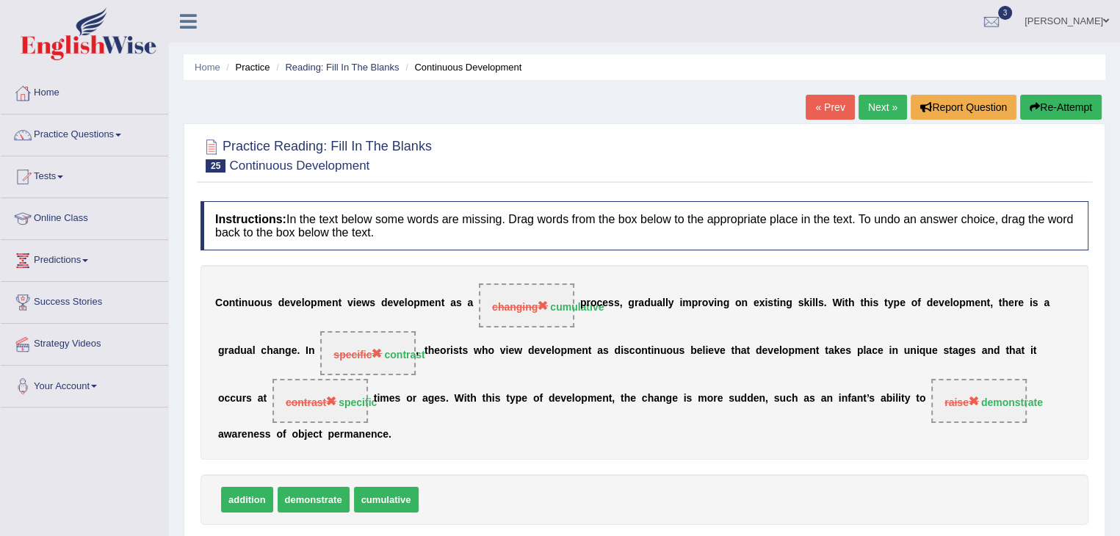
click at [1047, 107] on button "Re-Attempt" at bounding box center [1061, 107] width 82 height 25
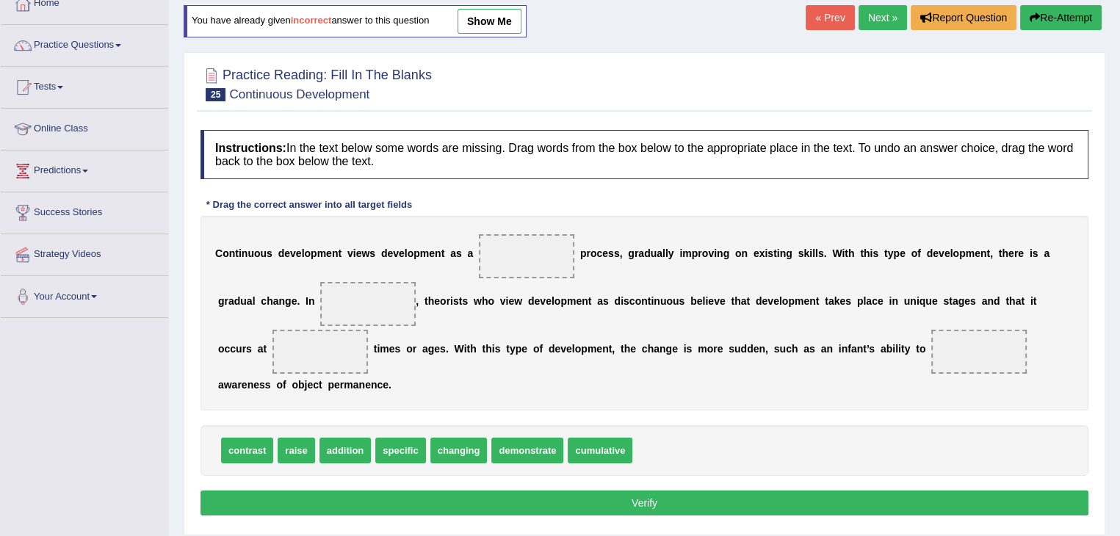
scroll to position [93, 0]
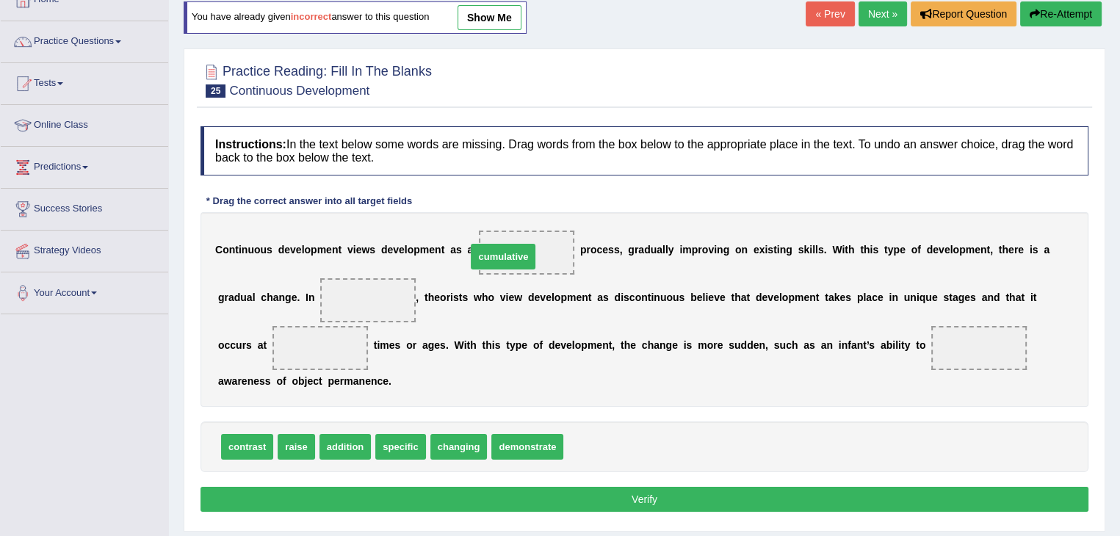
drag, startPoint x: 595, startPoint y: 444, endPoint x: 503, endPoint y: 256, distance: 209.3
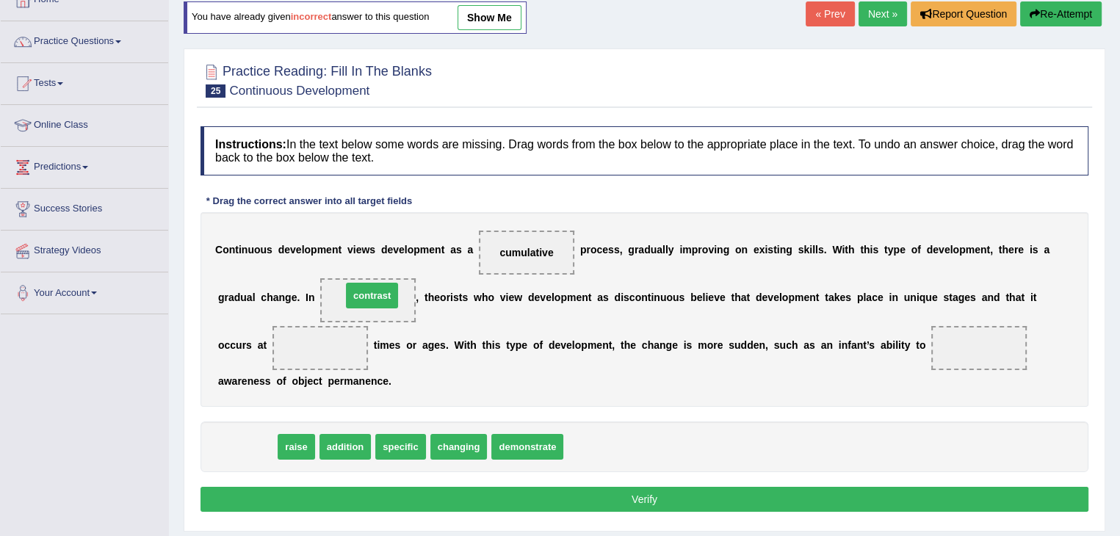
drag, startPoint x: 251, startPoint y: 446, endPoint x: 375, endPoint y: 295, distance: 196.2
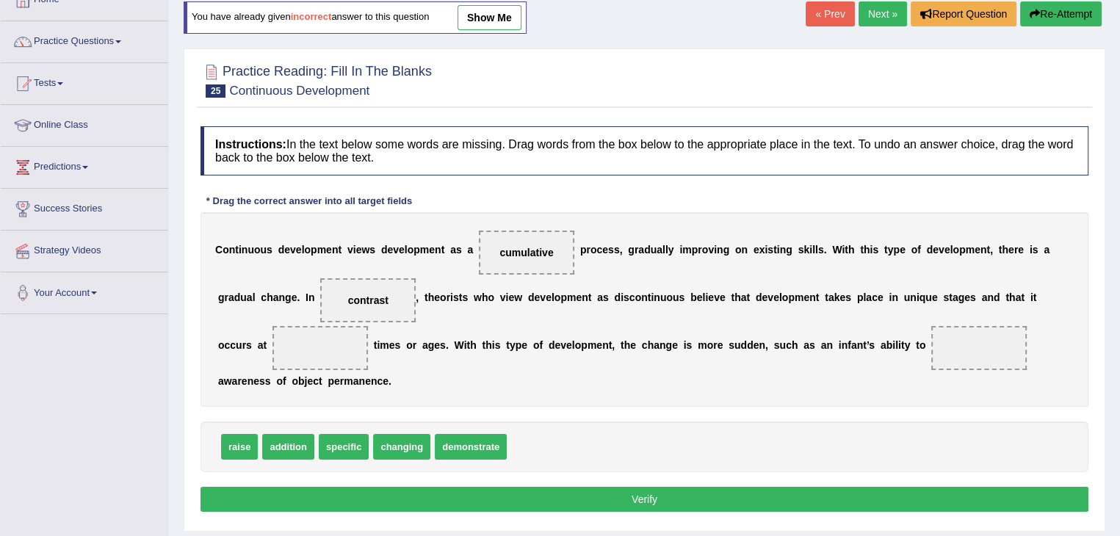
click at [470, 439] on span "demonstrate" at bounding box center [471, 447] width 72 height 26
drag, startPoint x: 473, startPoint y: 443, endPoint x: 979, endPoint y: 341, distance: 515.6
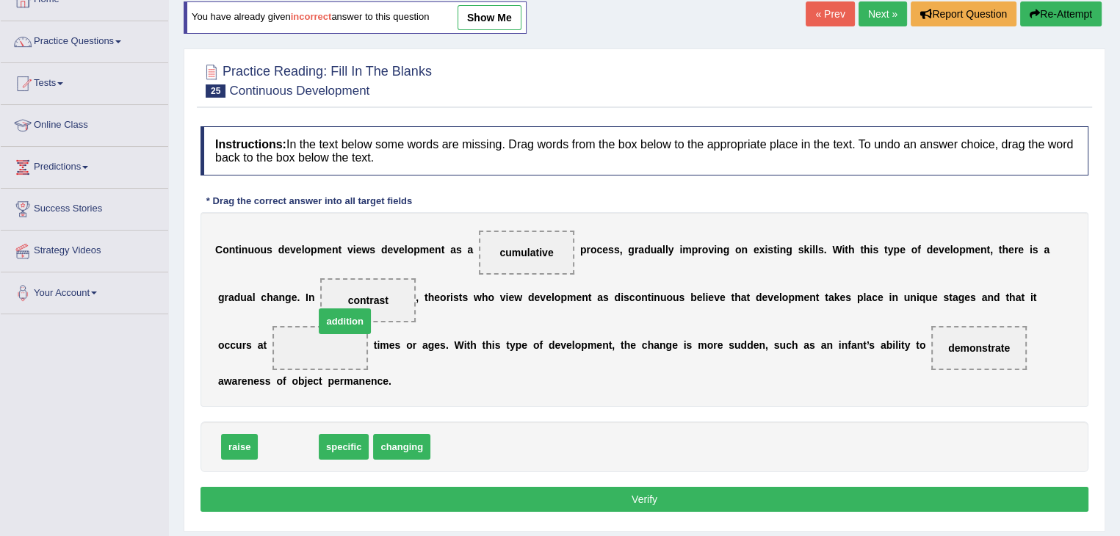
drag, startPoint x: 284, startPoint y: 438, endPoint x: 332, endPoint y: 331, distance: 116.7
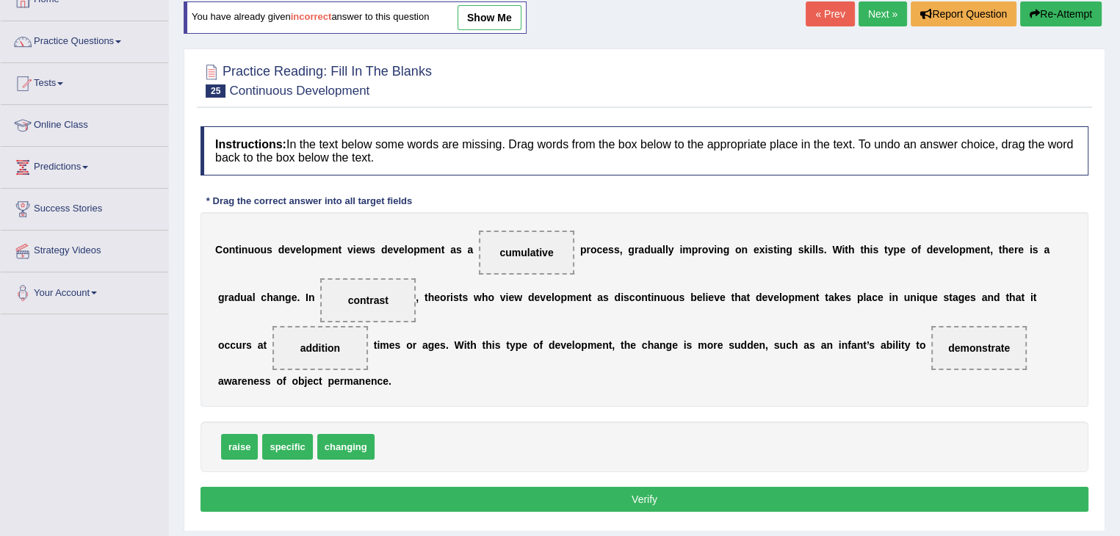
click at [320, 500] on button "Verify" at bounding box center [645, 499] width 888 height 25
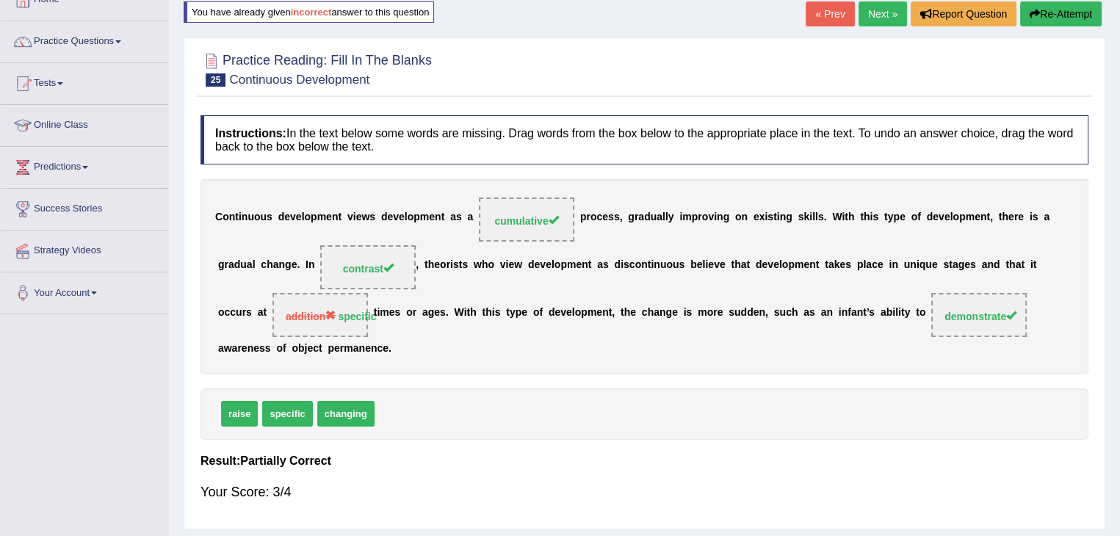
scroll to position [0, 0]
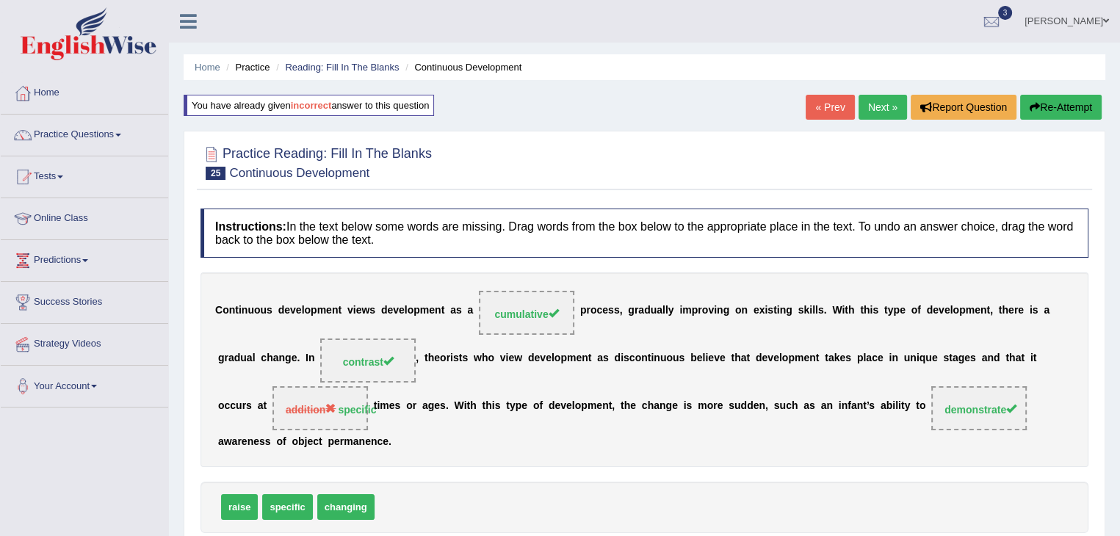
click at [878, 115] on link "Next »" at bounding box center [883, 107] width 48 height 25
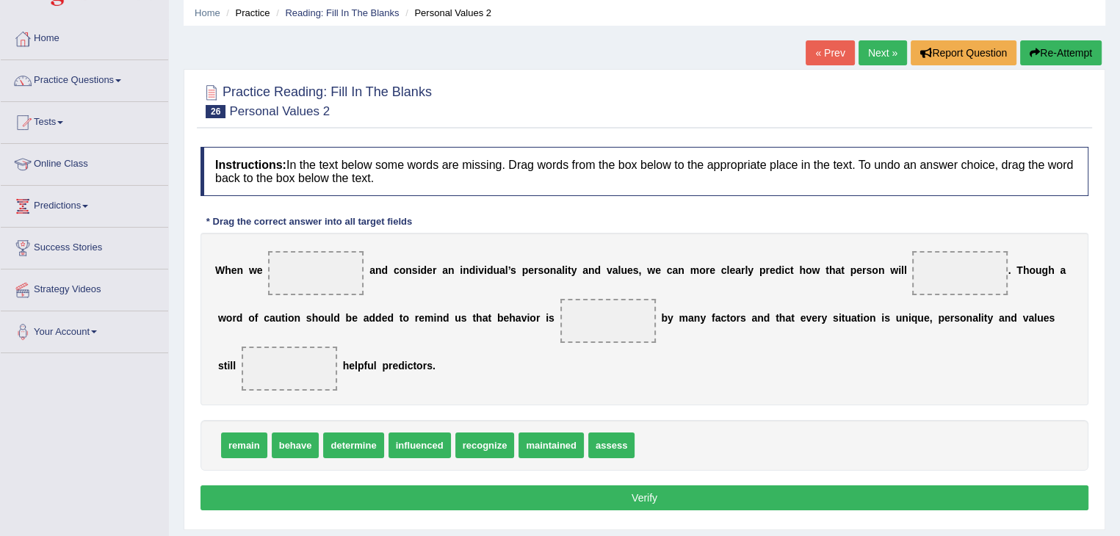
scroll to position [64, 0]
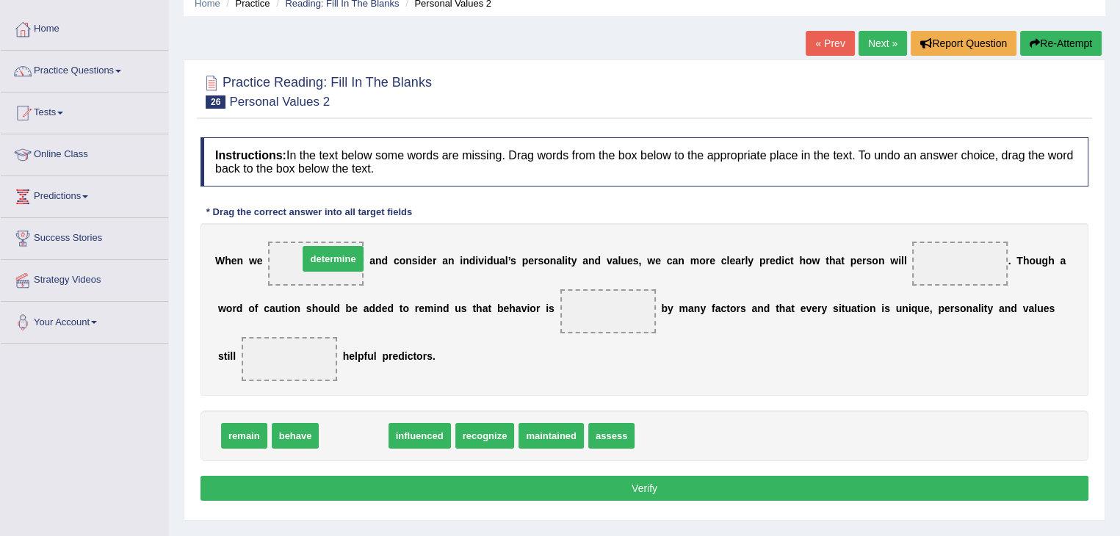
drag, startPoint x: 356, startPoint y: 432, endPoint x: 335, endPoint y: 255, distance: 178.2
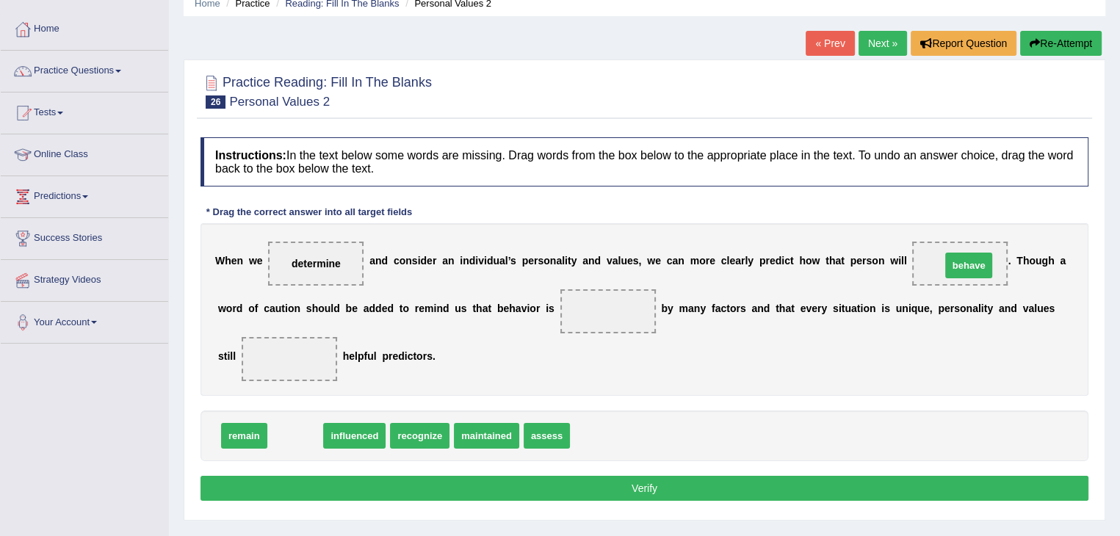
drag, startPoint x: 298, startPoint y: 436, endPoint x: 970, endPoint y: 265, distance: 693.6
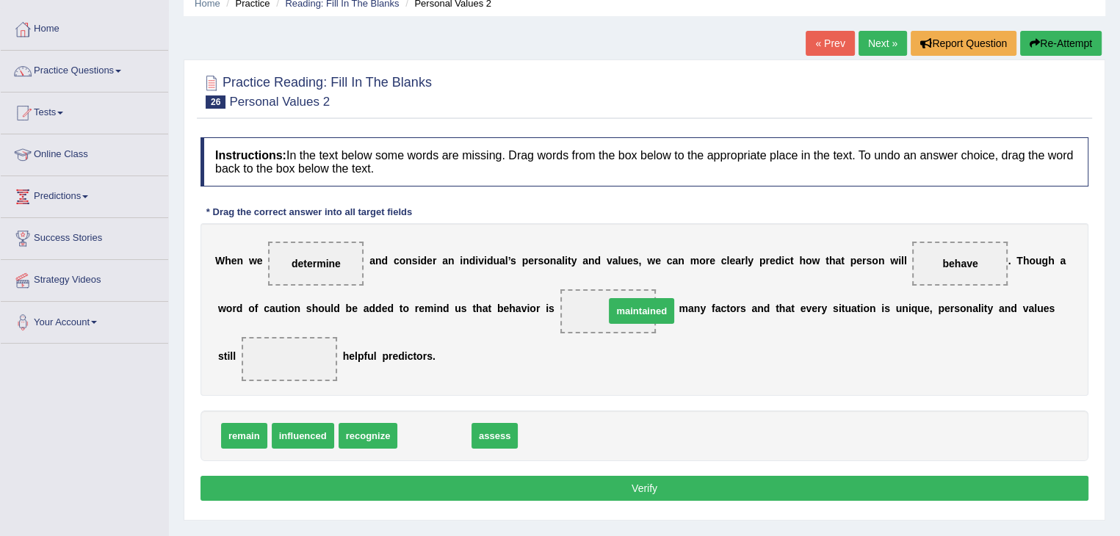
drag, startPoint x: 435, startPoint y: 429, endPoint x: 623, endPoint y: 304, distance: 225.8
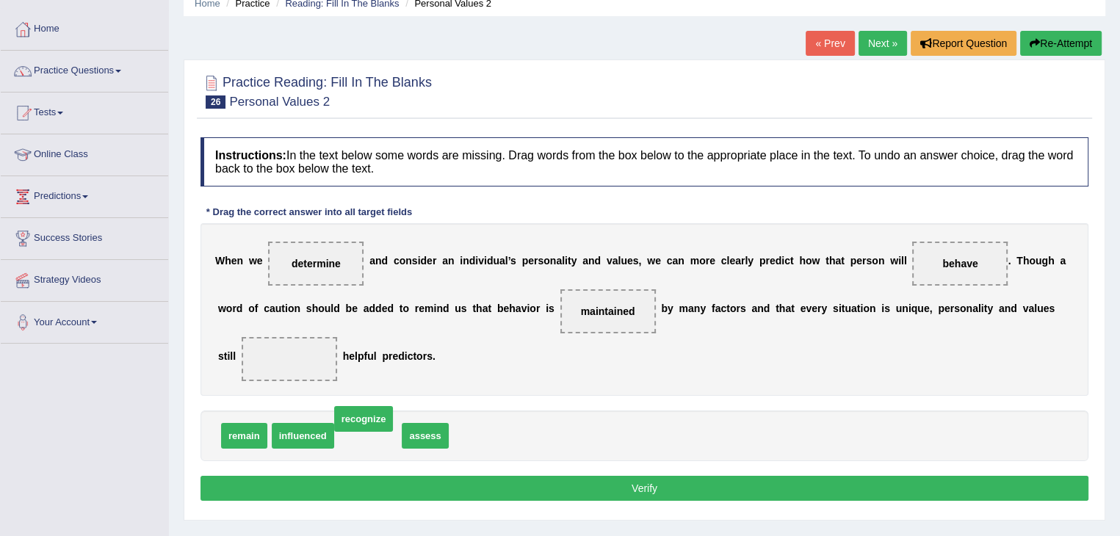
drag, startPoint x: 370, startPoint y: 436, endPoint x: 367, endPoint y: 428, distance: 7.9
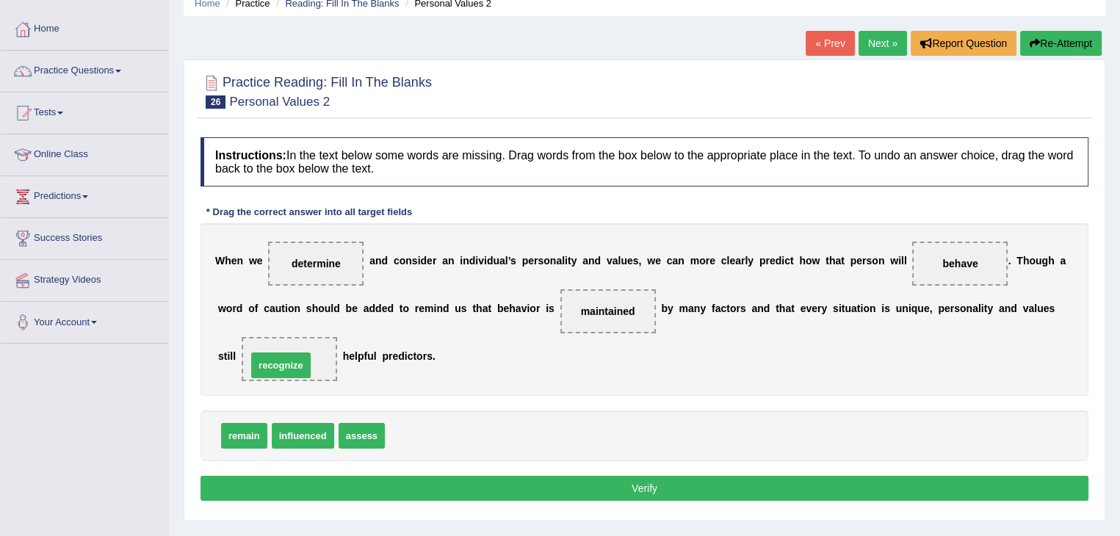
drag, startPoint x: 414, startPoint y: 433, endPoint x: 276, endPoint y: 362, distance: 155.4
click at [297, 477] on button "Verify" at bounding box center [645, 488] width 888 height 25
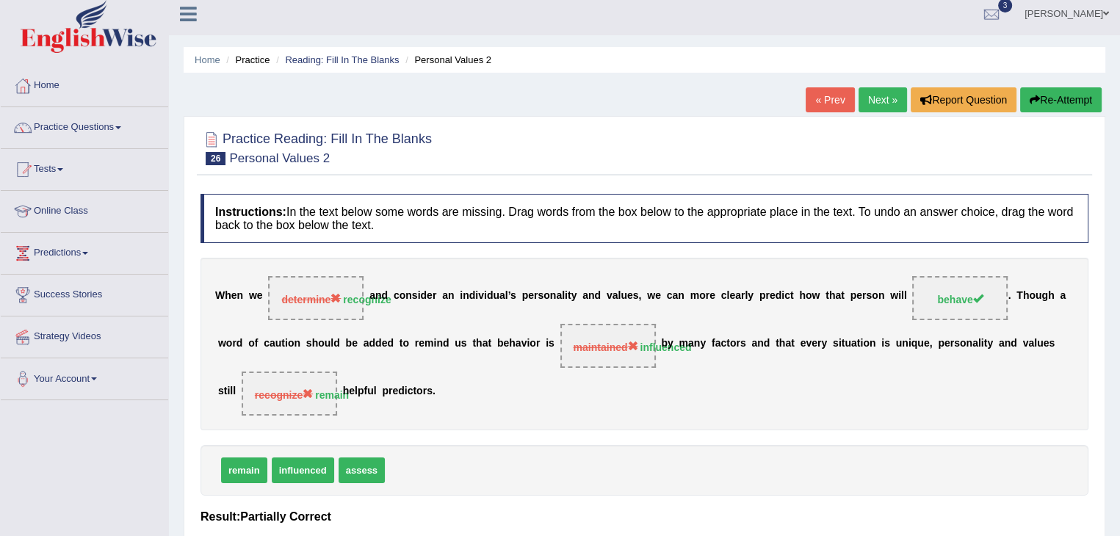
scroll to position [0, 0]
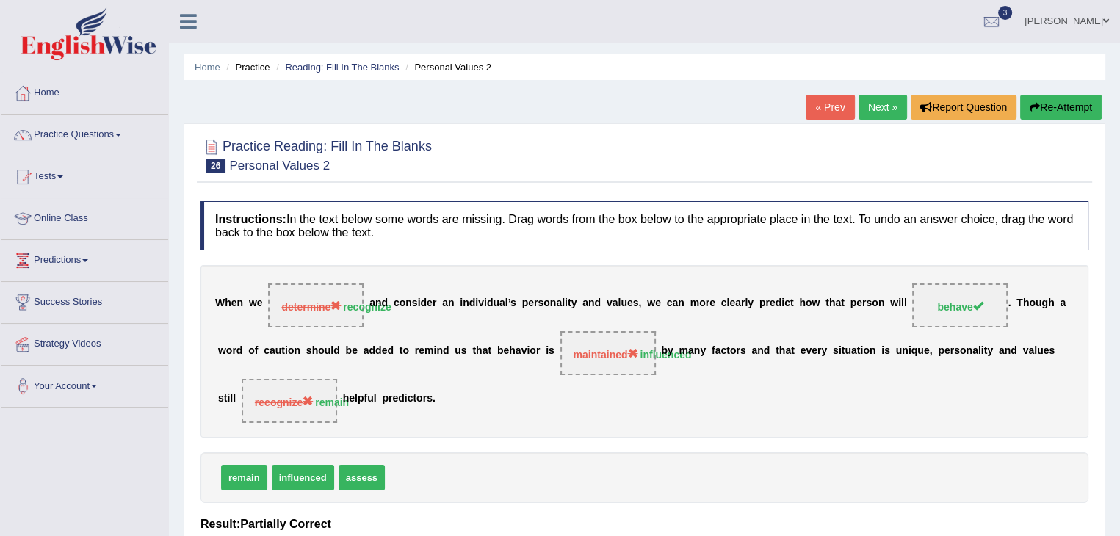
click at [1039, 109] on button "Re-Attempt" at bounding box center [1061, 107] width 82 height 25
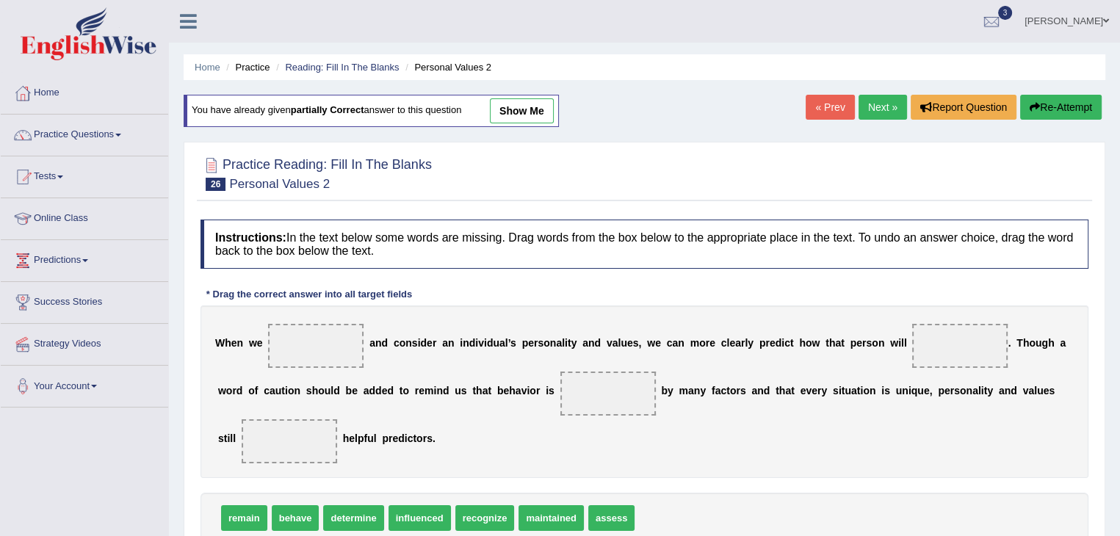
scroll to position [35, 0]
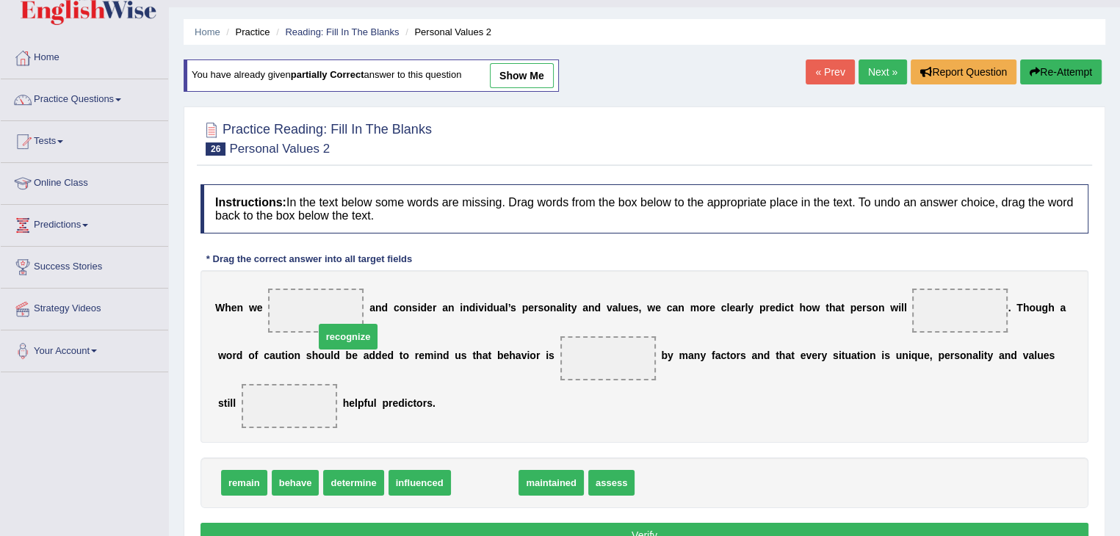
drag, startPoint x: 469, startPoint y: 480, endPoint x: 323, endPoint y: 324, distance: 213.1
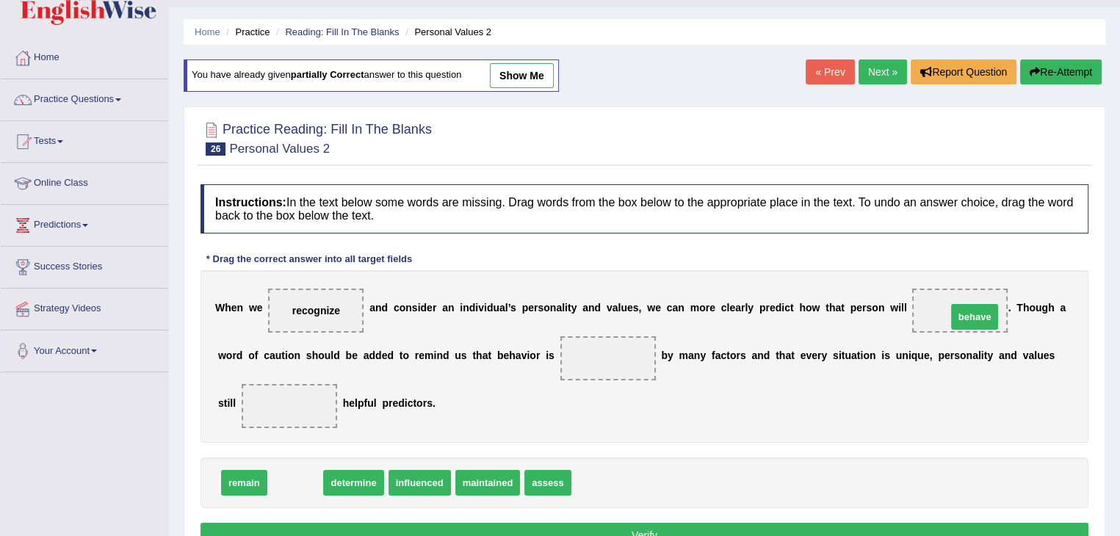
drag, startPoint x: 299, startPoint y: 479, endPoint x: 970, endPoint y: 303, distance: 694.2
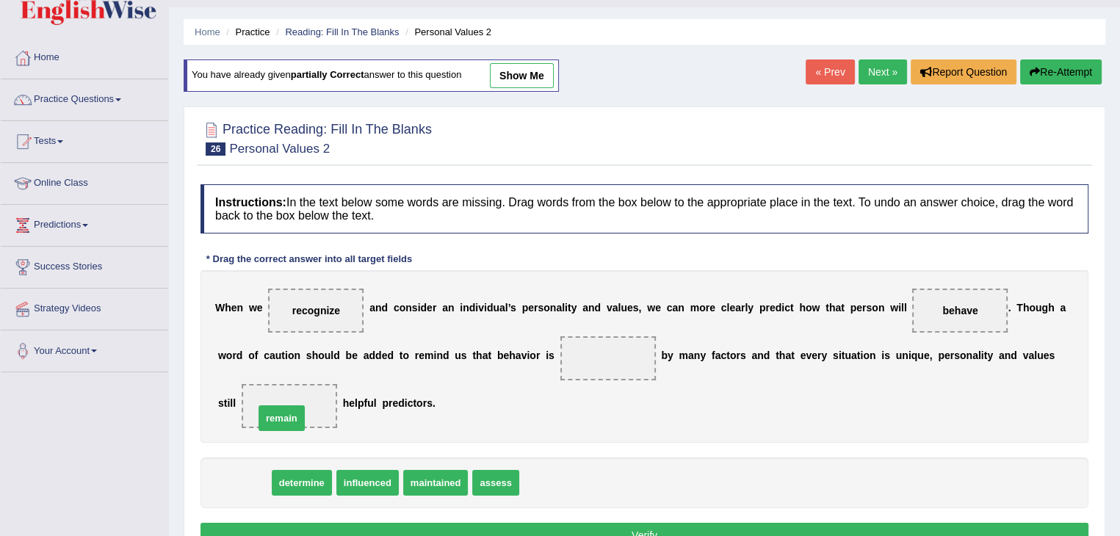
drag, startPoint x: 241, startPoint y: 486, endPoint x: 282, endPoint y: 420, distance: 77.2
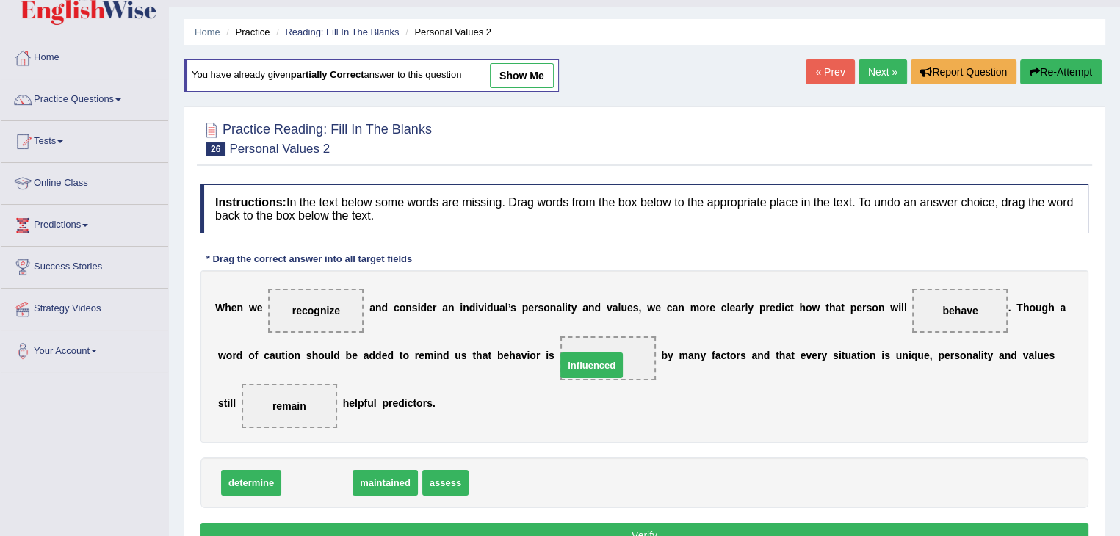
drag, startPoint x: 324, startPoint y: 474, endPoint x: 599, endPoint y: 356, distance: 298.8
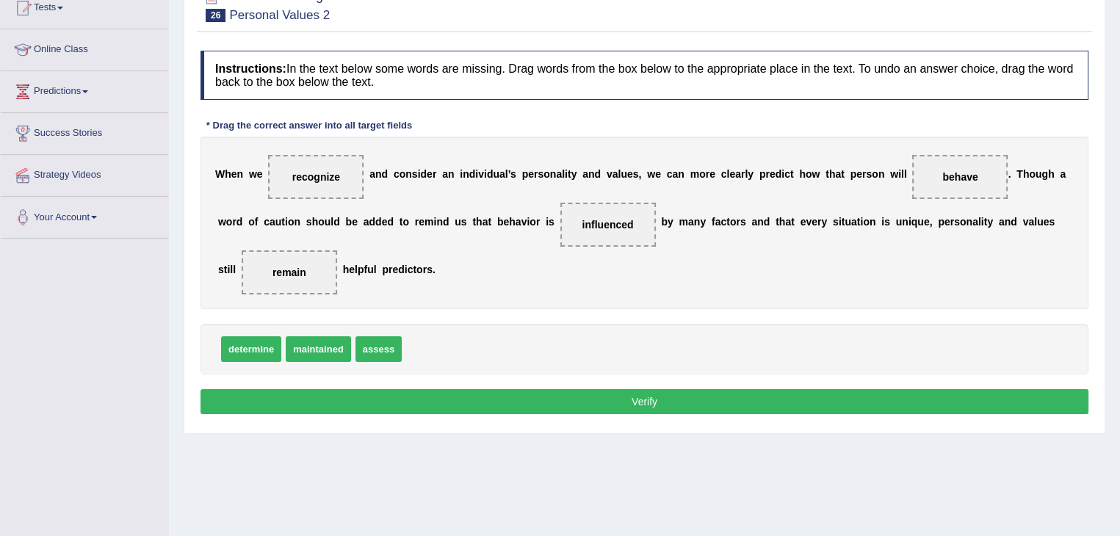
scroll to position [170, 0]
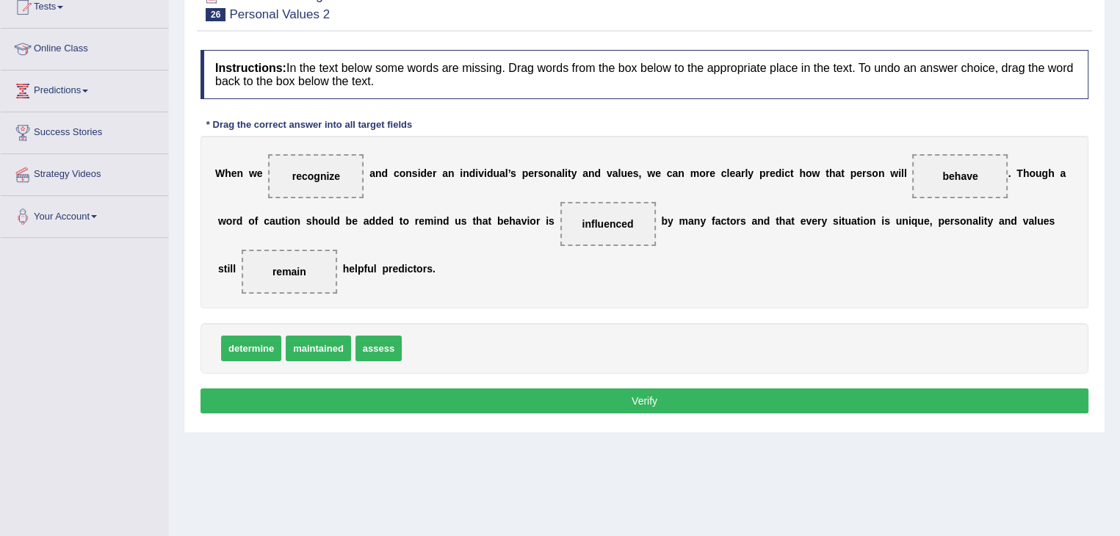
click at [582, 400] on button "Verify" at bounding box center [645, 401] width 888 height 25
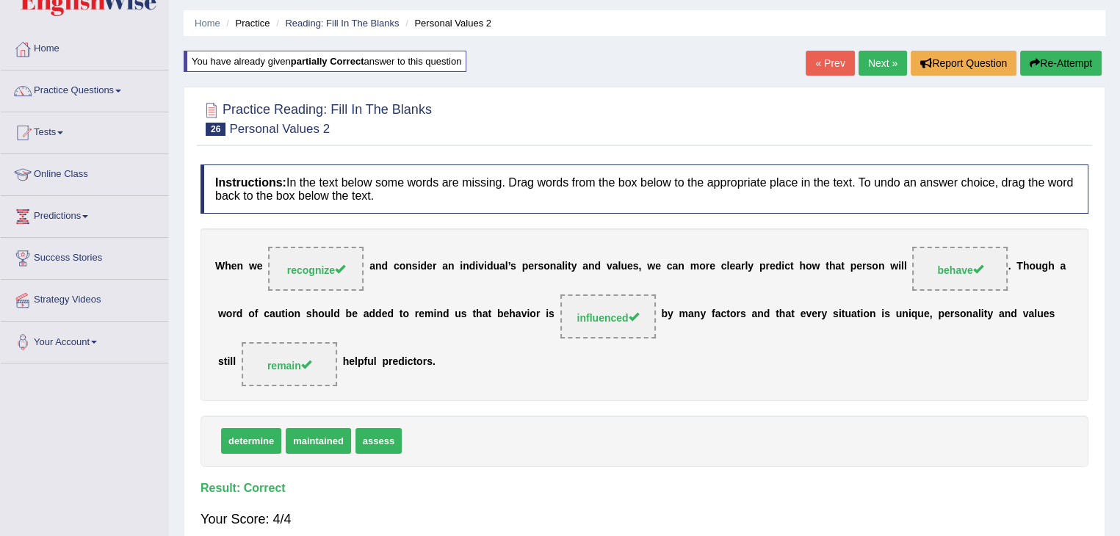
scroll to position [0, 0]
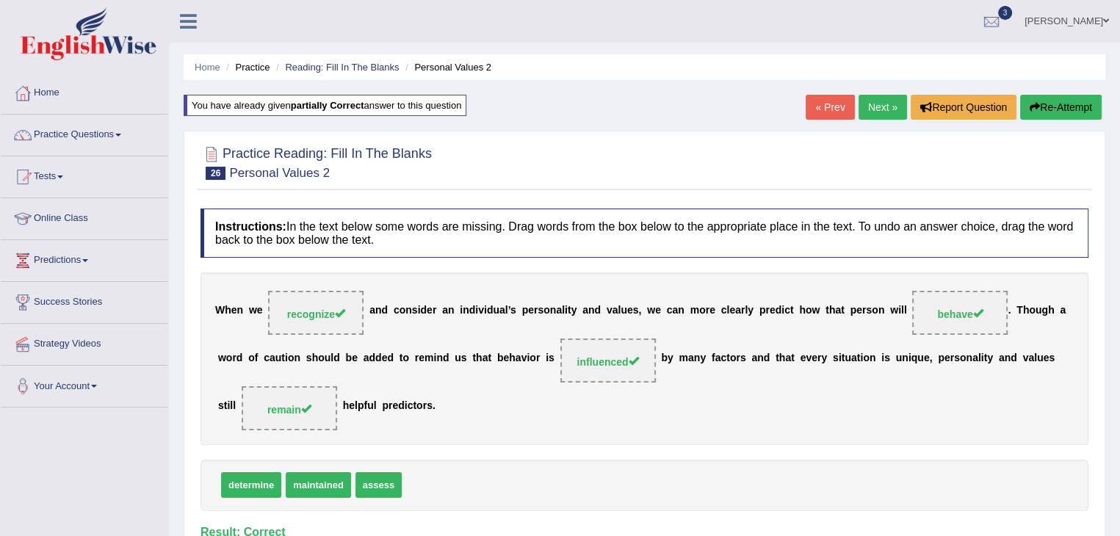
click at [881, 107] on link "Next »" at bounding box center [883, 107] width 48 height 25
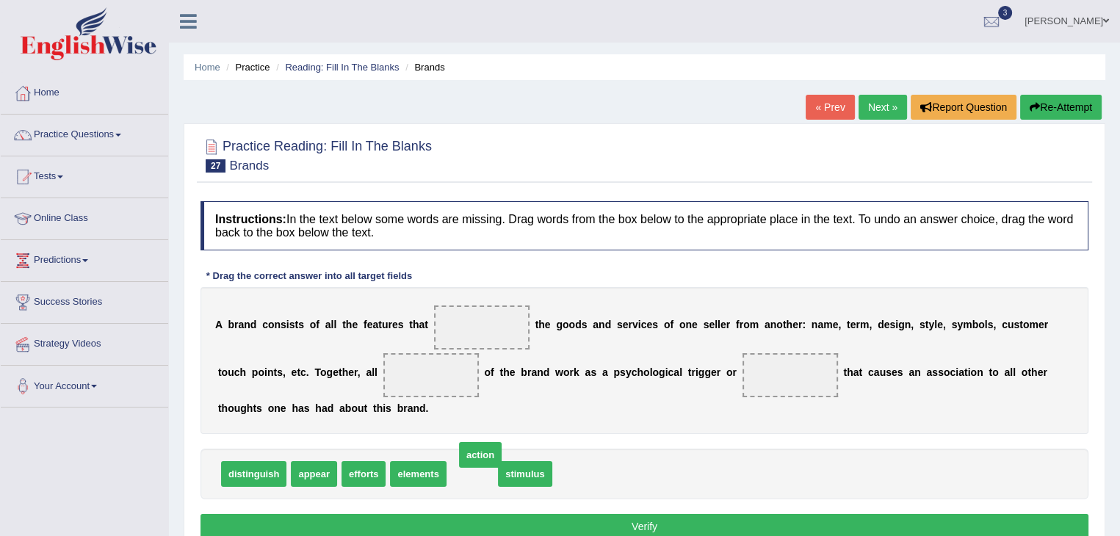
drag, startPoint x: 465, startPoint y: 471, endPoint x: 469, endPoint y: 461, distance: 11.2
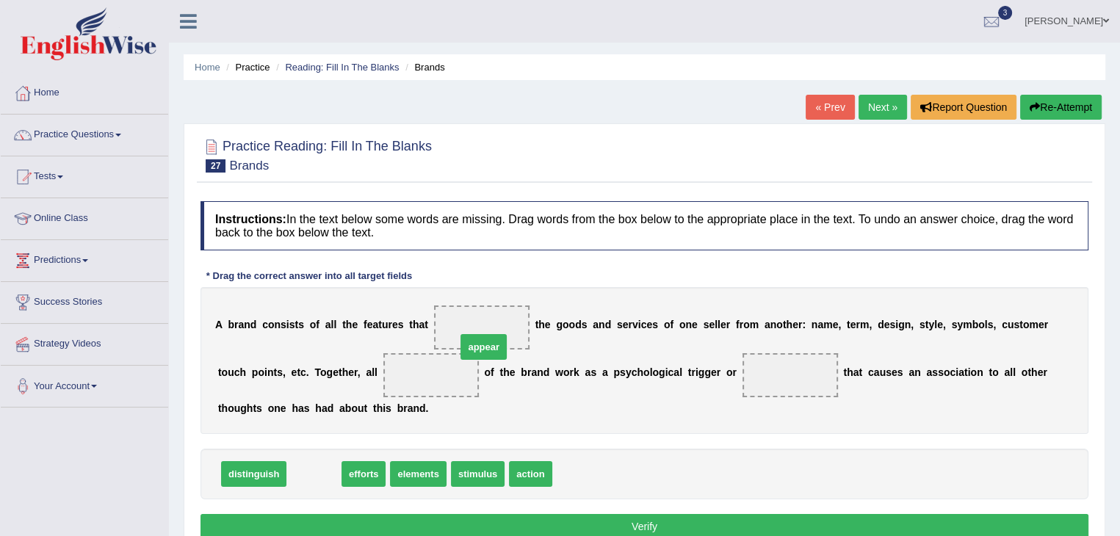
drag, startPoint x: 309, startPoint y: 474, endPoint x: 476, endPoint y: 340, distance: 214.3
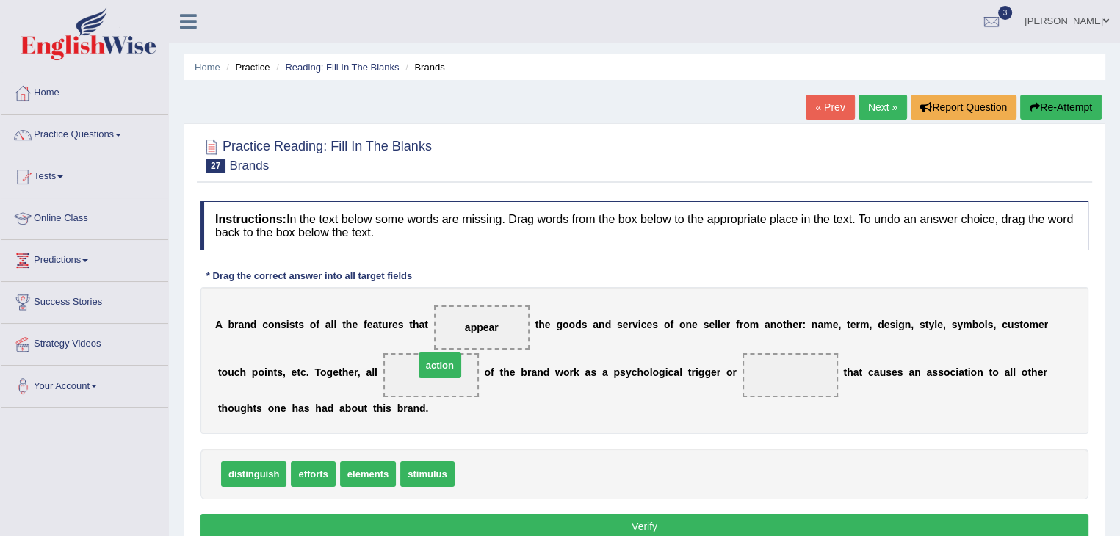
drag, startPoint x: 493, startPoint y: 465, endPoint x: 448, endPoint y: 363, distance: 111.5
drag, startPoint x: 311, startPoint y: 469, endPoint x: 491, endPoint y: 480, distance: 180.3
drag, startPoint x: 307, startPoint y: 470, endPoint x: 422, endPoint y: 380, distance: 145.9
drag, startPoint x: 417, startPoint y: 475, endPoint x: 762, endPoint y: 389, distance: 355.3
click at [570, 522] on button "Verify" at bounding box center [645, 526] width 888 height 25
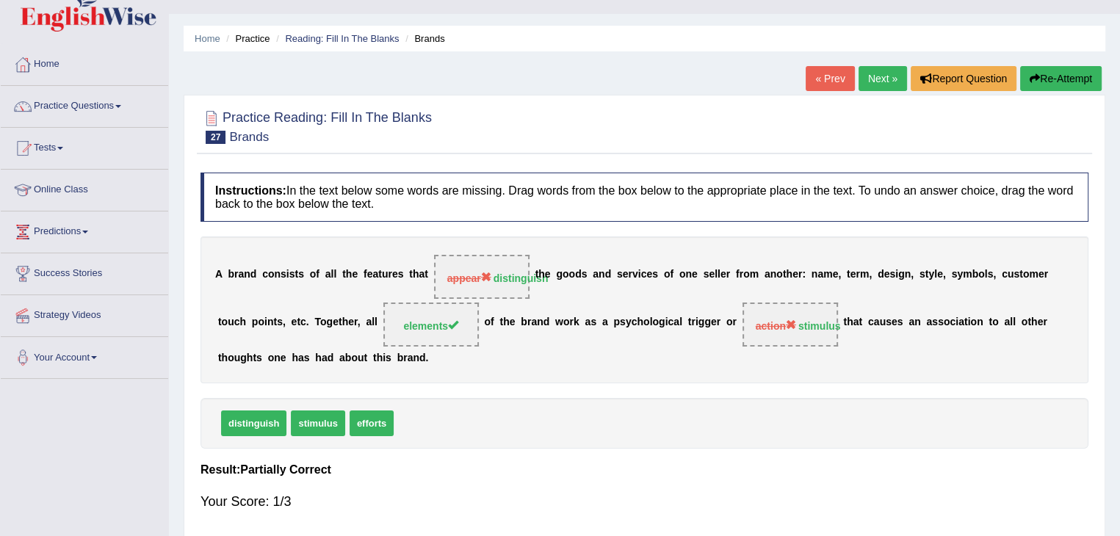
scroll to position [29, 0]
click at [1037, 78] on icon "button" at bounding box center [1035, 78] width 10 height 10
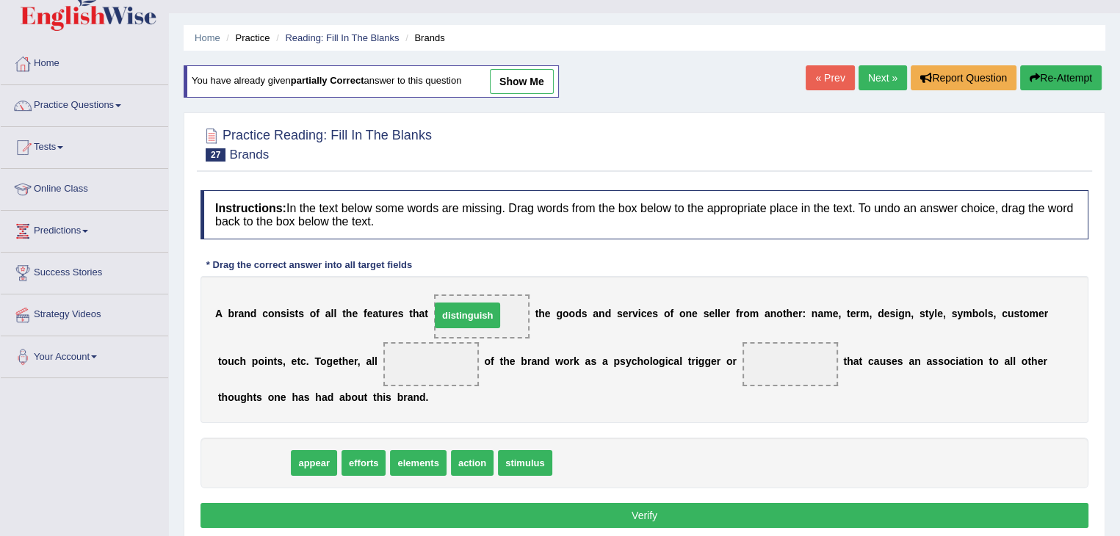
drag, startPoint x: 248, startPoint y: 469, endPoint x: 465, endPoint y: 318, distance: 264.5
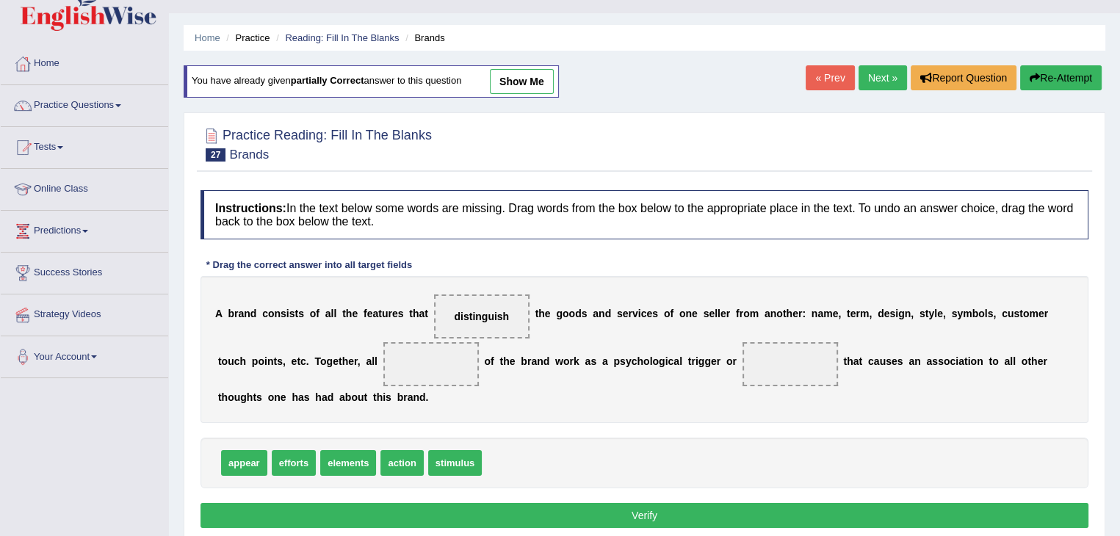
click at [429, 464] on span "stimulus" at bounding box center [455, 463] width 54 height 26
click at [453, 458] on span "stimulus" at bounding box center [455, 463] width 54 height 26
drag, startPoint x: 455, startPoint y: 450, endPoint x: 809, endPoint y: 350, distance: 367.2
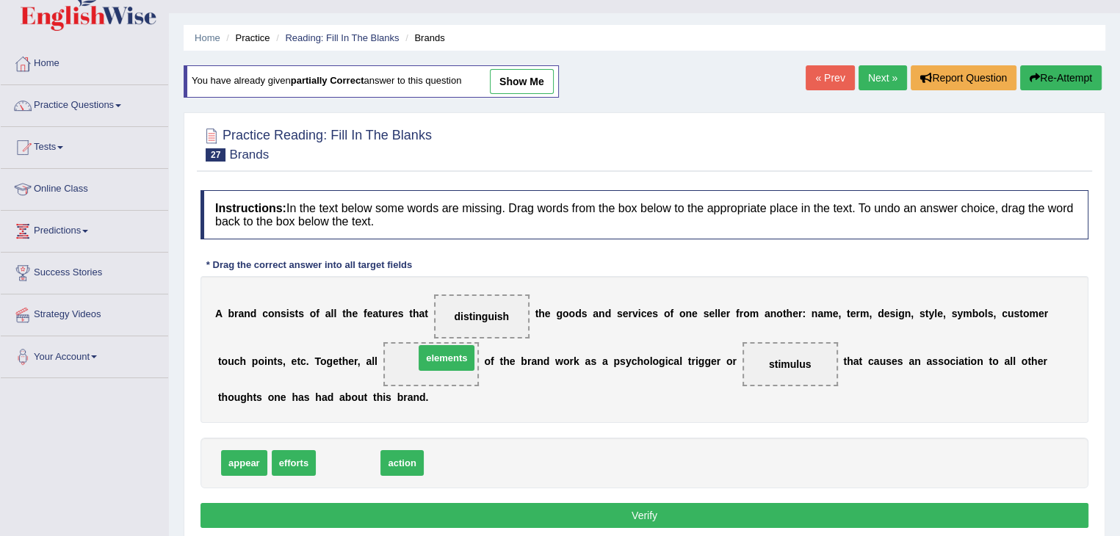
drag, startPoint x: 343, startPoint y: 466, endPoint x: 435, endPoint y: 366, distance: 135.7
click at [359, 514] on button "Verify" at bounding box center [645, 515] width 888 height 25
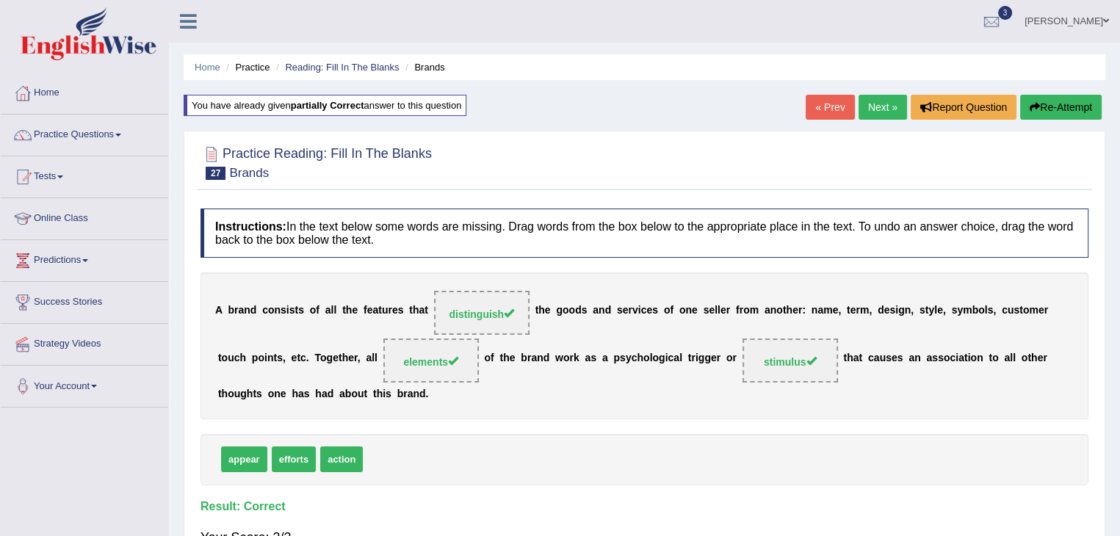
click at [870, 106] on link "Next »" at bounding box center [883, 107] width 48 height 25
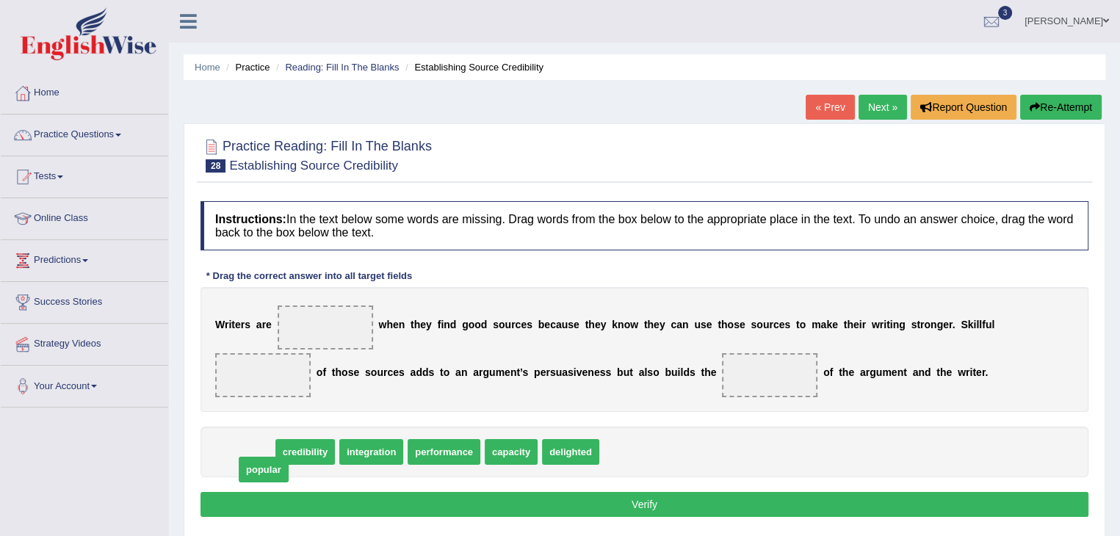
drag, startPoint x: 238, startPoint y: 450, endPoint x: 250, endPoint y: 491, distance: 42.8
click at [250, 483] on span "popular" at bounding box center [264, 470] width 50 height 26
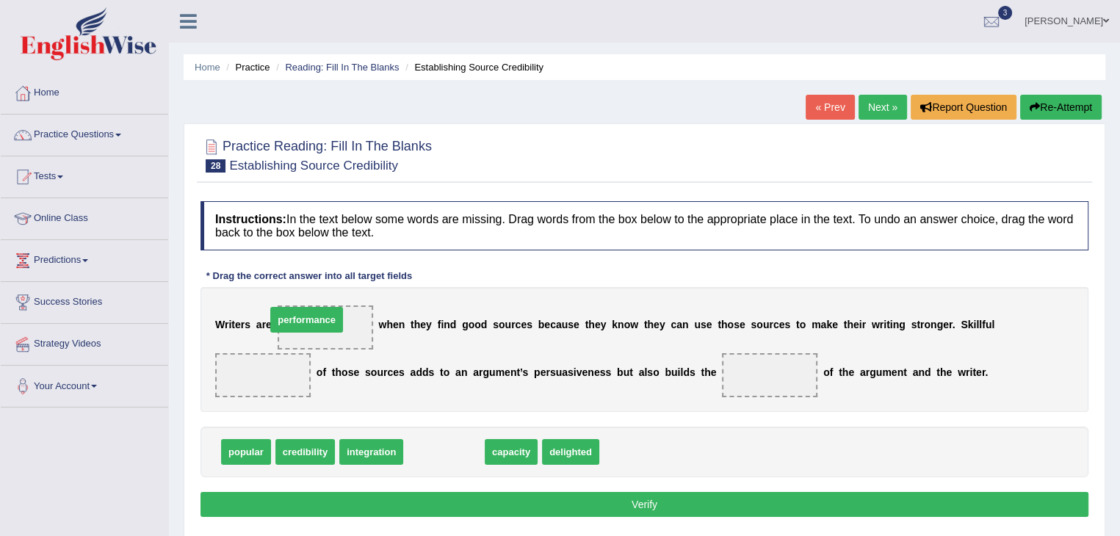
drag, startPoint x: 461, startPoint y: 447, endPoint x: 324, endPoint y: 316, distance: 189.6
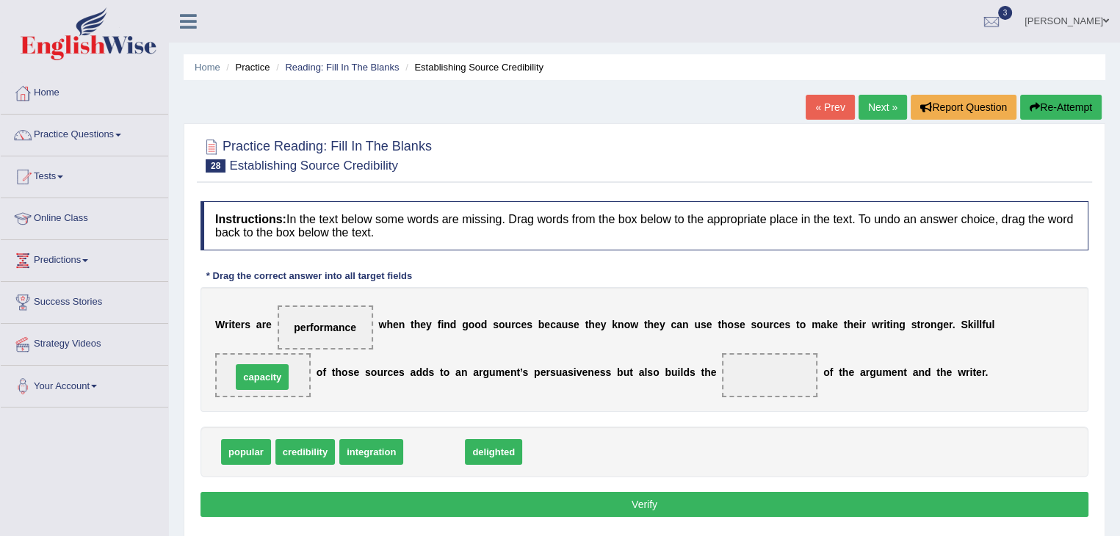
drag, startPoint x: 432, startPoint y: 449, endPoint x: 258, endPoint y: 375, distance: 189.0
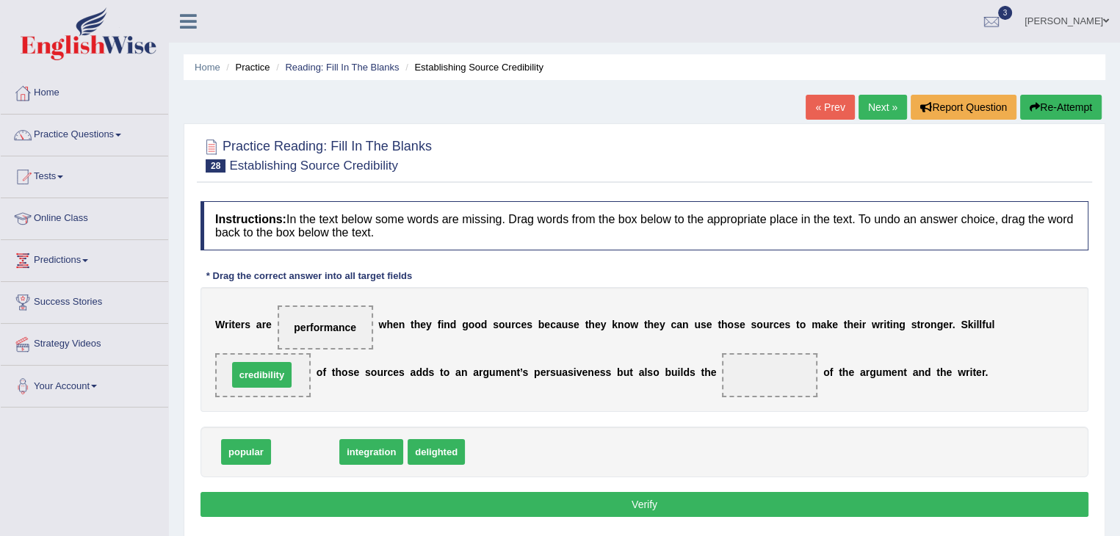
drag, startPoint x: 309, startPoint y: 452, endPoint x: 265, endPoint y: 375, distance: 88.5
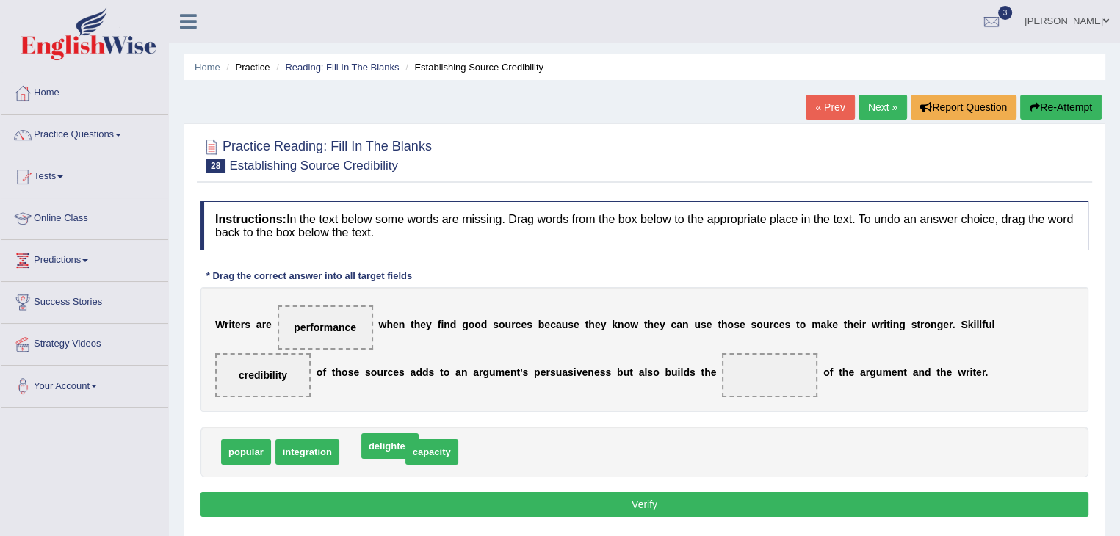
drag, startPoint x: 375, startPoint y: 450, endPoint x: 392, endPoint y: 444, distance: 17.9
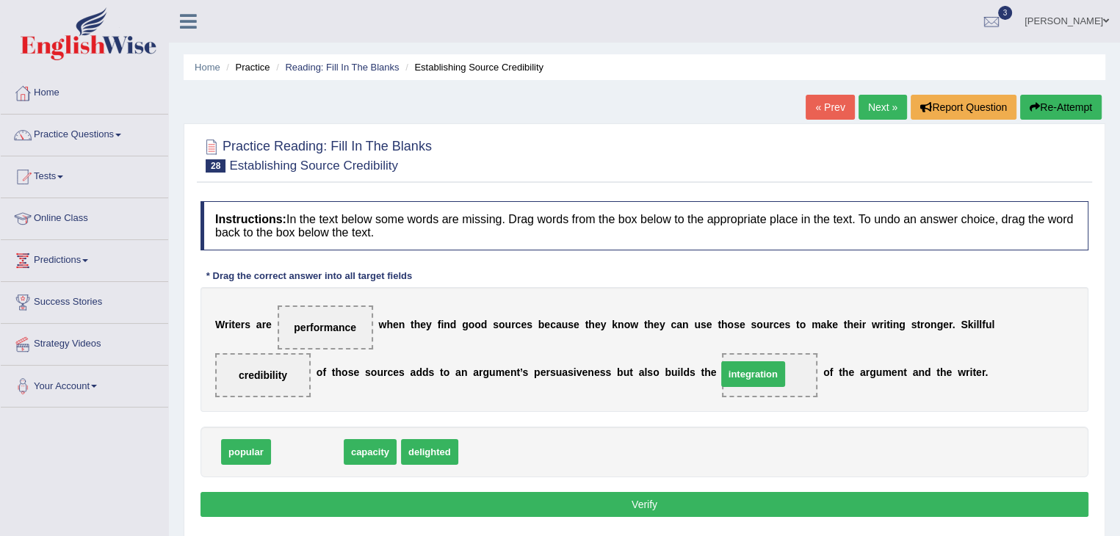
drag, startPoint x: 314, startPoint y: 443, endPoint x: 761, endPoint y: 365, distance: 453.4
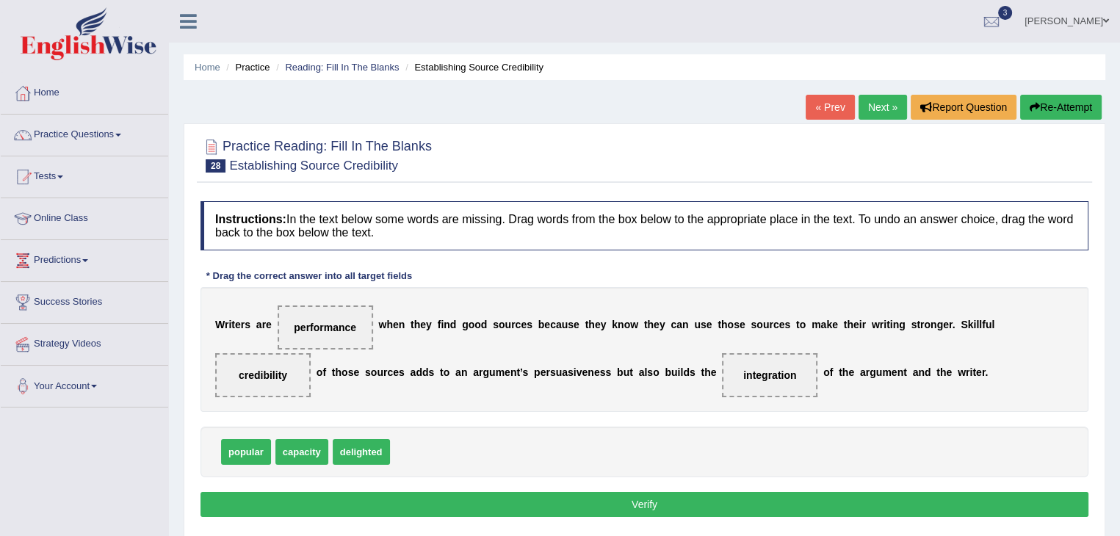
click at [547, 506] on button "Verify" at bounding box center [645, 504] width 888 height 25
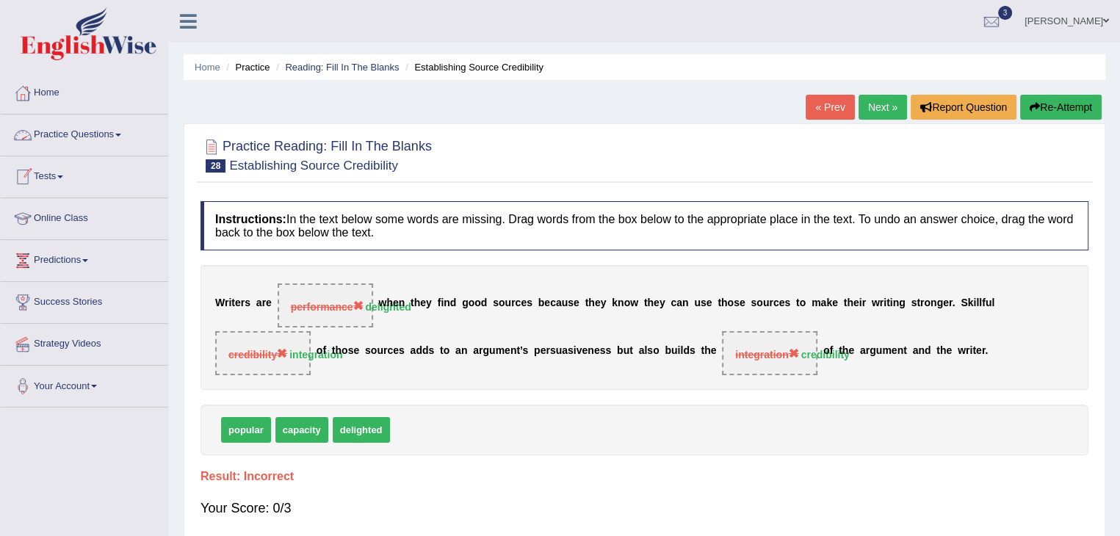
click at [123, 138] on link "Practice Questions" at bounding box center [84, 133] width 167 height 37
